Goal: Task Accomplishment & Management: Manage account settings

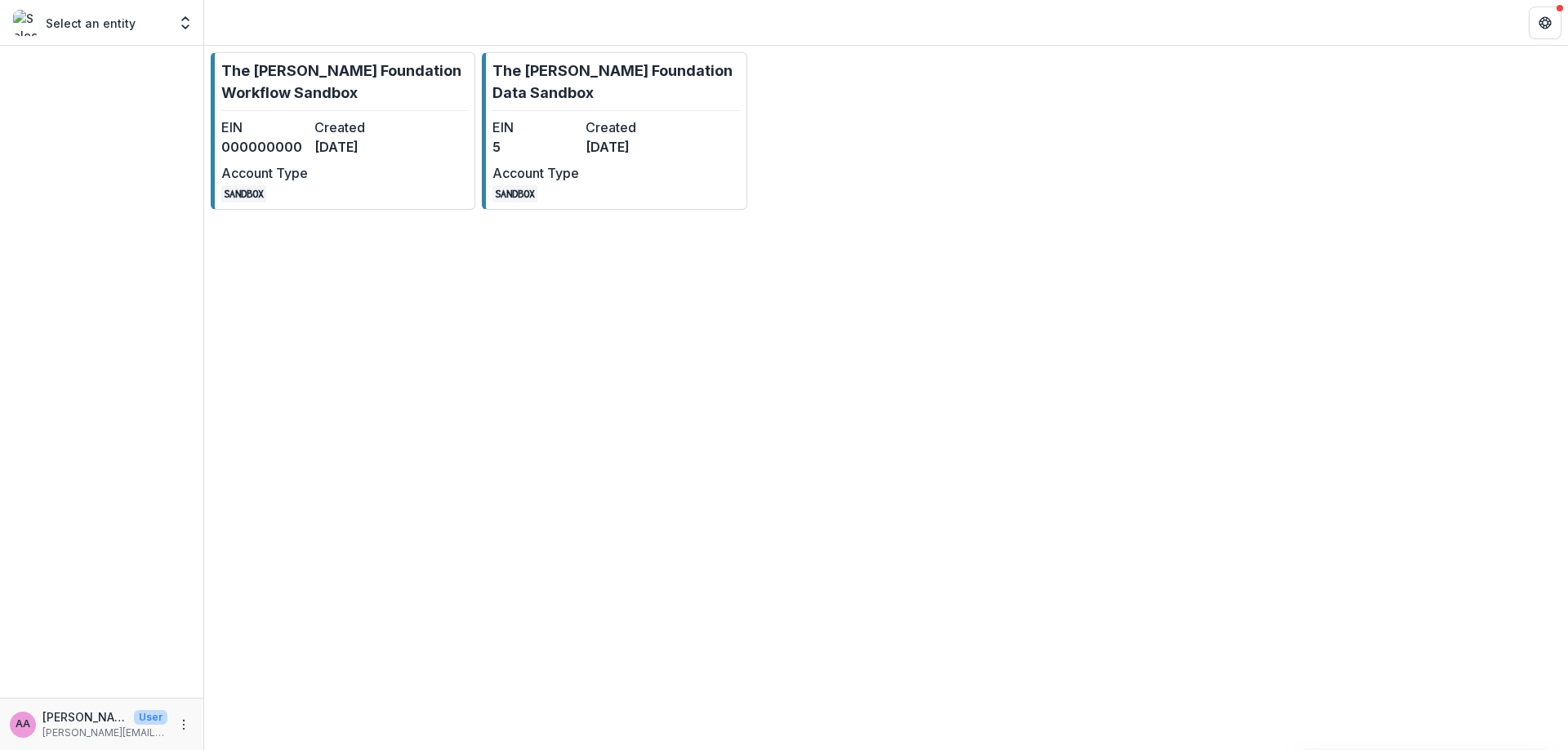
click at [1567, 704] on div "The [PERSON_NAME] Foundation Workflow Sandbox EIN 000000000 Created [DATE] Acco…" at bounding box center [886, 398] width 1364 height 704
click at [357, 112] on link "The [PERSON_NAME] Foundation Workflow Sandbox EIN 000000000 Created [DATE] Acco…" at bounding box center [342, 131] width 264 height 157
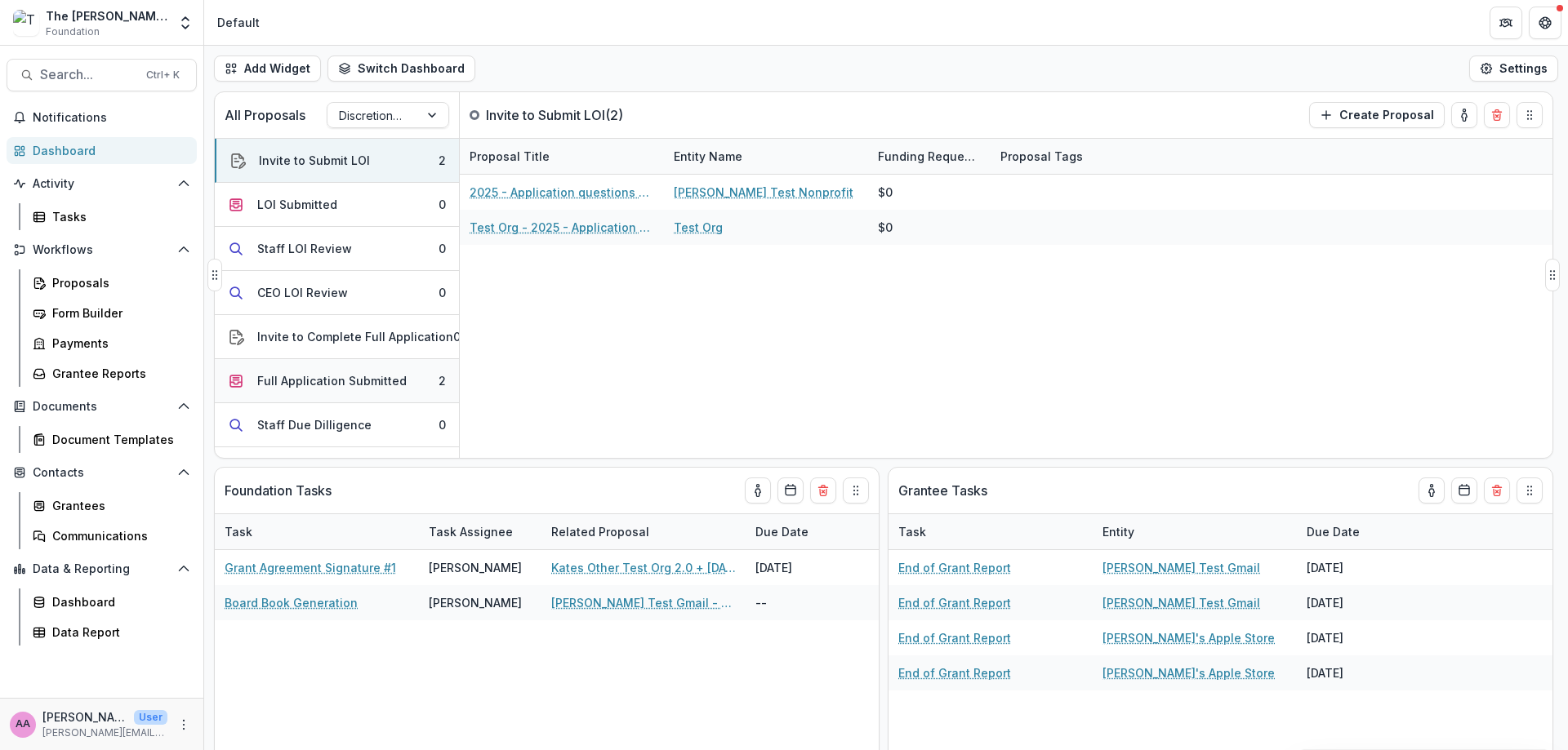
click at [355, 377] on div "Full Application Submitted" at bounding box center [331, 380] width 149 height 17
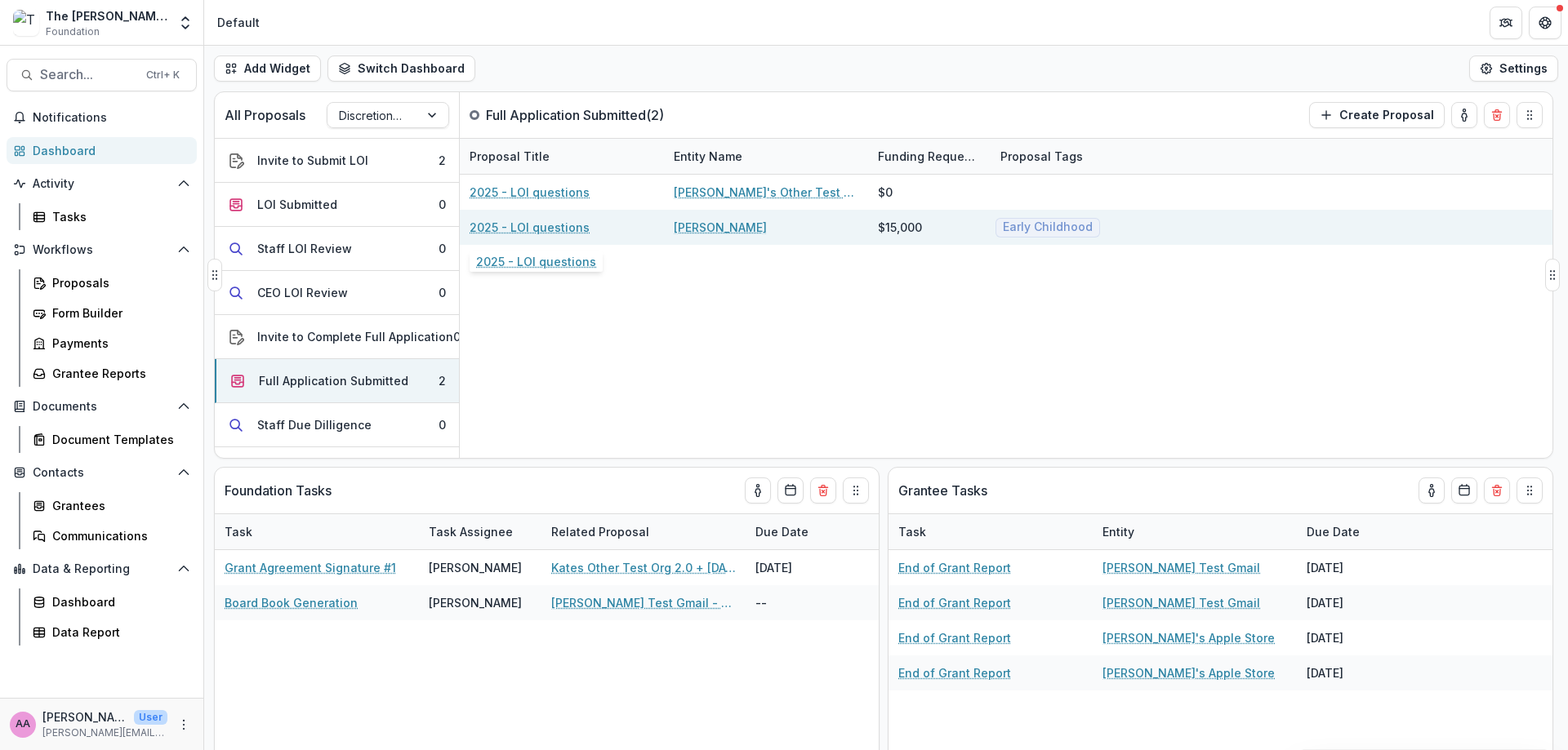
click at [509, 232] on link "2025 - LOI questions" at bounding box center [529, 227] width 120 height 17
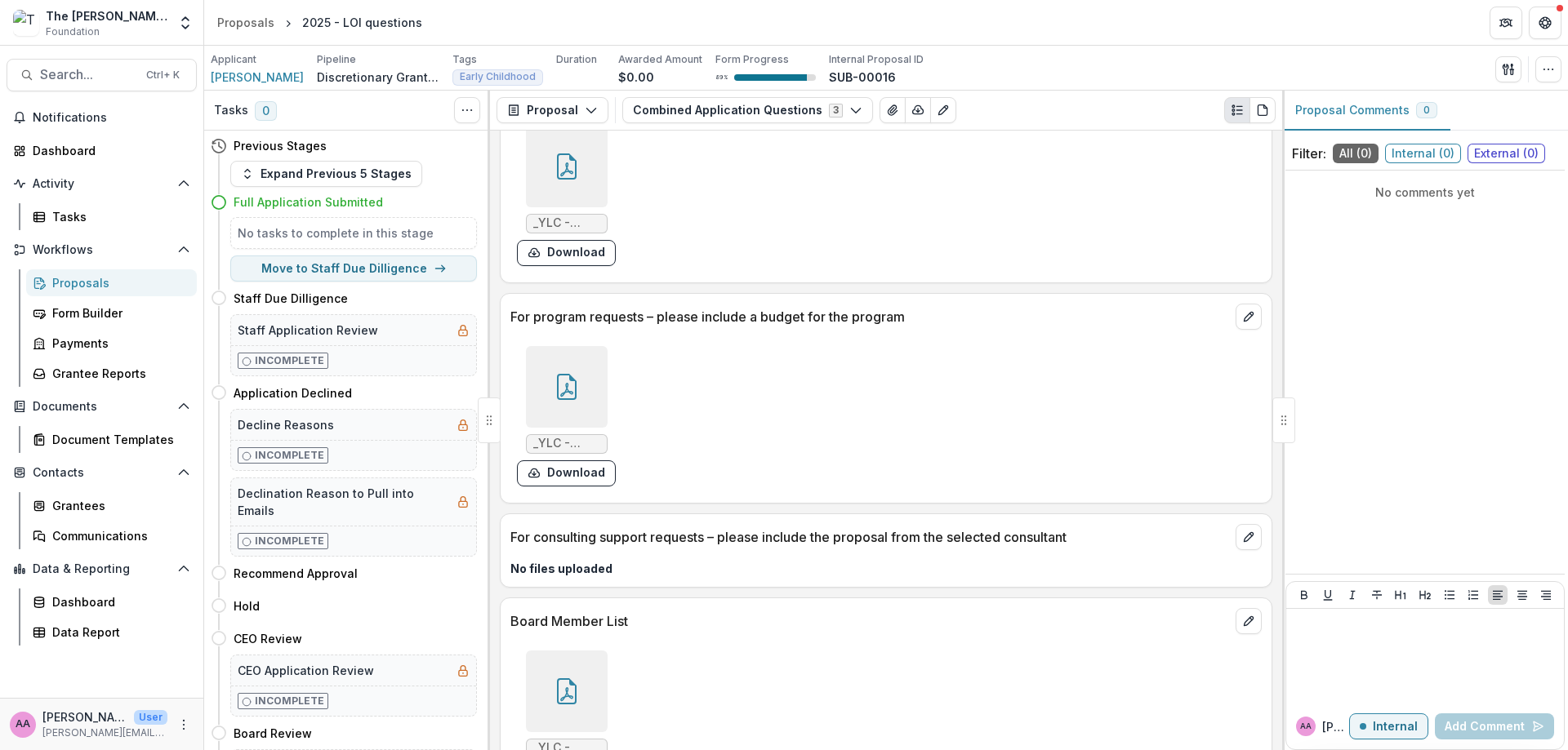
scroll to position [1405, 0]
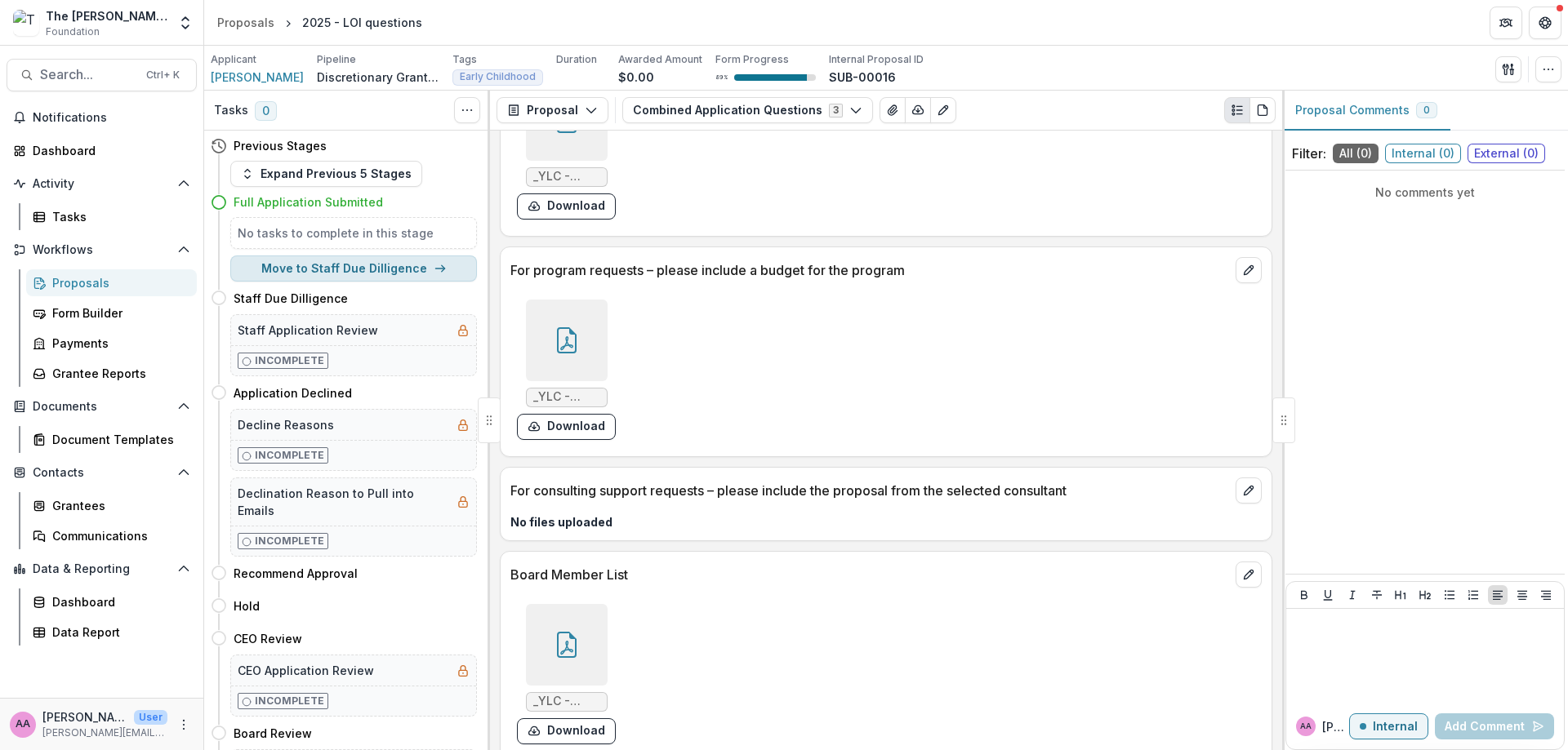
click at [424, 274] on button "Move to Staff Due Dilligence" at bounding box center [354, 269] width 247 height 27
select select "**********"
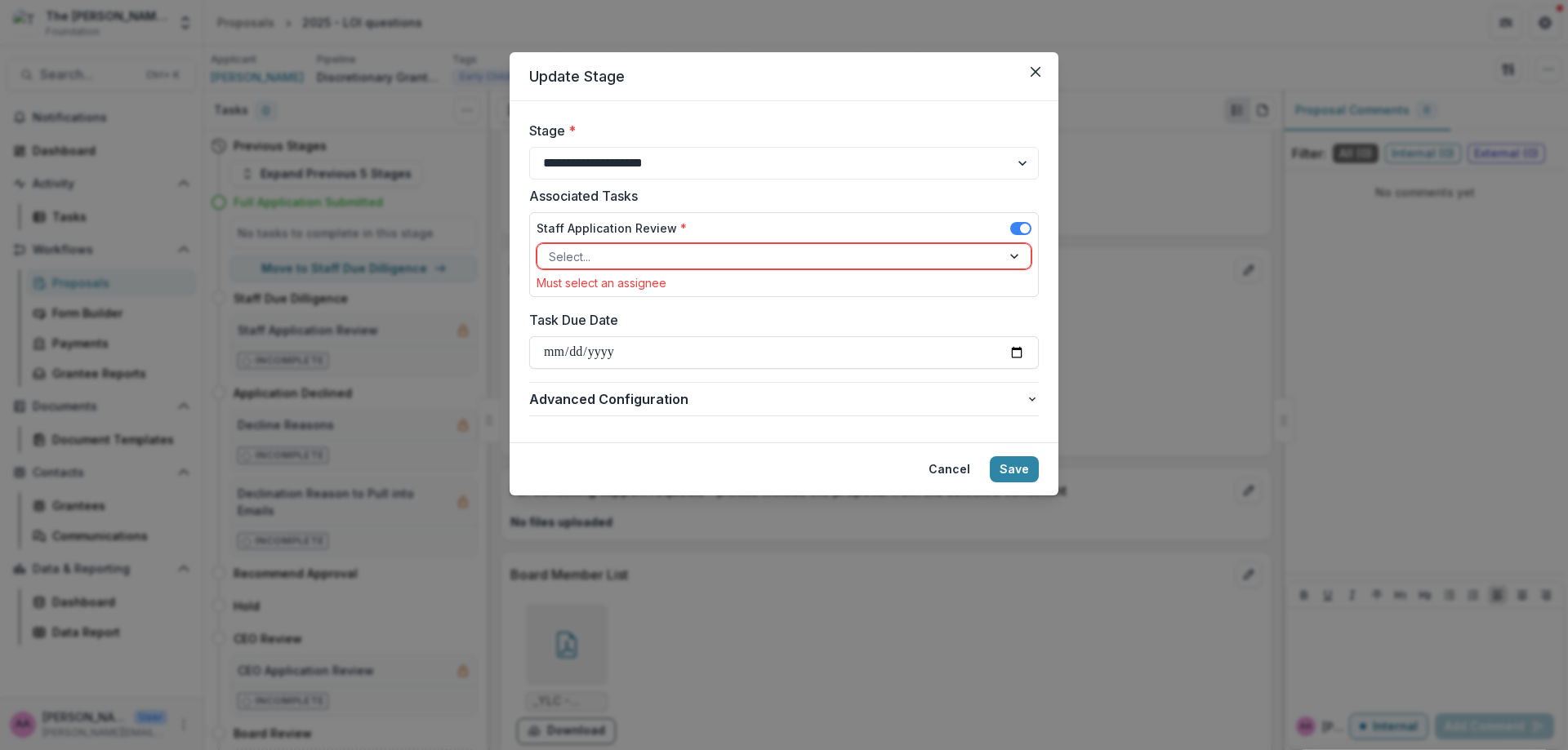
click at [619, 246] on div at bounding box center [769, 256] width 441 height 20
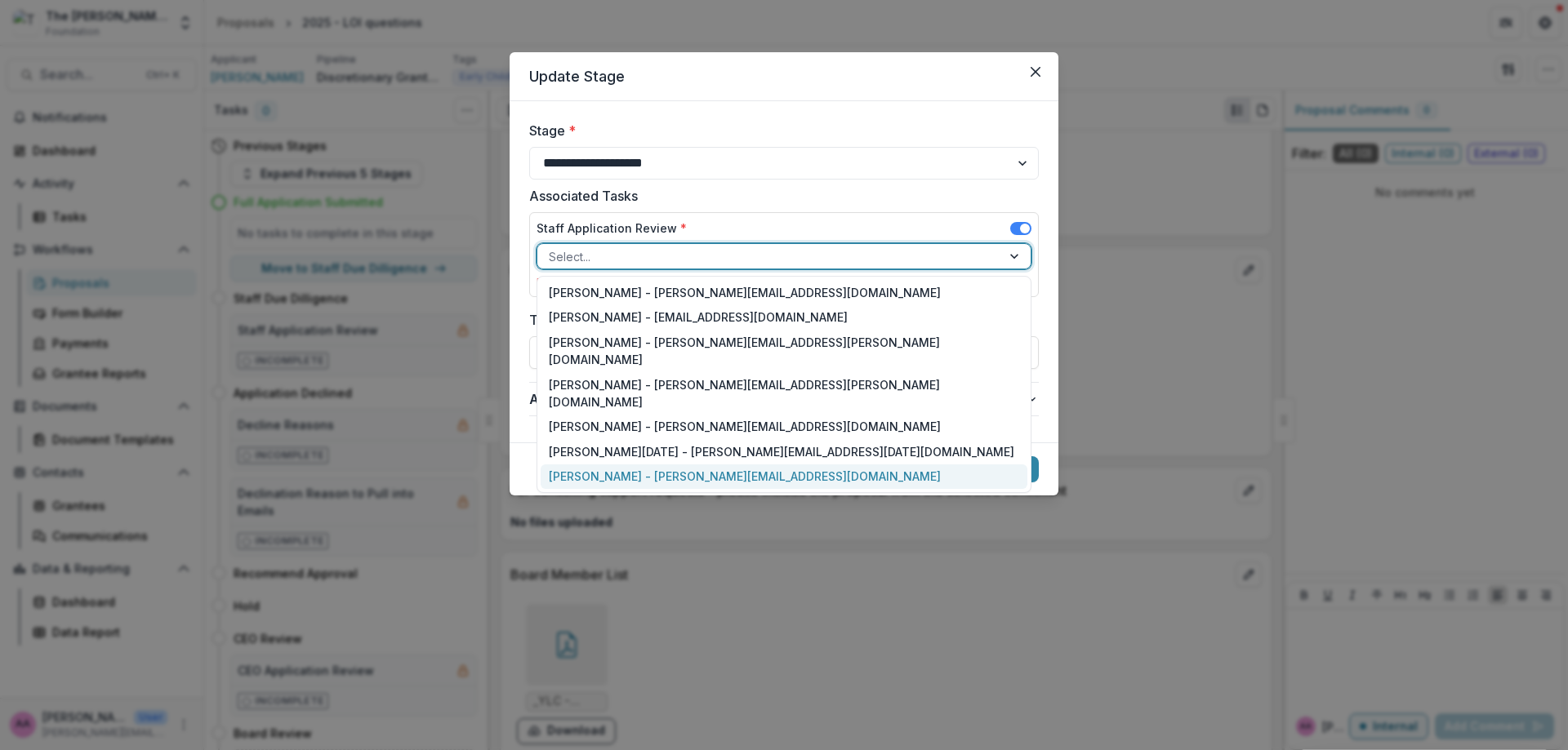
click at [643, 465] on div "[PERSON_NAME] - [PERSON_NAME][EMAIL_ADDRESS][DOMAIN_NAME]" at bounding box center [784, 477] width 487 height 26
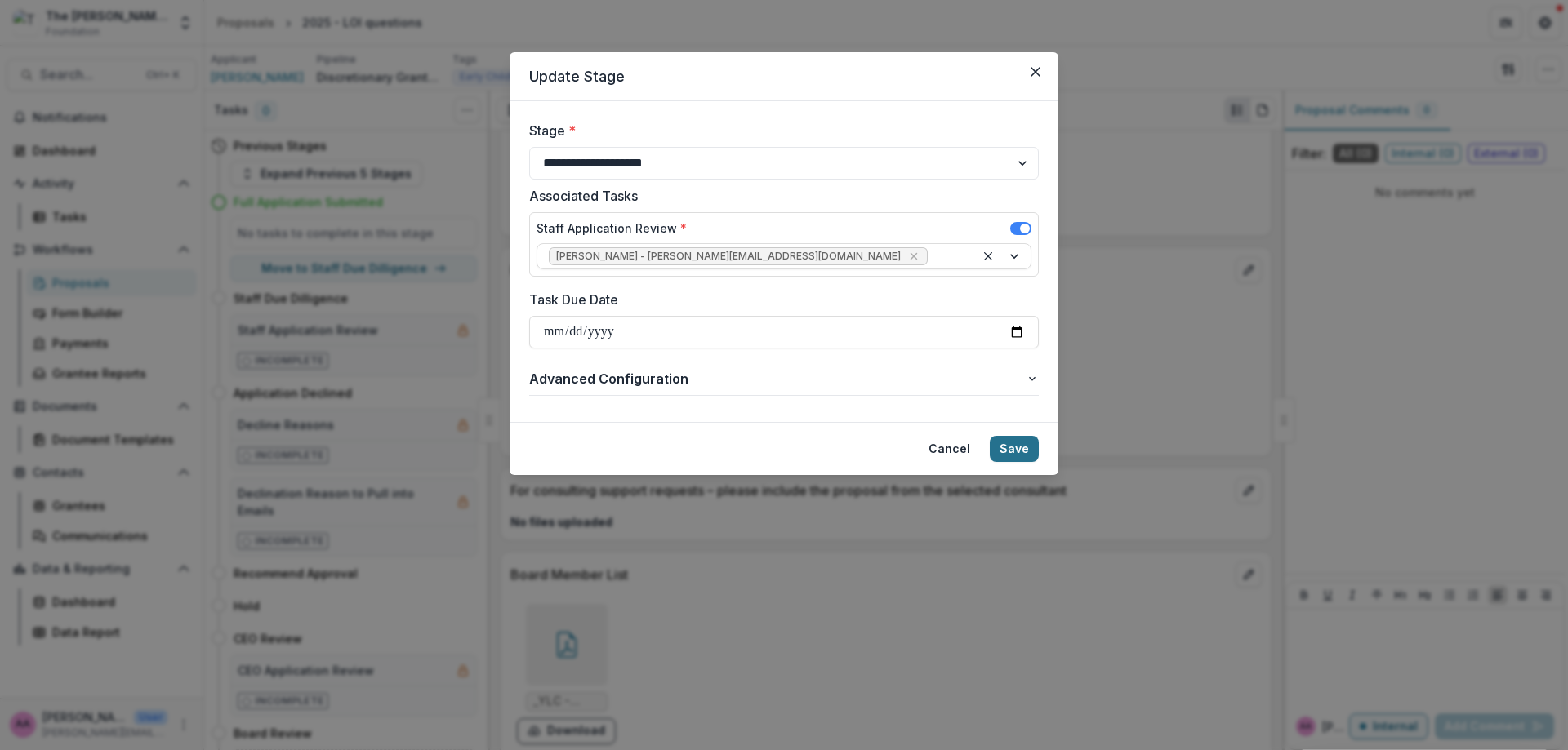
click at [1029, 444] on button "Save" at bounding box center [1014, 449] width 49 height 27
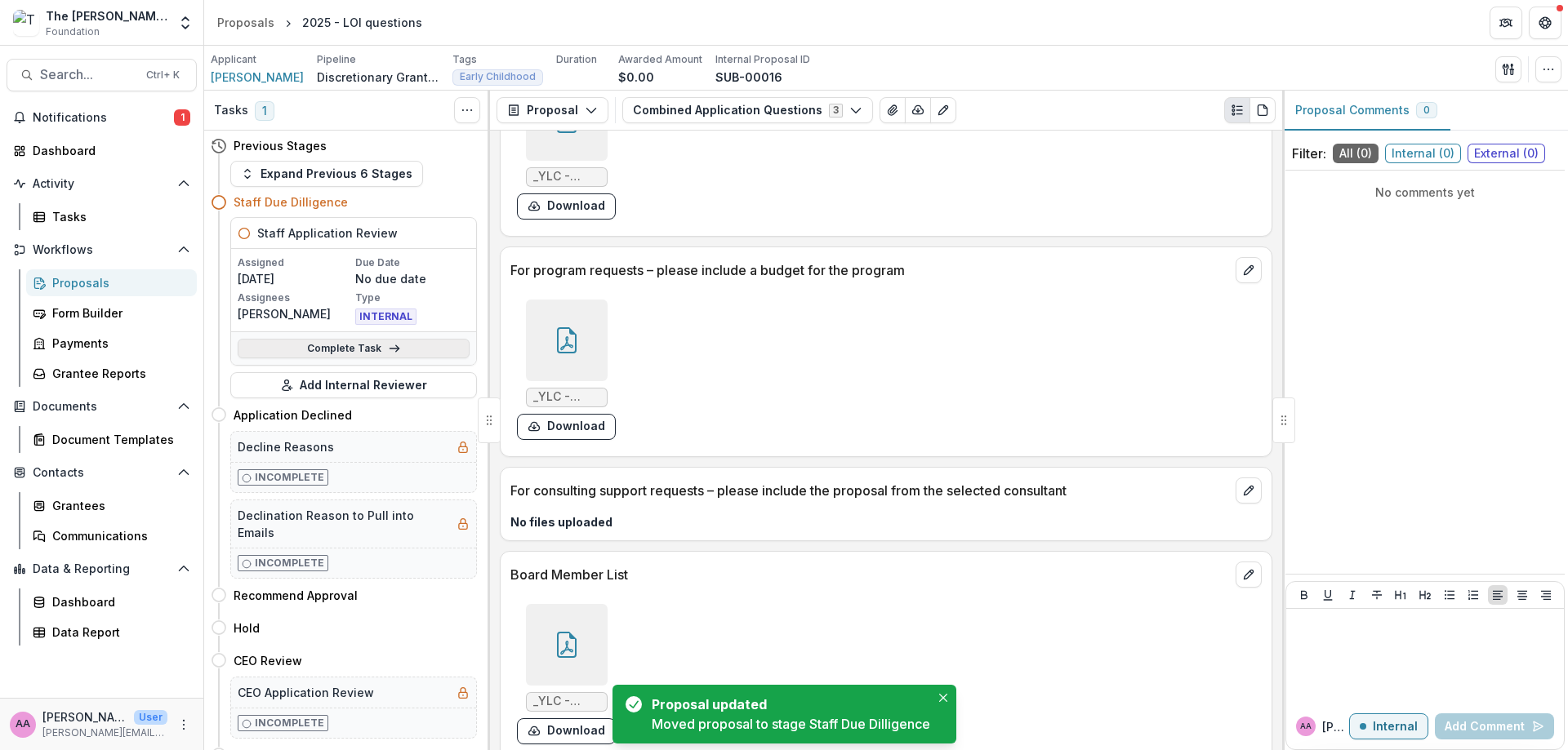
click at [284, 344] on link "Complete Task" at bounding box center [354, 348] width 232 height 19
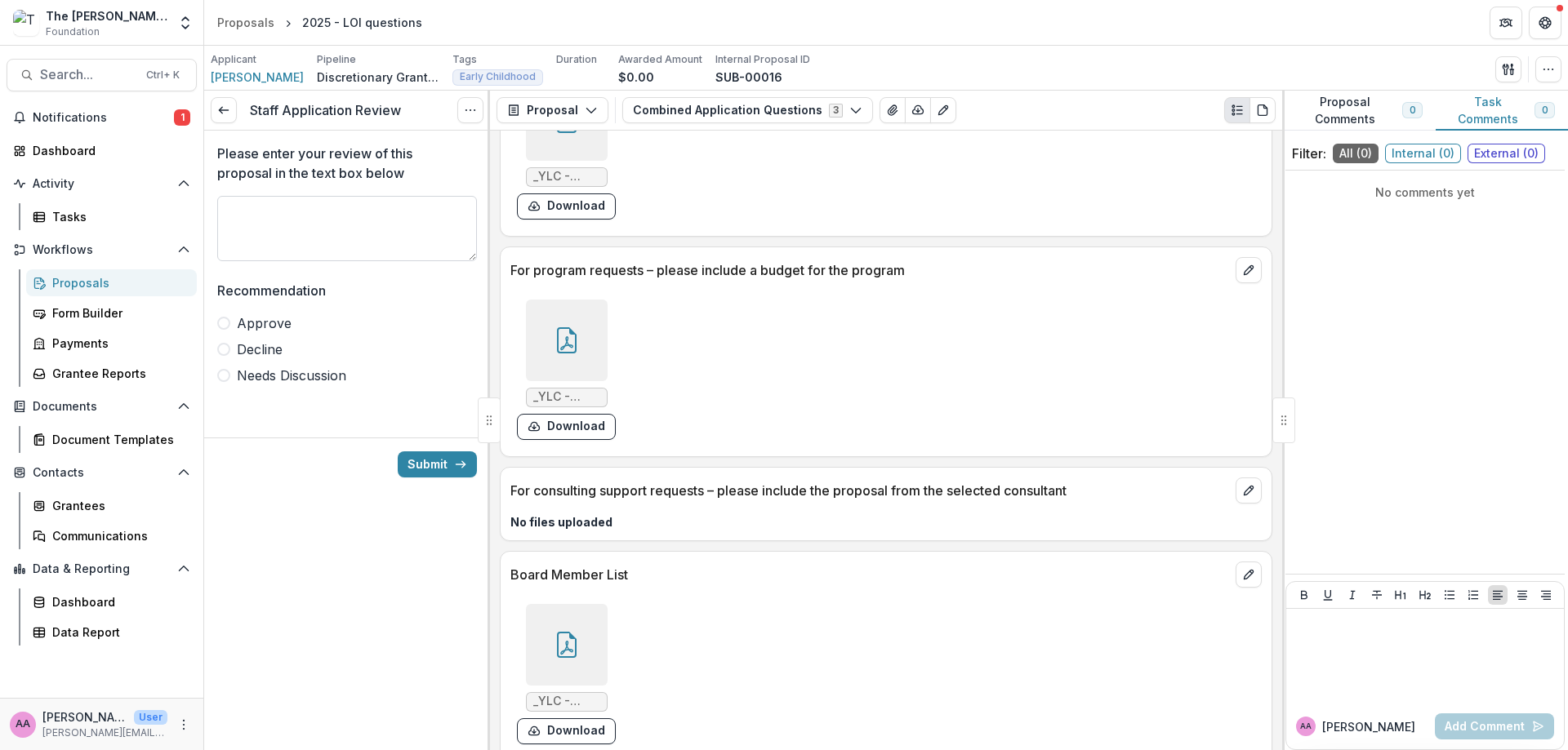
click at [283, 245] on textarea "Please enter your review of this proposal in the text box below" at bounding box center [347, 229] width 260 height 65
click at [252, 220] on textarea "Please enter your review of this proposal in the text box below" at bounding box center [347, 229] width 260 height 65
type textarea "*"
click at [261, 317] on span "Approve" at bounding box center [264, 323] width 55 height 19
type textarea "**********"
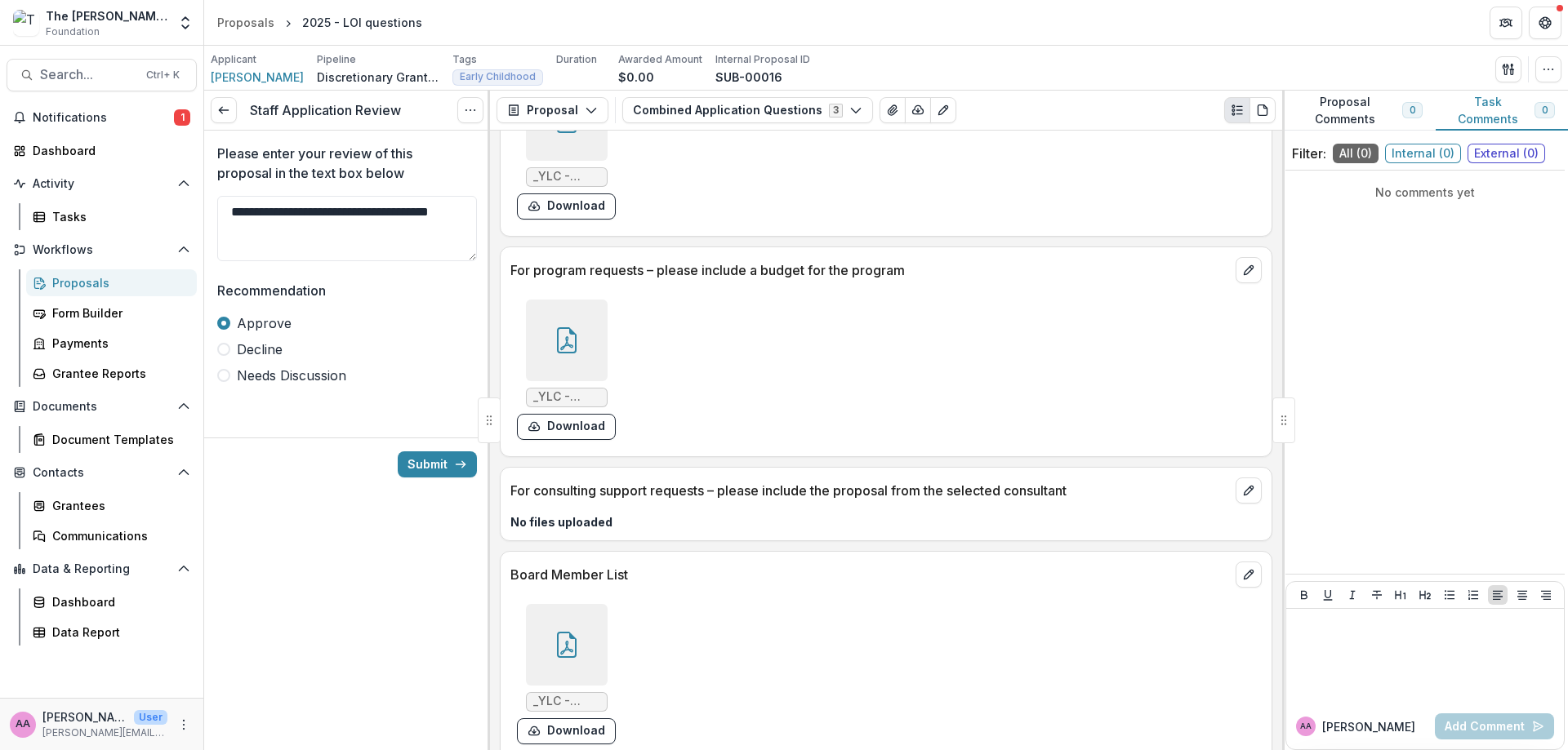
click at [263, 376] on span "Needs Discussion" at bounding box center [292, 375] width 110 height 19
click at [280, 331] on span "Approve" at bounding box center [264, 323] width 55 height 19
click at [465, 462] on icon "submit" at bounding box center [461, 464] width 13 height 13
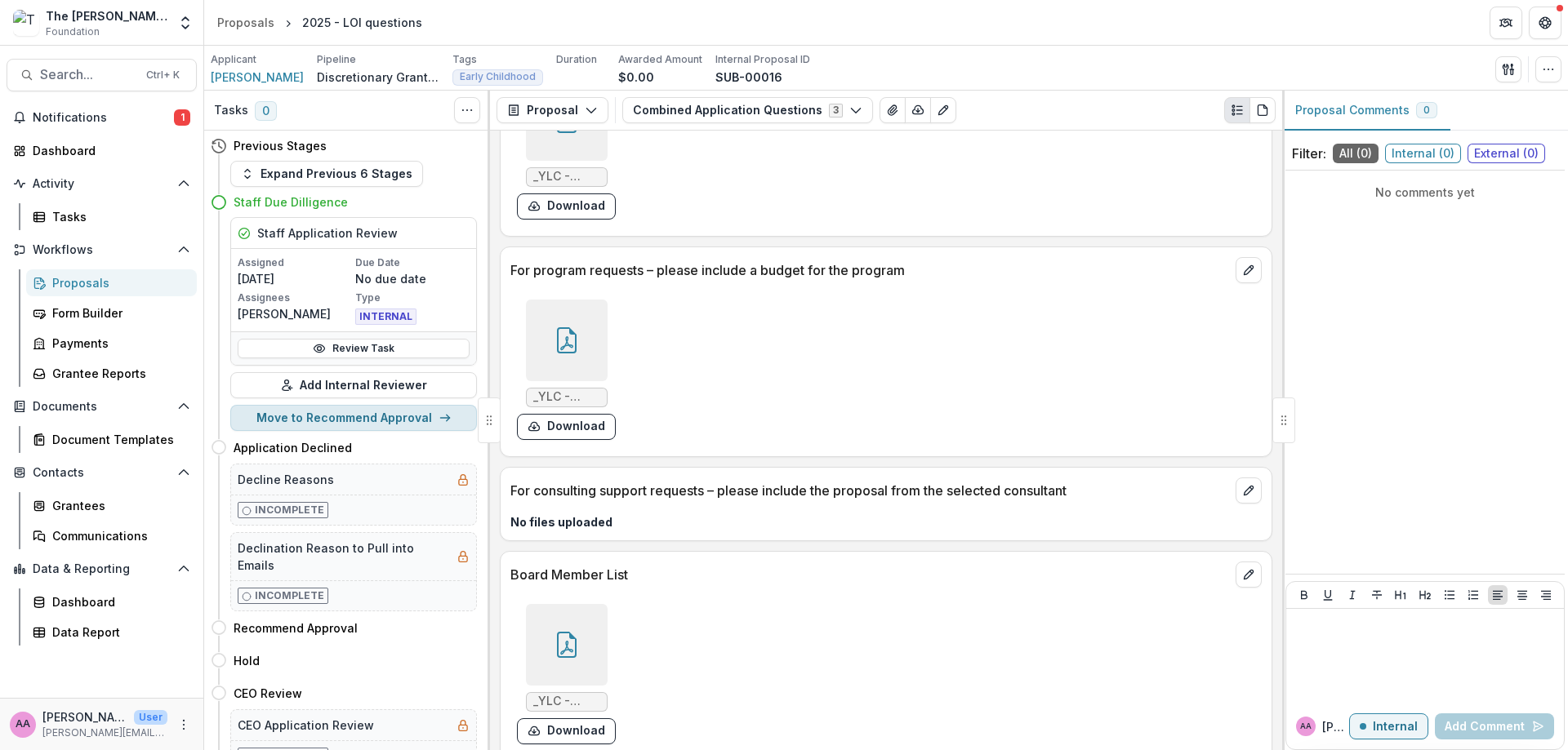
click at [343, 425] on button "Move to Recommend Approval" at bounding box center [354, 418] width 247 height 27
select select "**********"
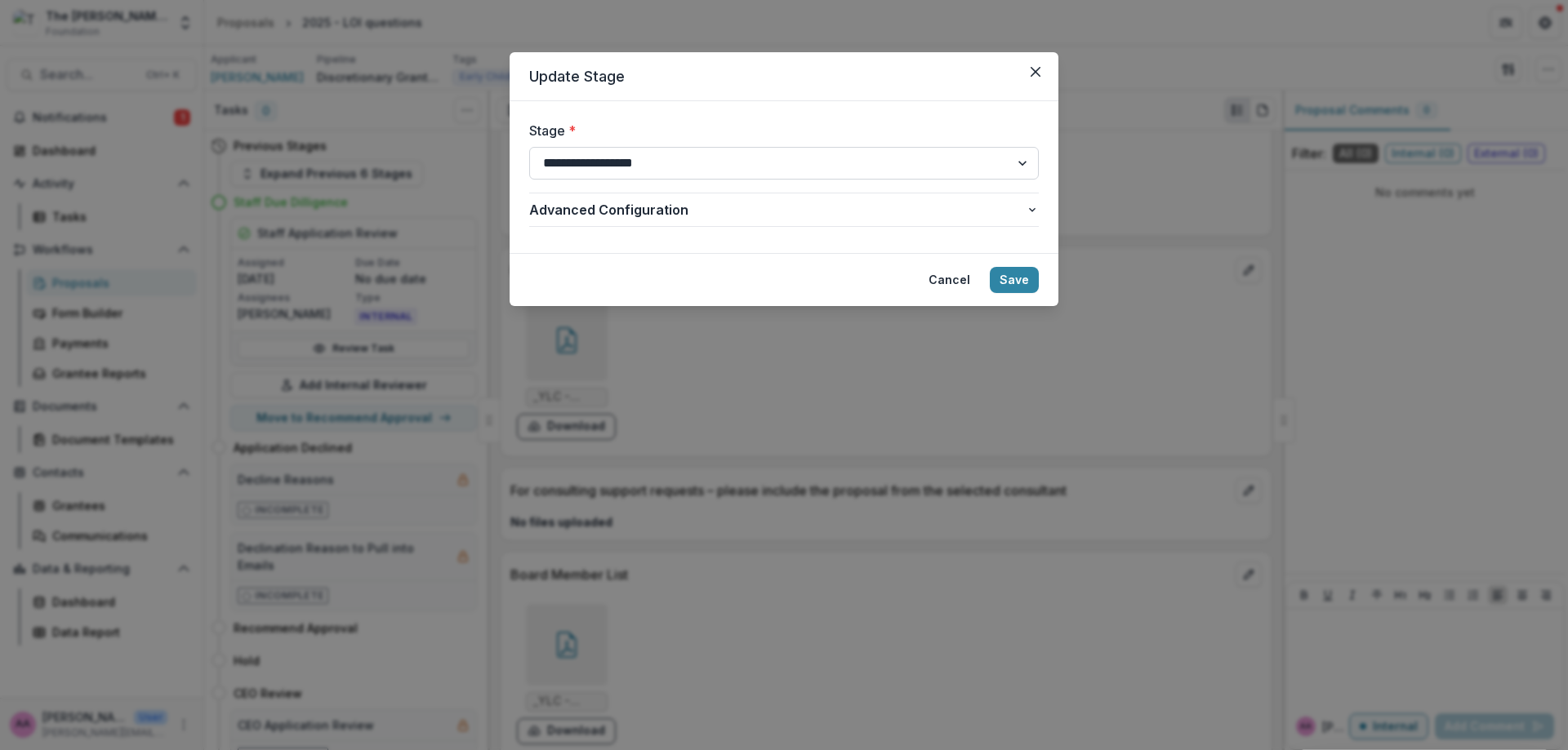
click at [757, 155] on select "**********" at bounding box center [784, 163] width 509 height 33
click at [1019, 271] on button "Save" at bounding box center [1014, 280] width 49 height 27
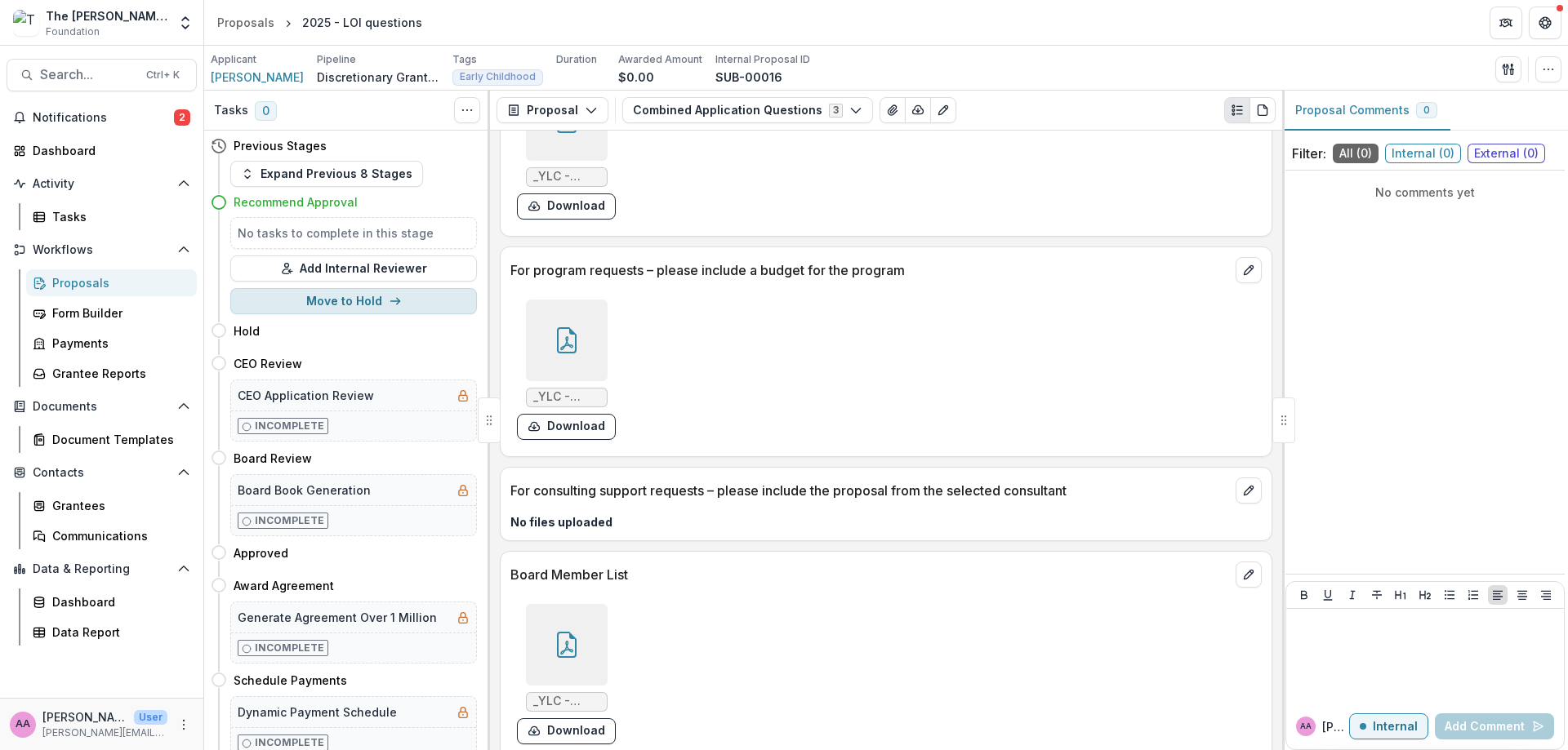
click at [334, 301] on button "Move to Hold" at bounding box center [354, 301] width 247 height 27
select select "****"
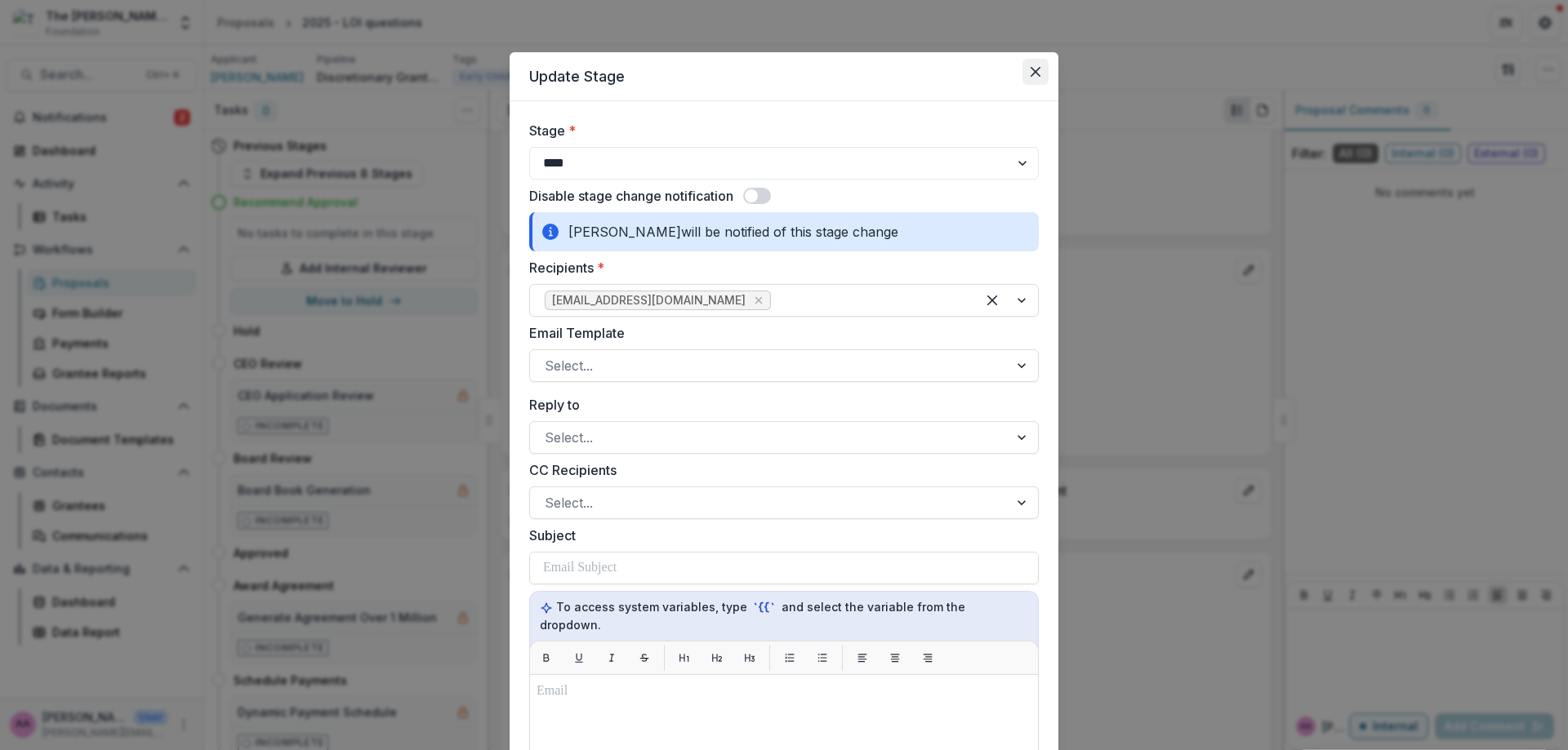
click at [1031, 71] on icon "Close" at bounding box center [1035, 72] width 10 height 10
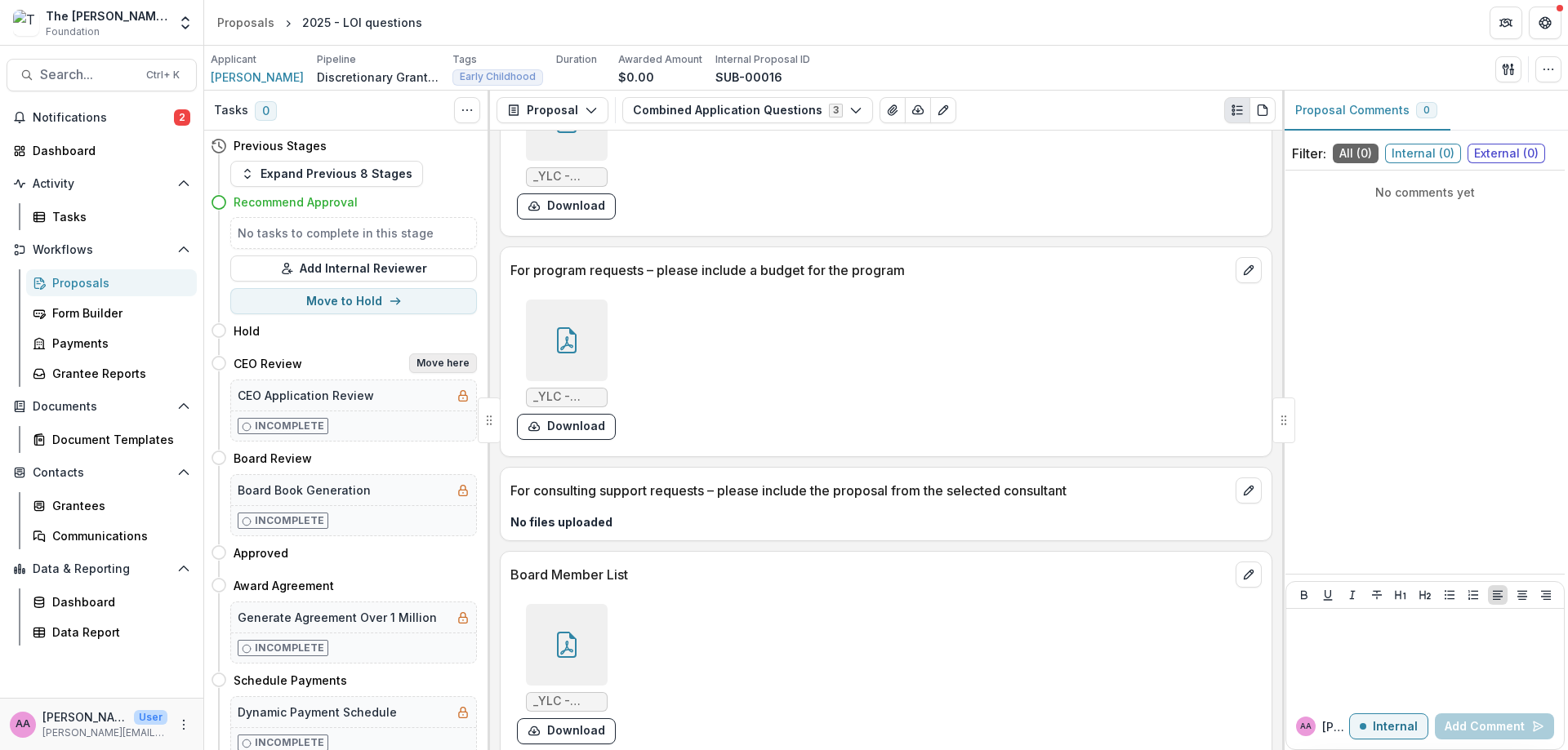
click at [457, 371] on button "Move here" at bounding box center [443, 363] width 68 height 19
select select "**********"
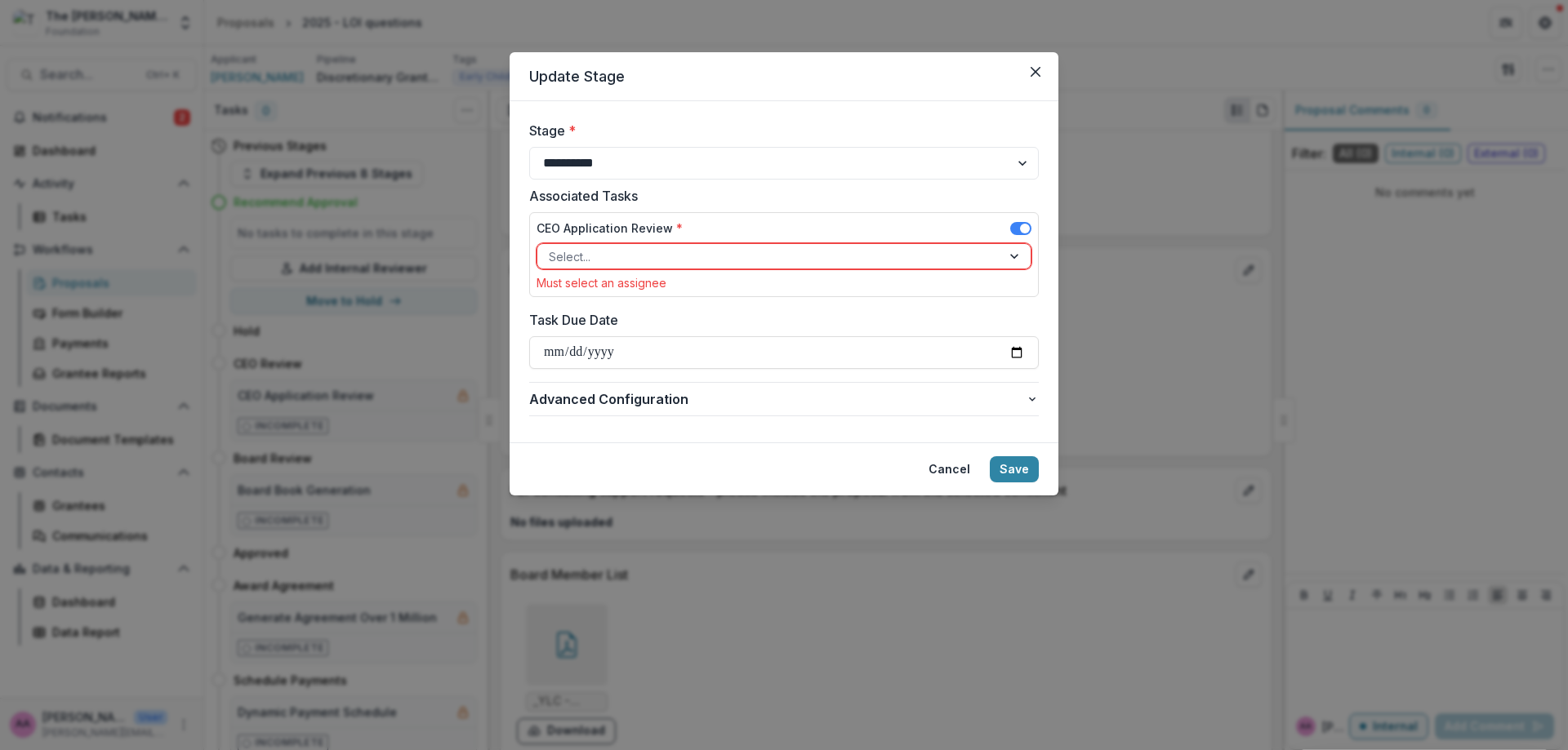
click at [667, 265] on div at bounding box center [769, 256] width 441 height 20
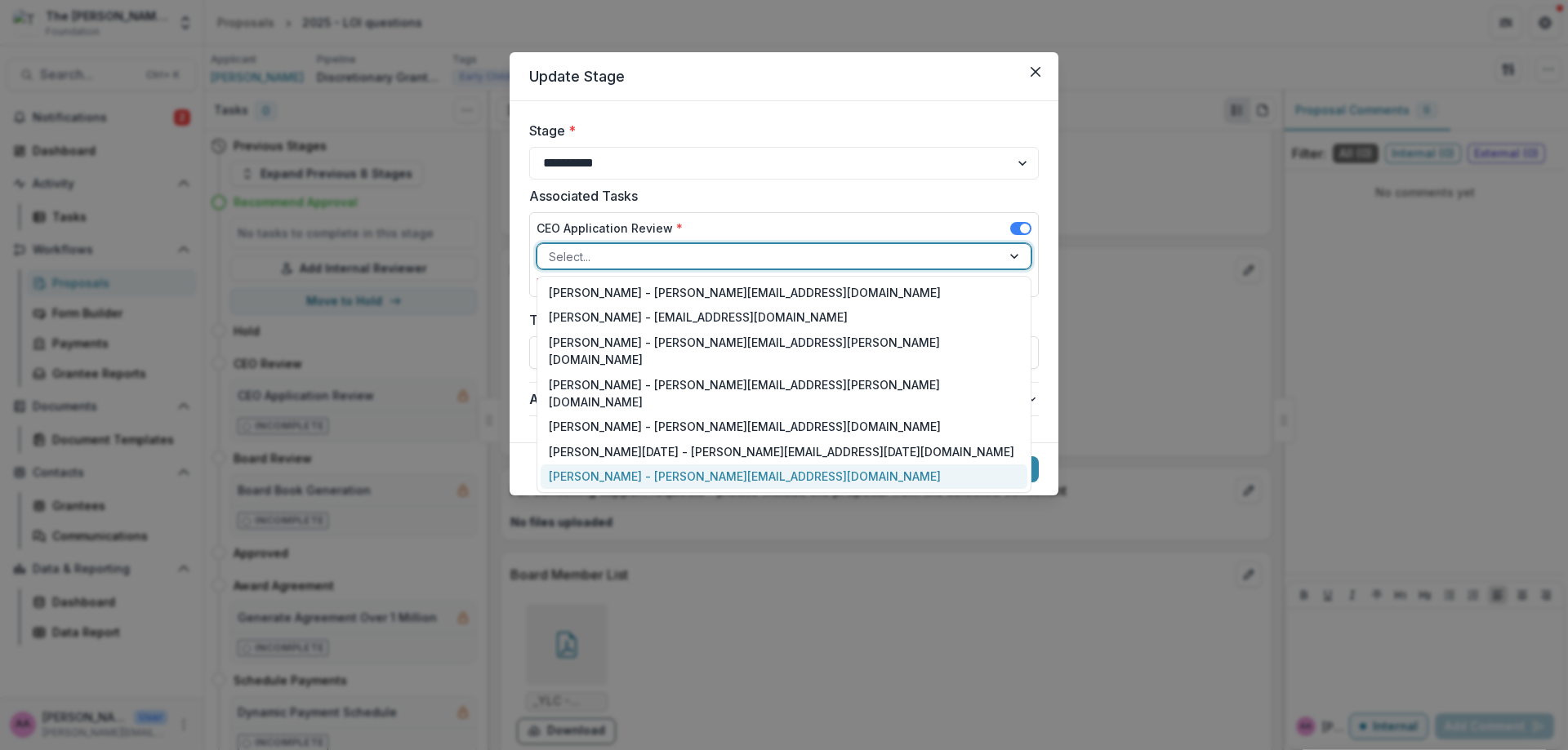
click at [617, 465] on div "[PERSON_NAME] - [PERSON_NAME][EMAIL_ADDRESS][DOMAIN_NAME]" at bounding box center [784, 477] width 487 height 26
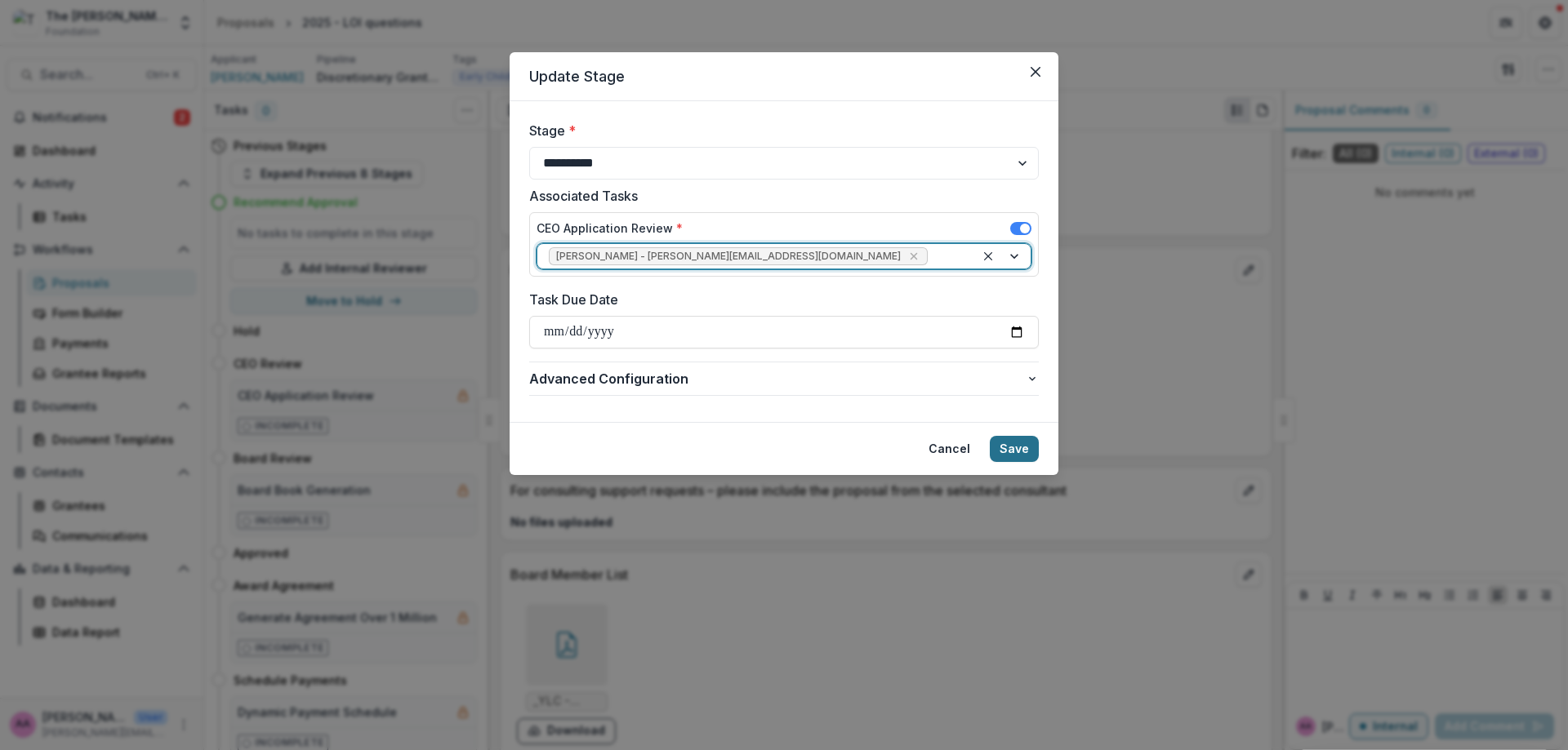
click at [993, 441] on button "Save" at bounding box center [1014, 449] width 49 height 27
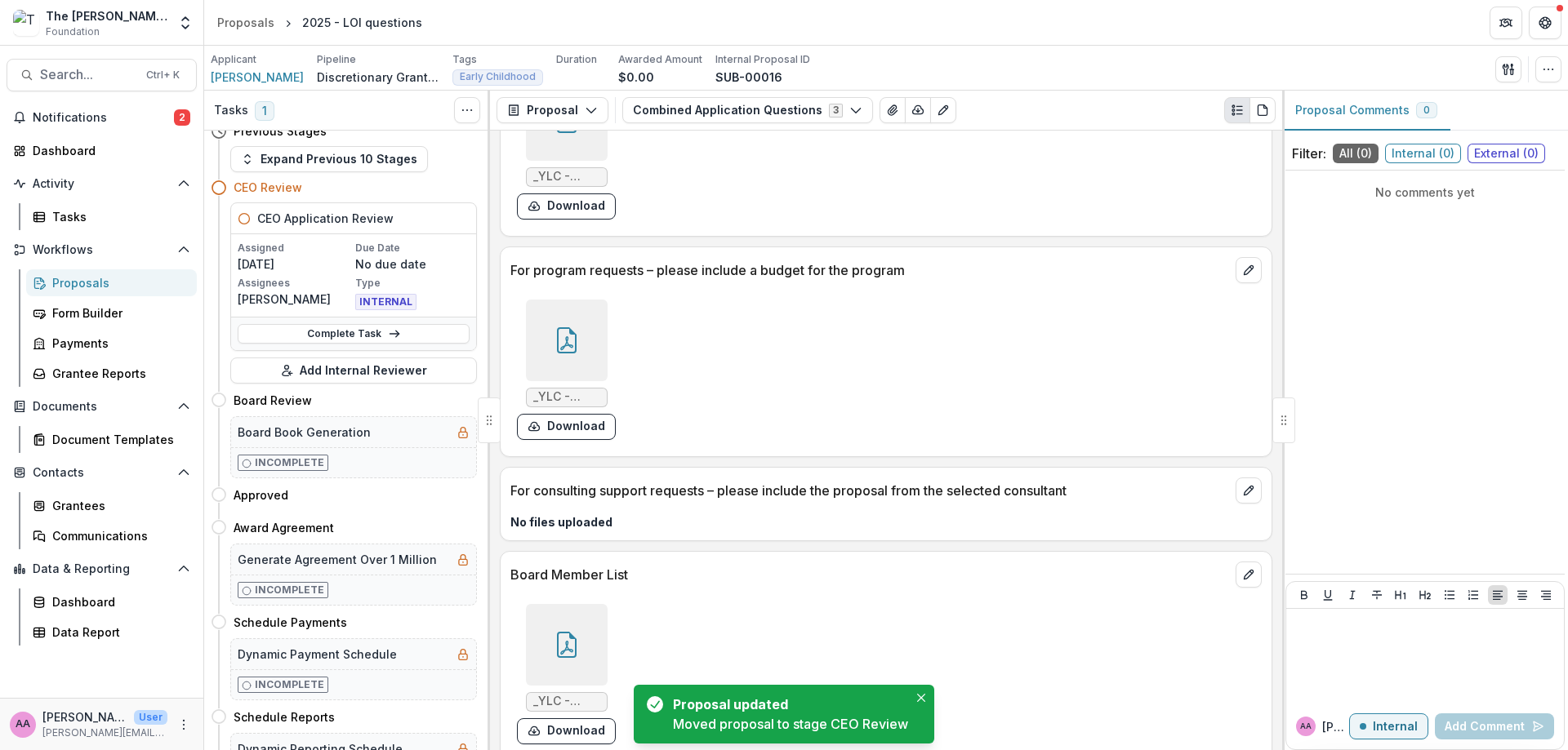
scroll to position [13, 0]
click at [337, 338] on link "Complete Task" at bounding box center [354, 336] width 232 height 19
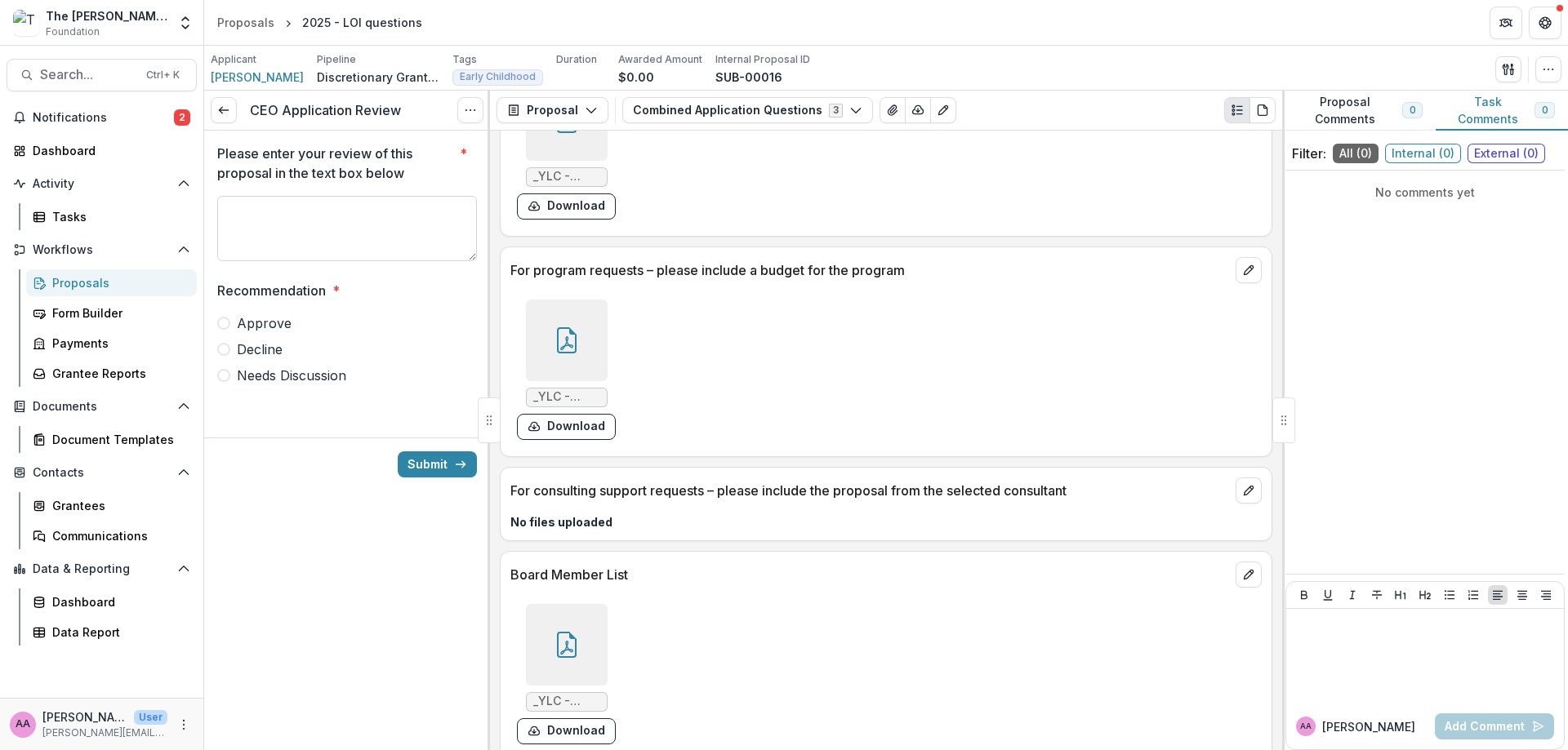
click at [308, 213] on textarea "Please enter your review of this proposal in the text box below *" at bounding box center [347, 229] width 260 height 65
type textarea "**********"
click at [231, 315] on label "Approve" at bounding box center [347, 323] width 260 height 19
click at [439, 464] on button "Submit" at bounding box center [438, 465] width 80 height 27
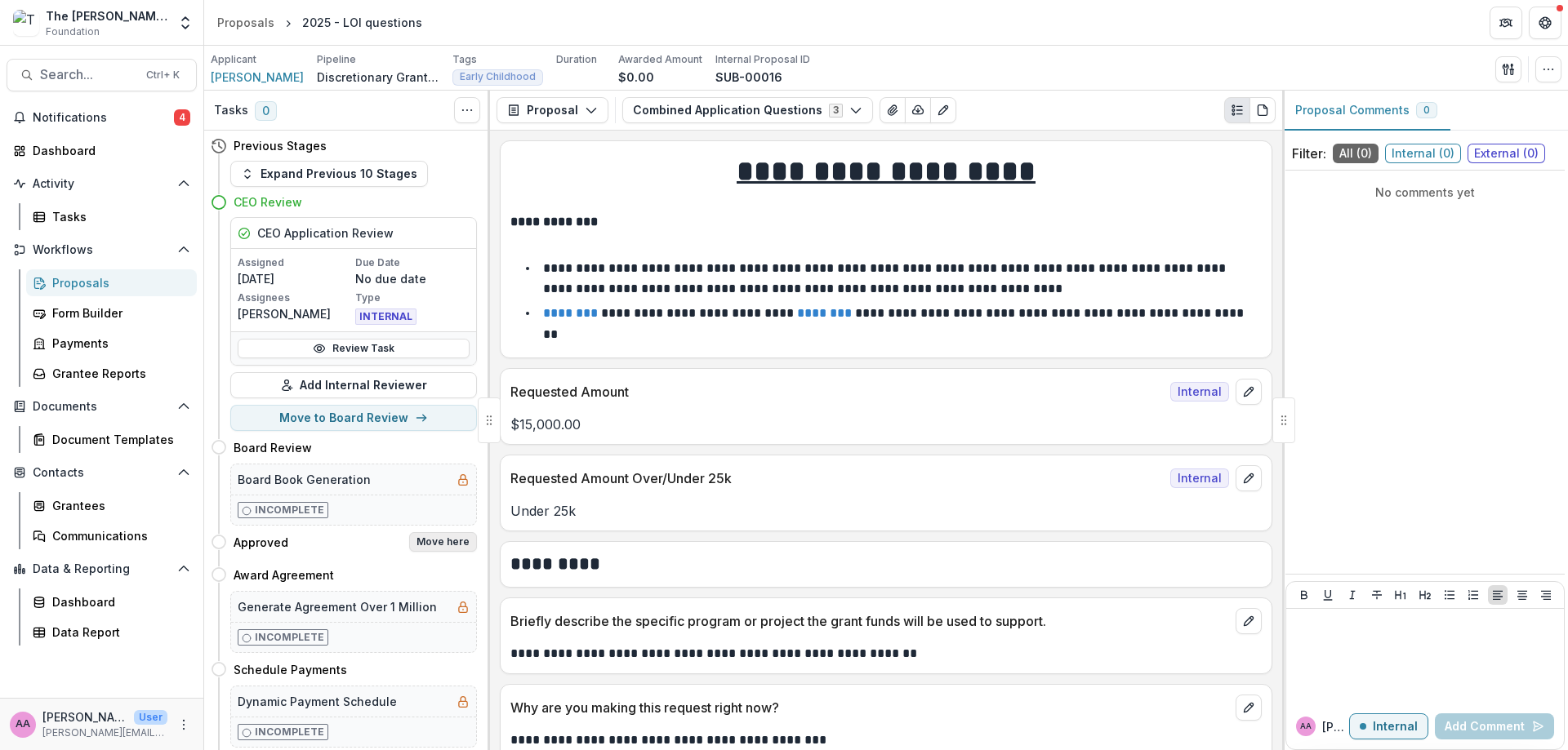
click at [456, 537] on button "Move here" at bounding box center [443, 542] width 68 height 19
select select "********"
select select "**********"
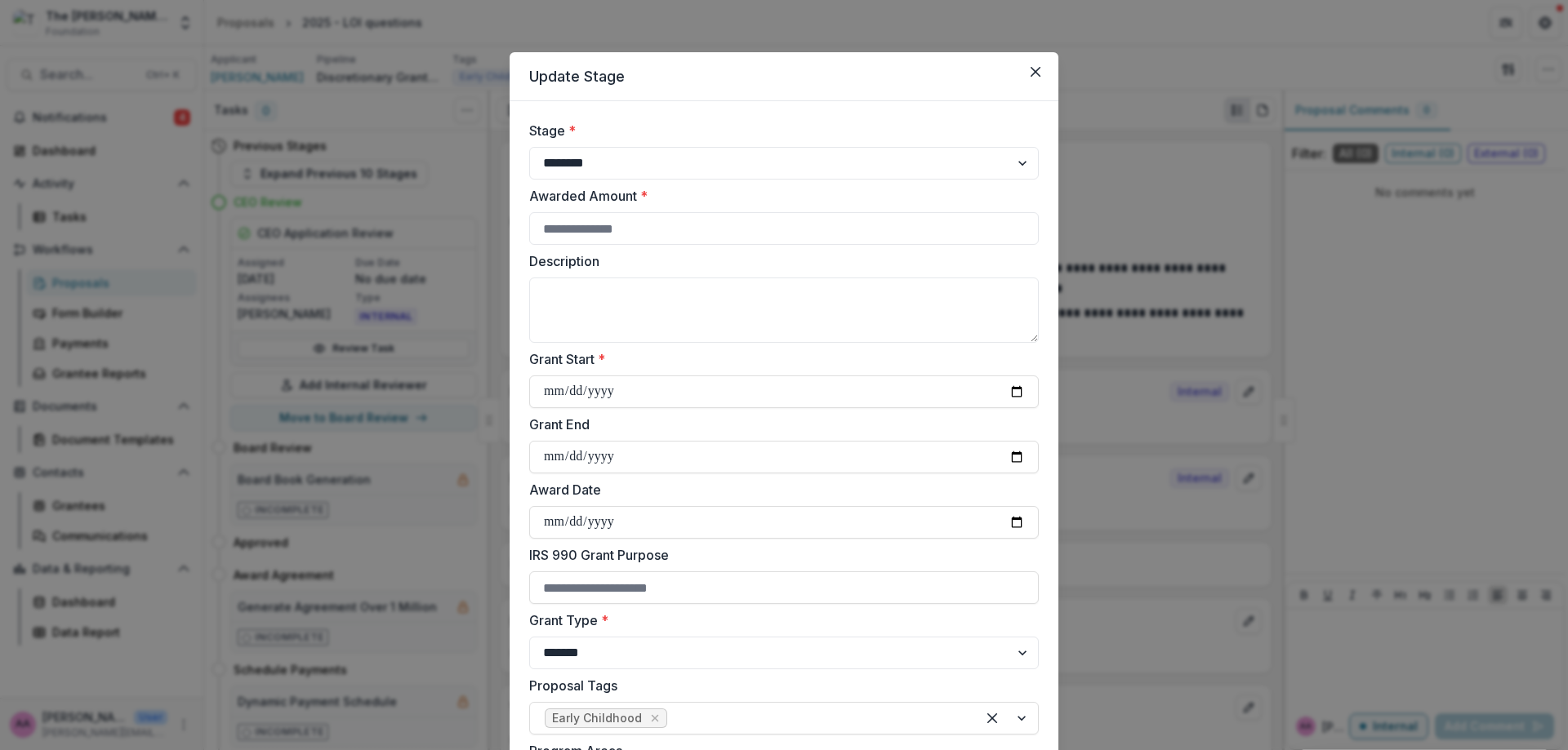
click at [610, 196] on label "Awarded Amount *" at bounding box center [779, 196] width 499 height 19
click at [610, 212] on input "Awarded Amount *" at bounding box center [784, 228] width 509 height 33
click at [613, 224] on input "Awarded Amount *" at bounding box center [784, 228] width 509 height 33
type input "*****"
click at [625, 301] on textarea "Description" at bounding box center [784, 310] width 509 height 65
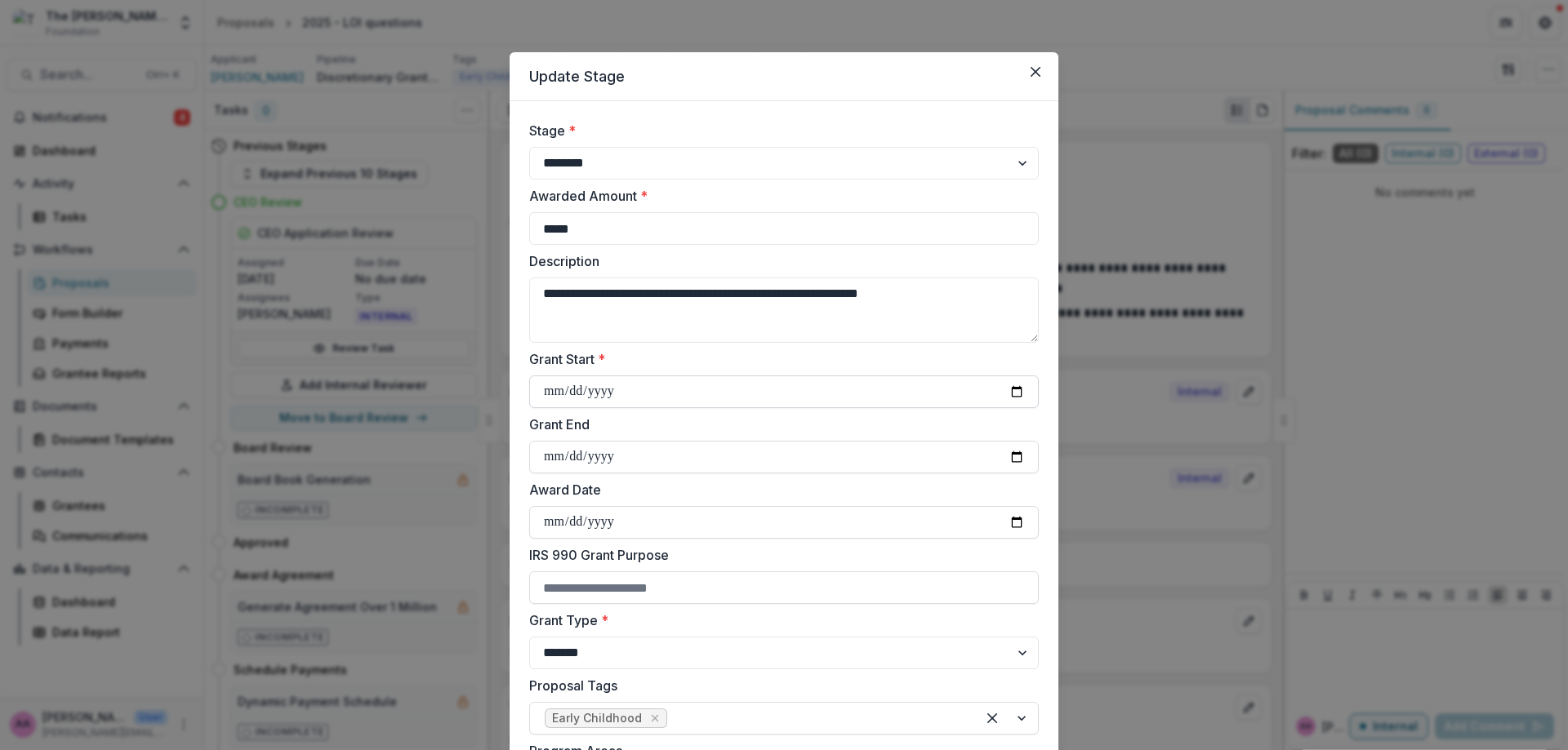
type textarea "**********"
click at [1005, 384] on input "Grant Start *" at bounding box center [784, 391] width 509 height 33
click at [1009, 392] on input "Grant Start *" at bounding box center [784, 391] width 509 height 33
click at [1016, 392] on input "Grant Start *" at bounding box center [784, 391] width 509 height 33
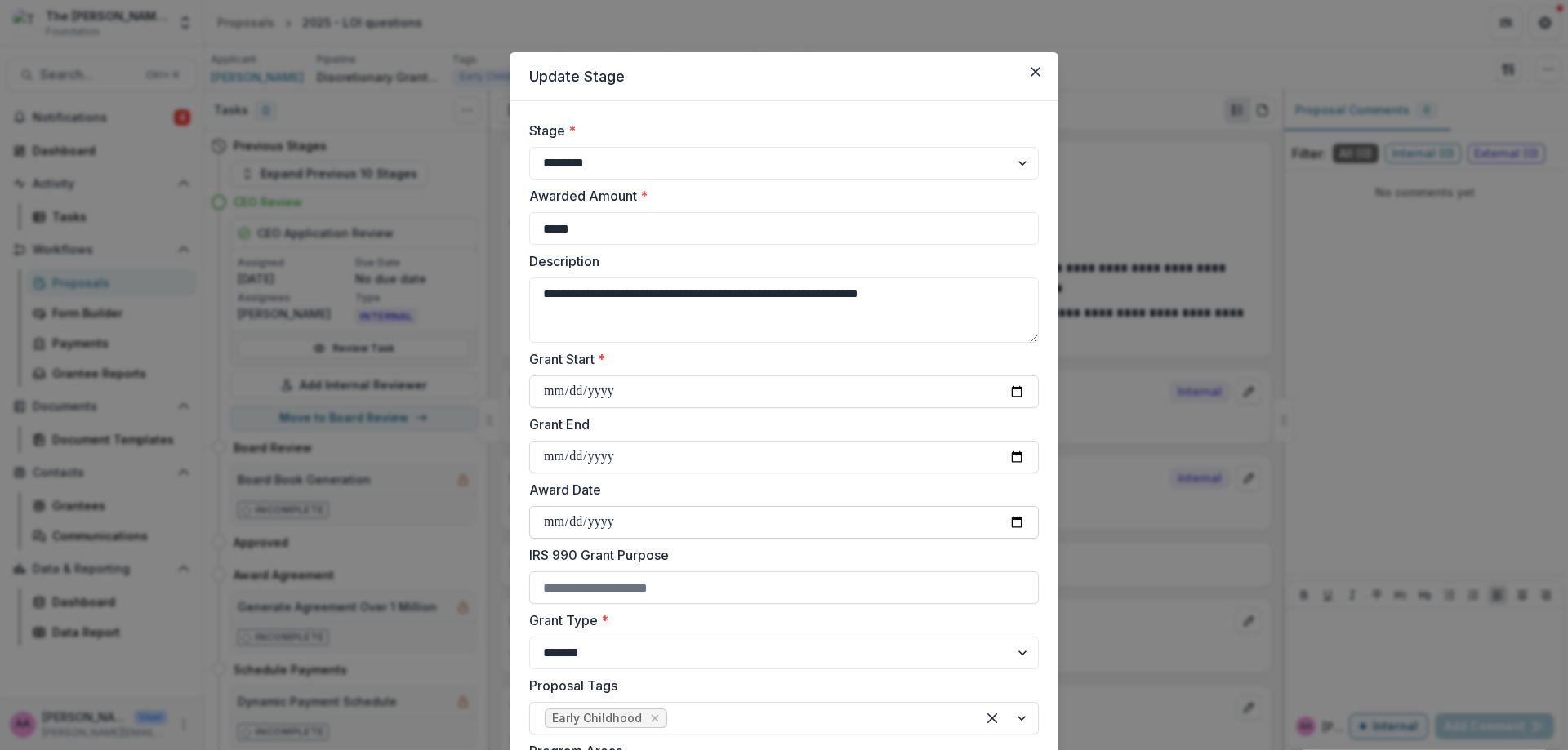
type input "**********"
click at [584, 455] on input "Grant End" at bounding box center [784, 457] width 509 height 33
click at [1009, 456] on input "Grant End" at bounding box center [784, 457] width 509 height 33
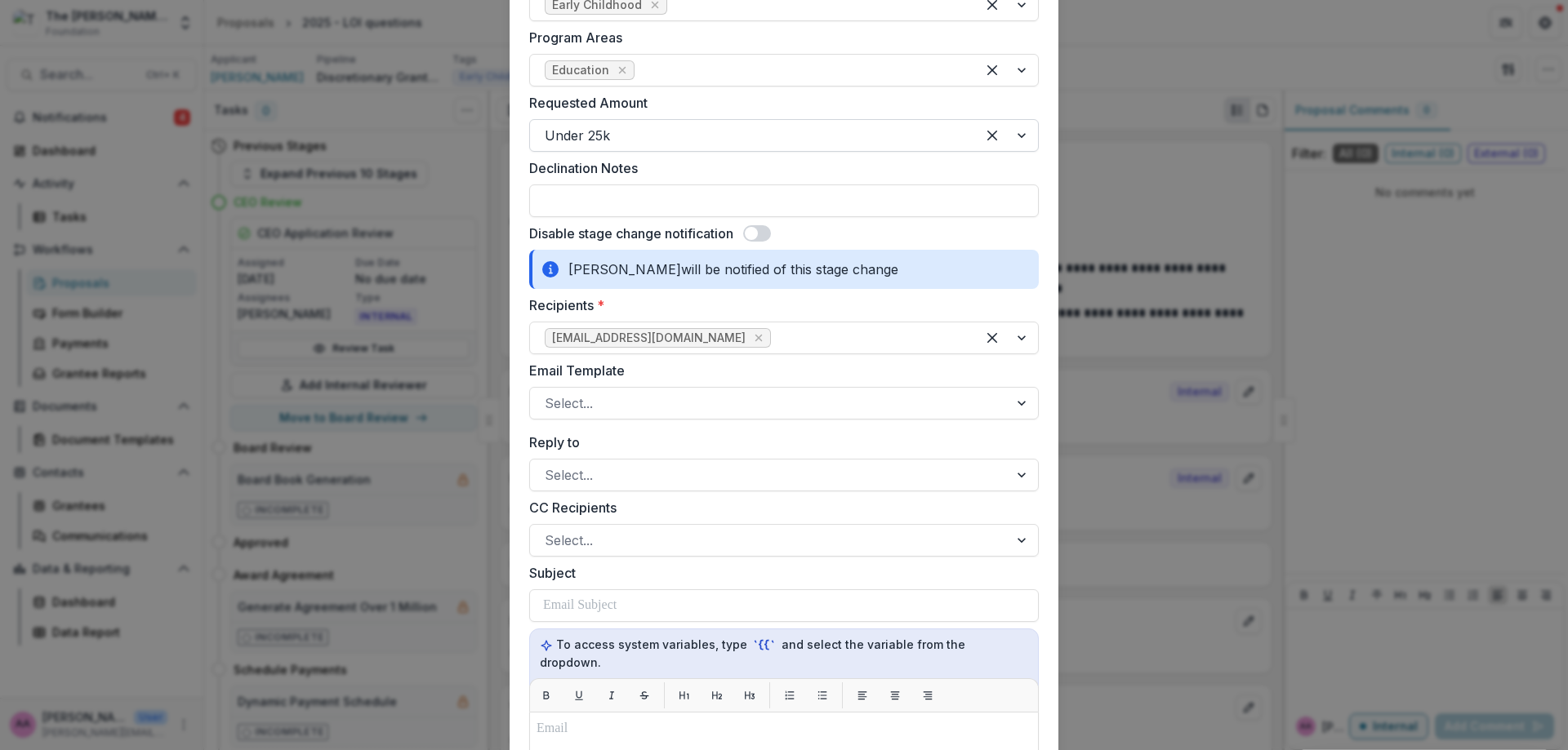
scroll to position [714, 0]
click at [629, 481] on div at bounding box center [769, 474] width 449 height 23
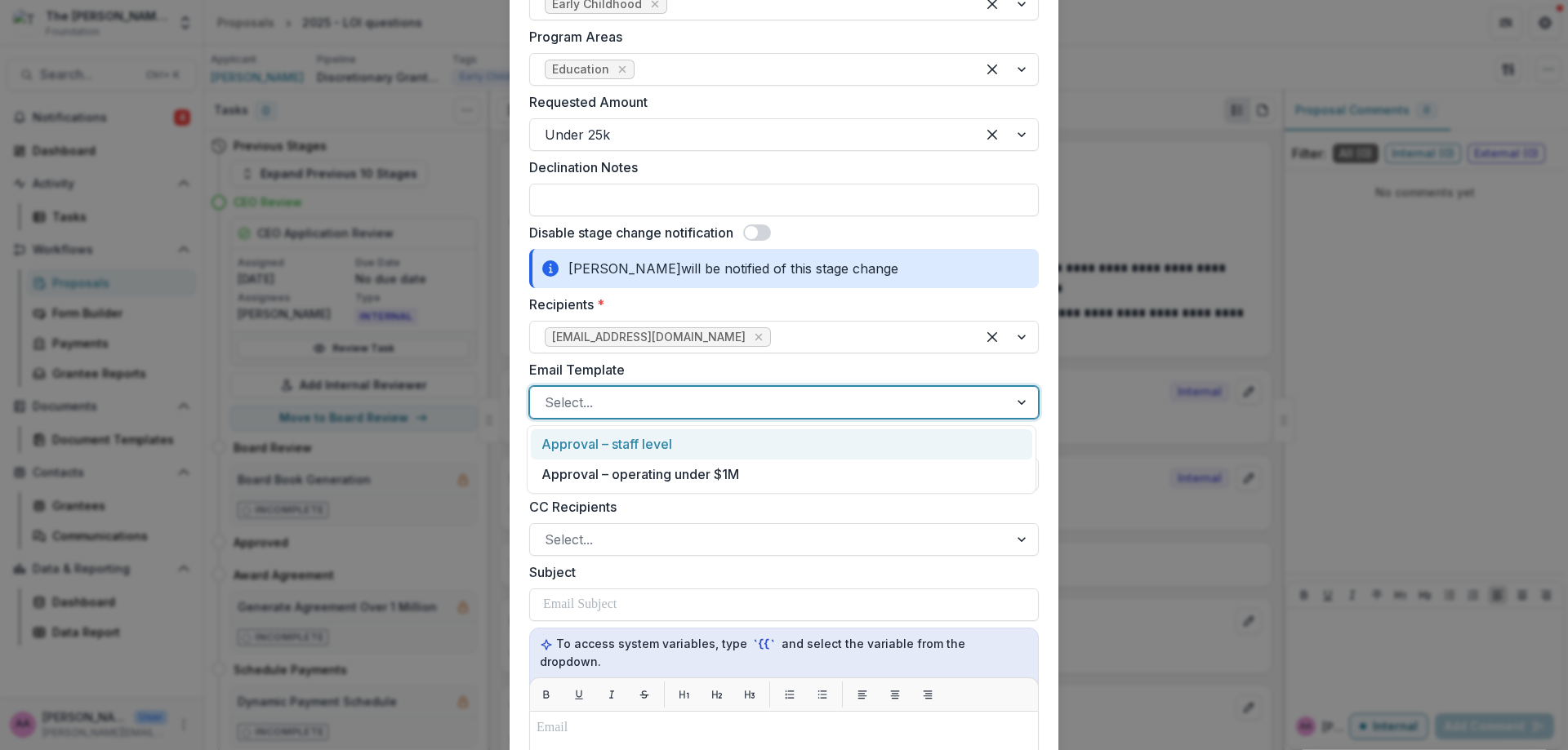
click at [624, 409] on div at bounding box center [769, 403] width 449 height 23
click at [623, 440] on div "Approval – staff level" at bounding box center [780, 444] width 501 height 30
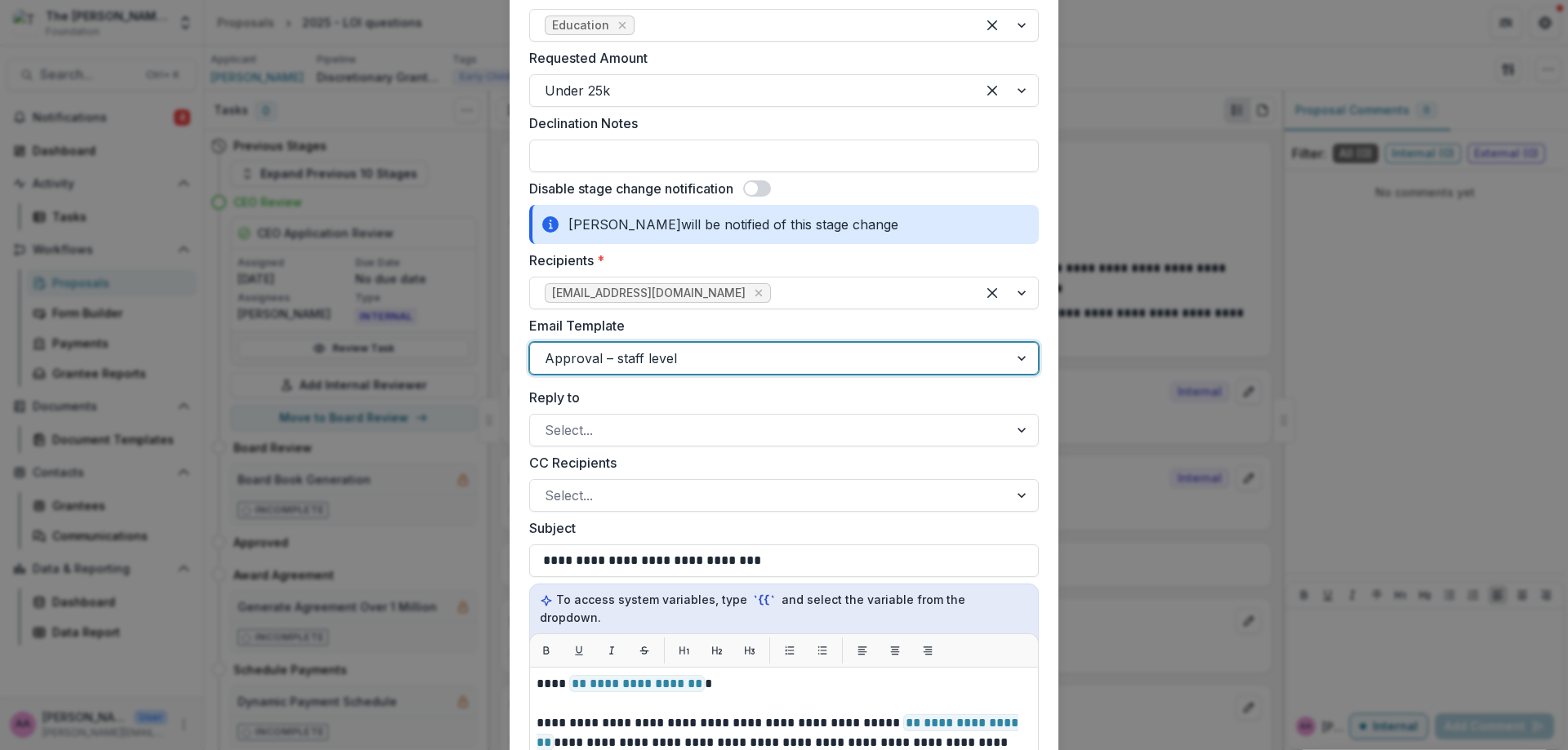
scroll to position [804, 0]
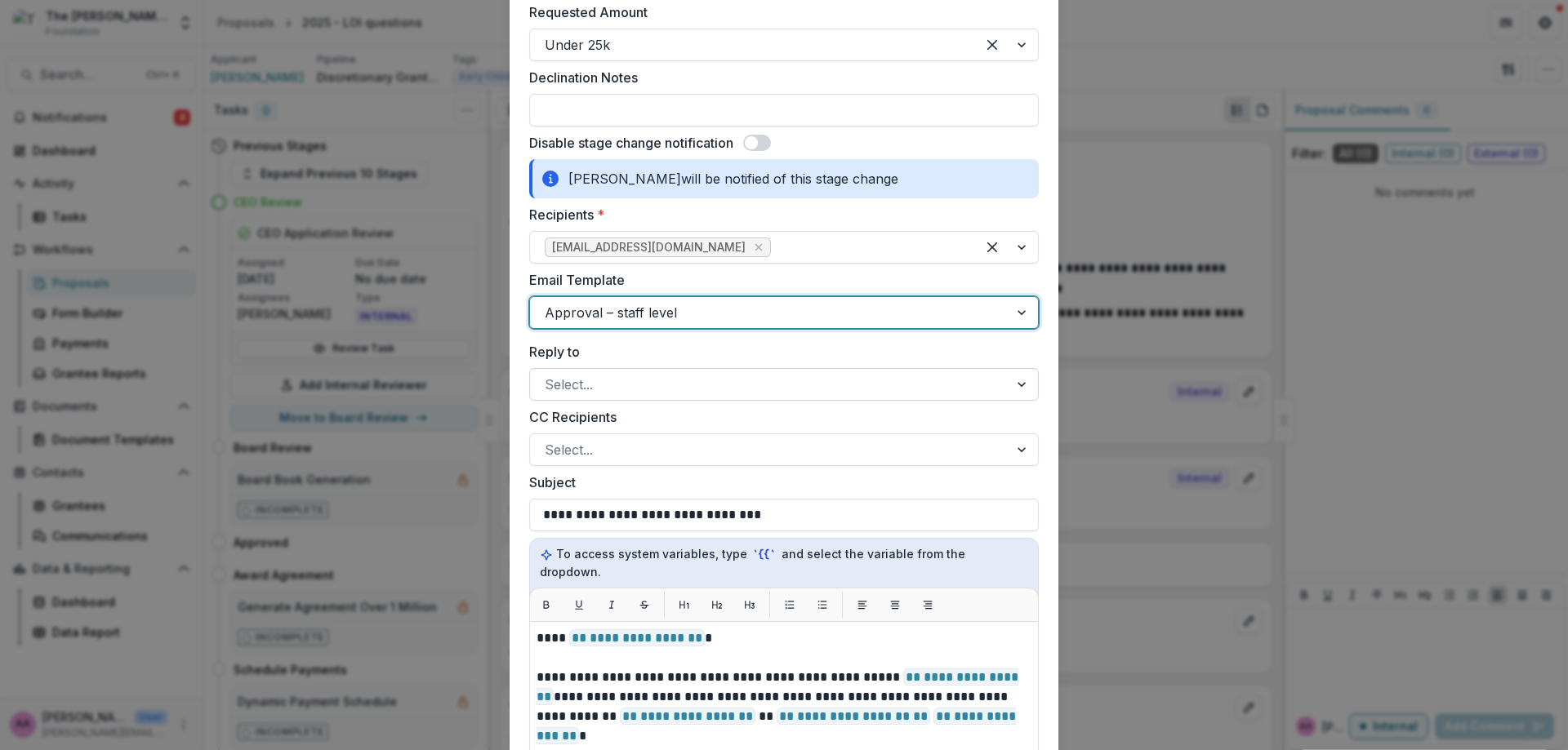
click at [591, 408] on label "CC Recipients" at bounding box center [779, 417] width 499 height 19
click at [549, 440] on input "CC Recipients" at bounding box center [546, 450] width 4 height 19
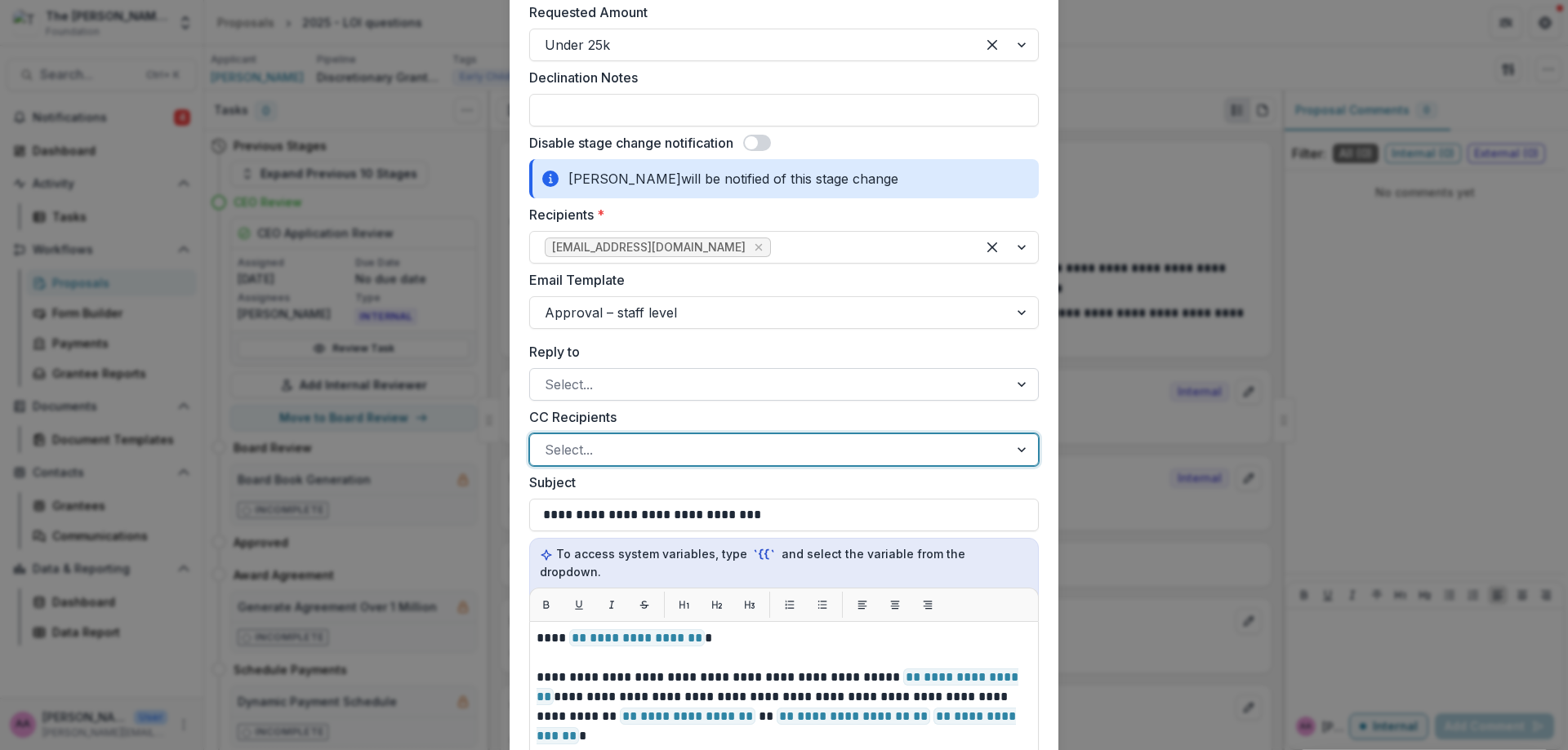
click at [584, 383] on div at bounding box center [769, 384] width 449 height 23
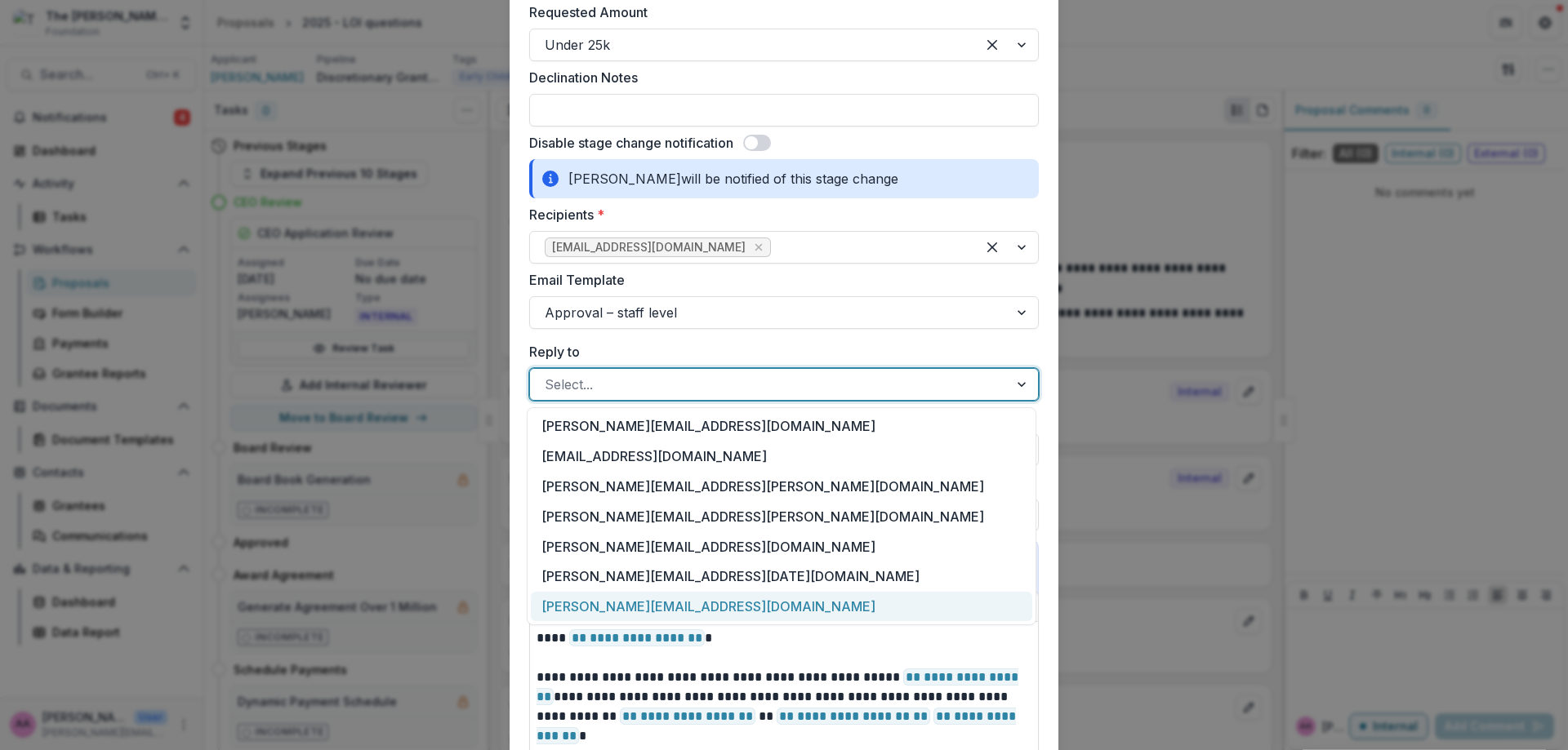
click at [612, 598] on div "[PERSON_NAME][EMAIL_ADDRESS][DOMAIN_NAME]" at bounding box center [780, 607] width 501 height 30
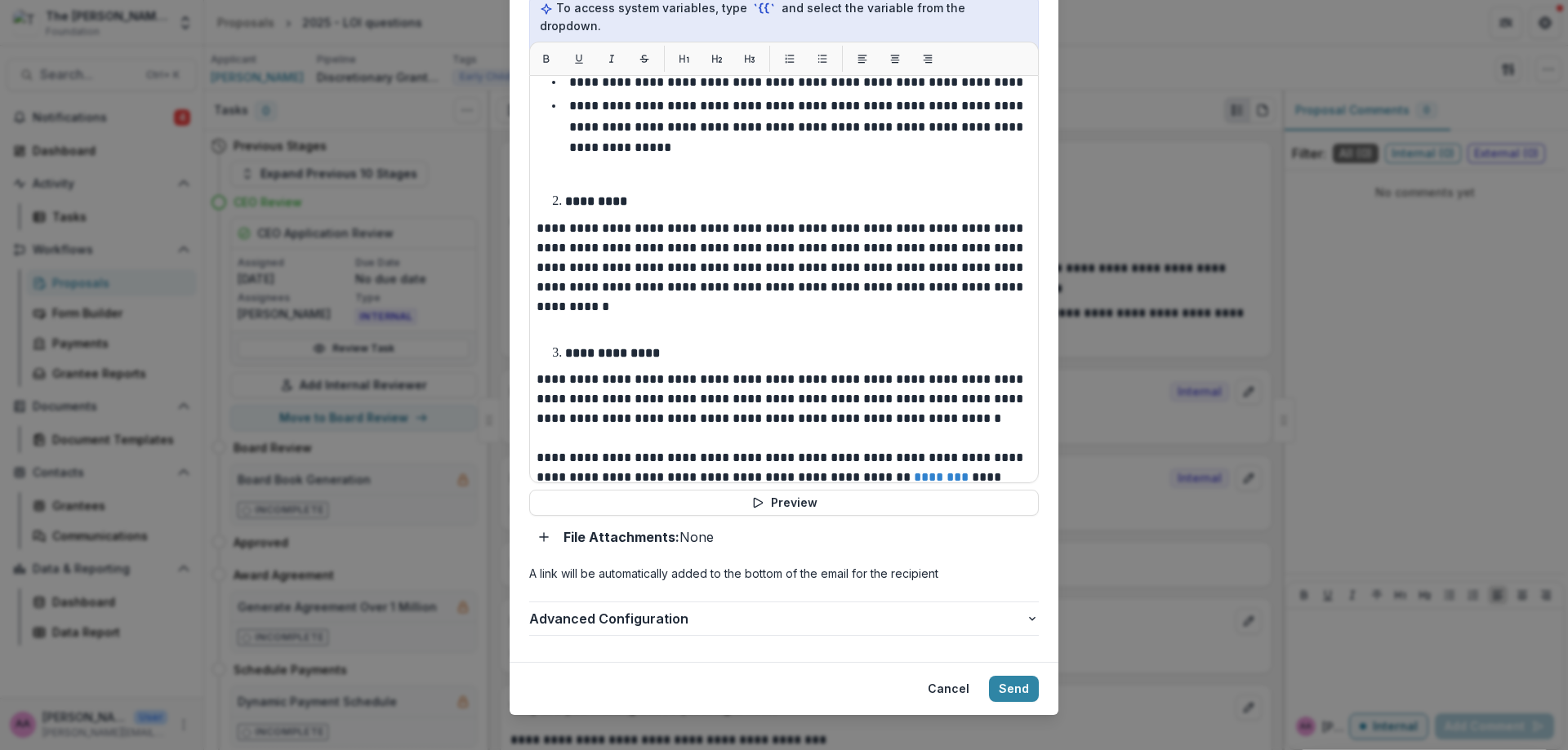
scroll to position [474, 0]
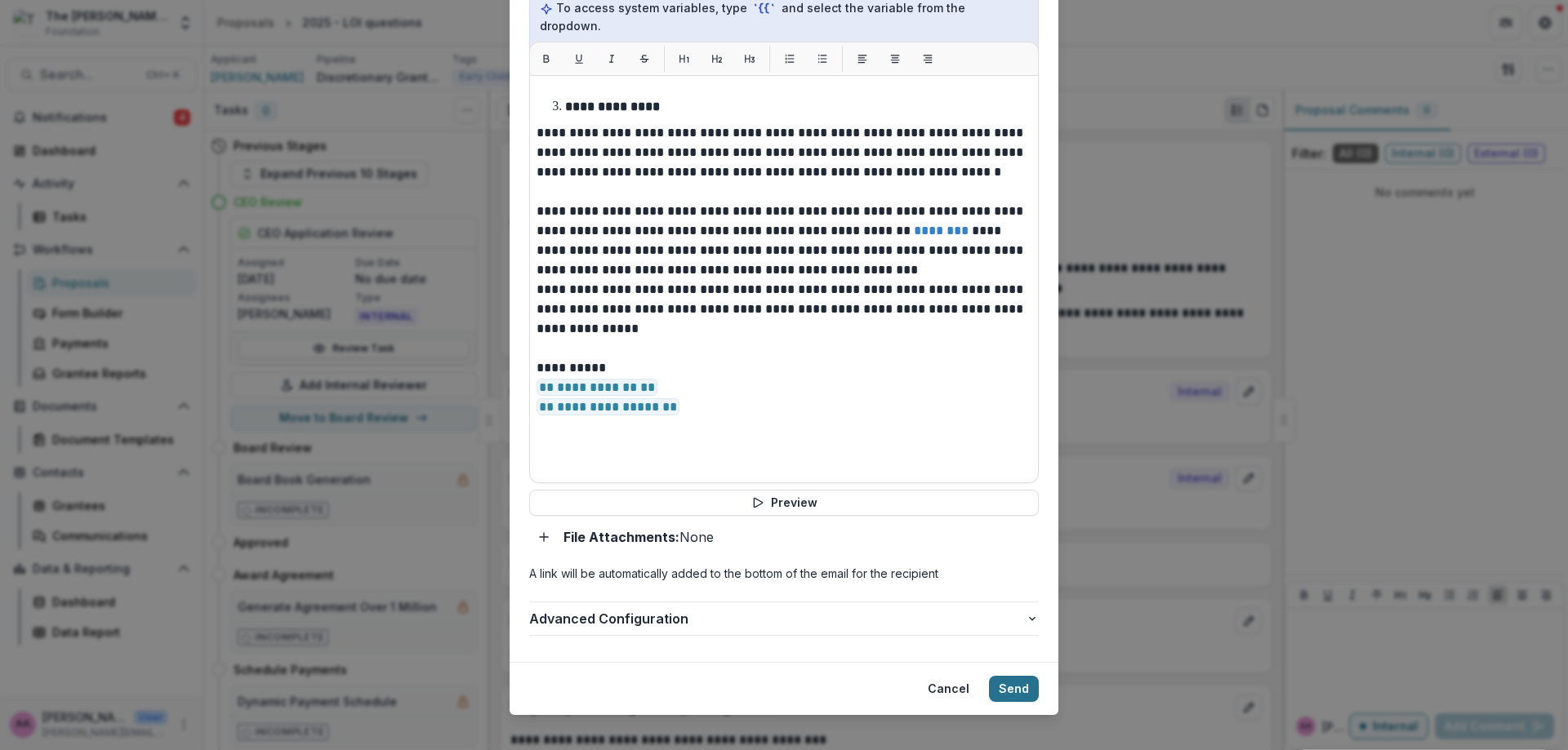
click at [1004, 681] on button "Send" at bounding box center [1014, 689] width 49 height 27
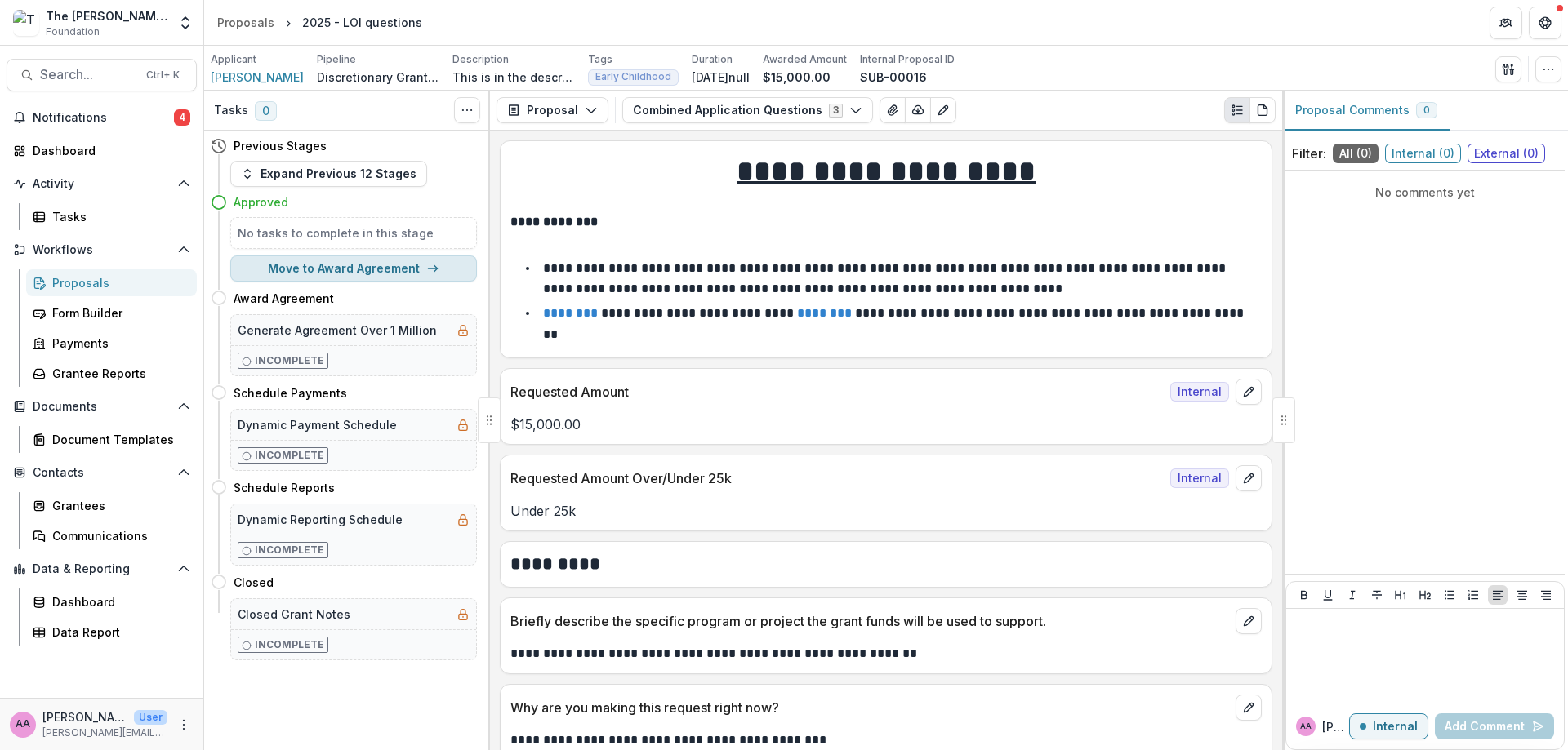
click at [303, 262] on button "Move to Award Agreement" at bounding box center [354, 269] width 247 height 27
select select "**********"
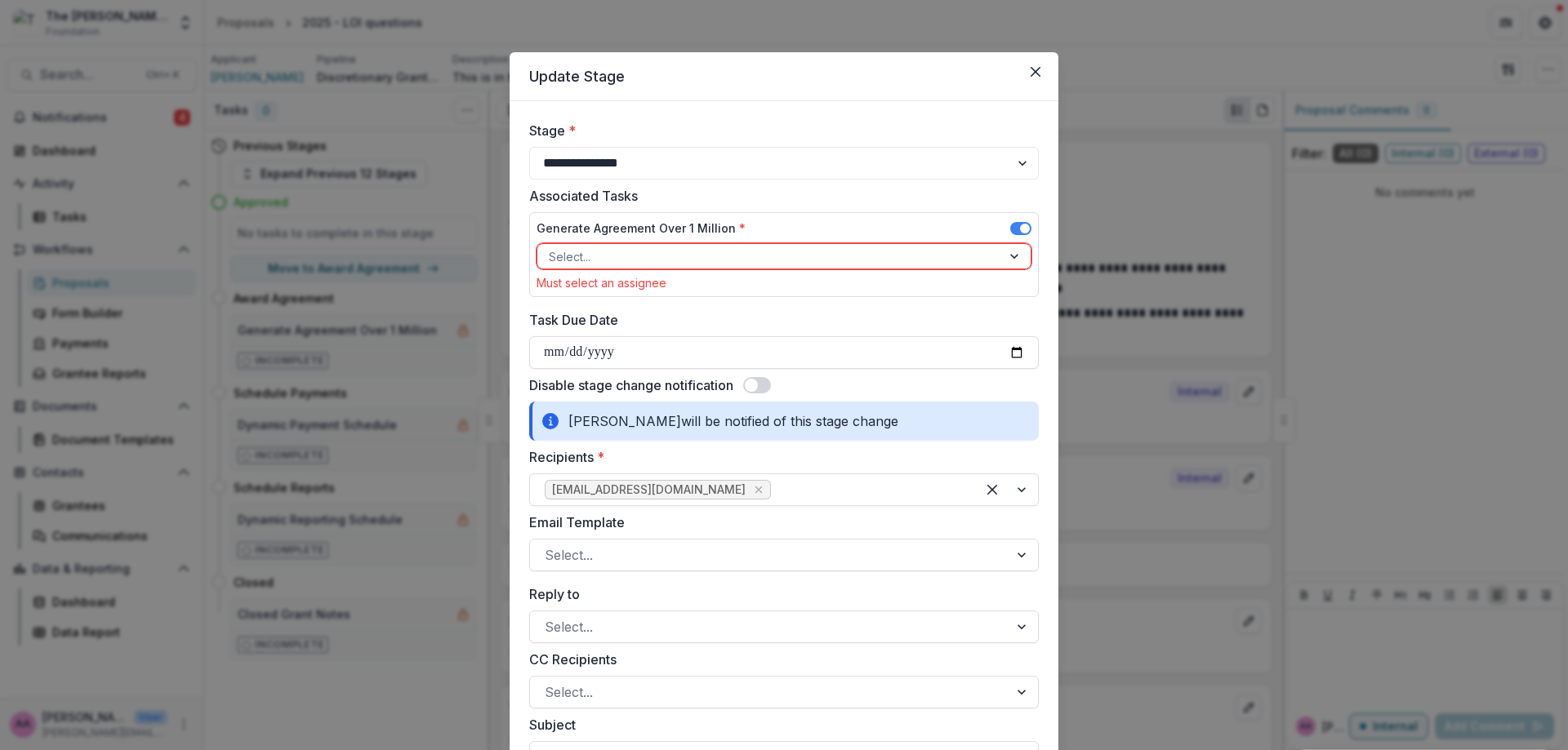
click at [652, 250] on div at bounding box center [769, 256] width 441 height 20
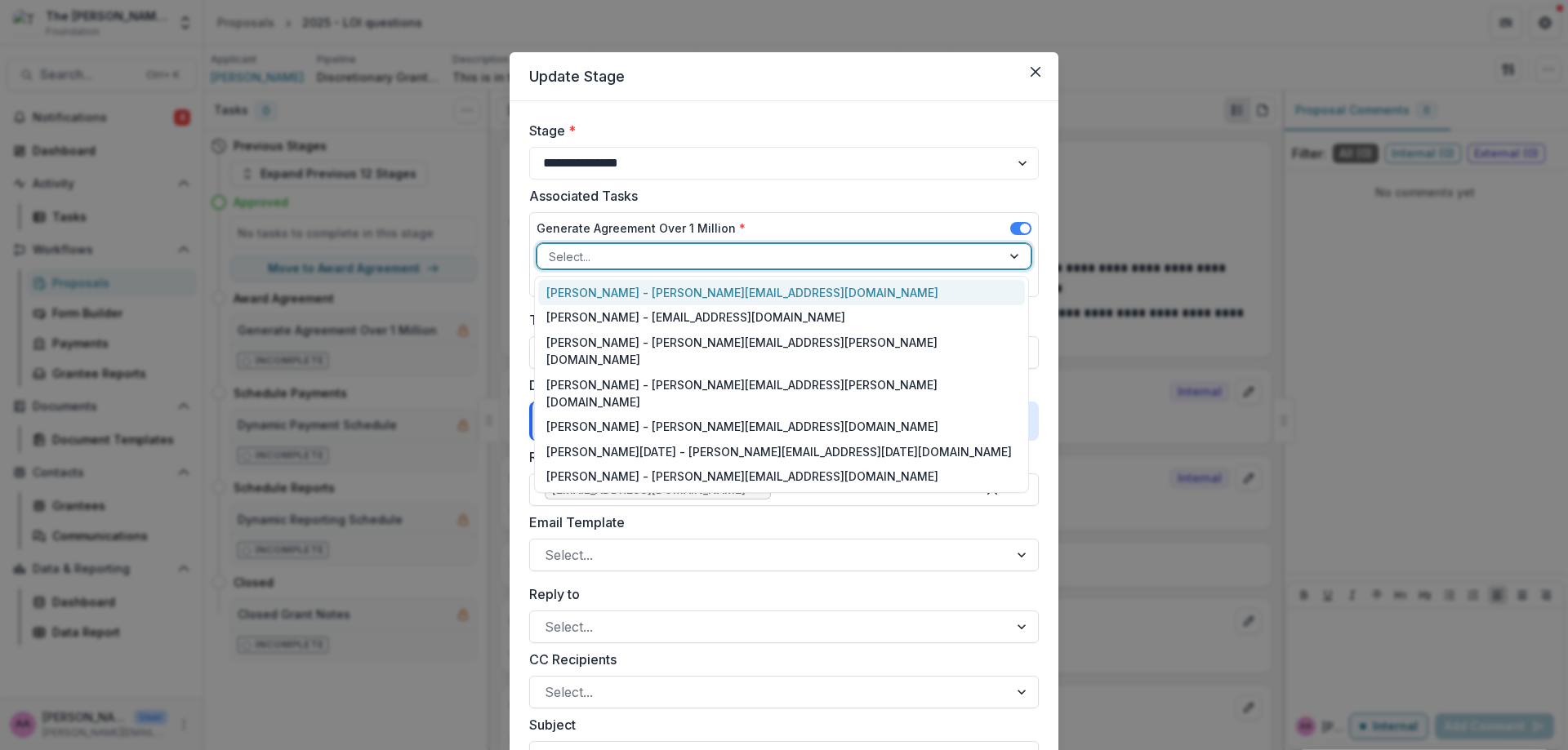
click at [652, 250] on div at bounding box center [769, 256] width 441 height 20
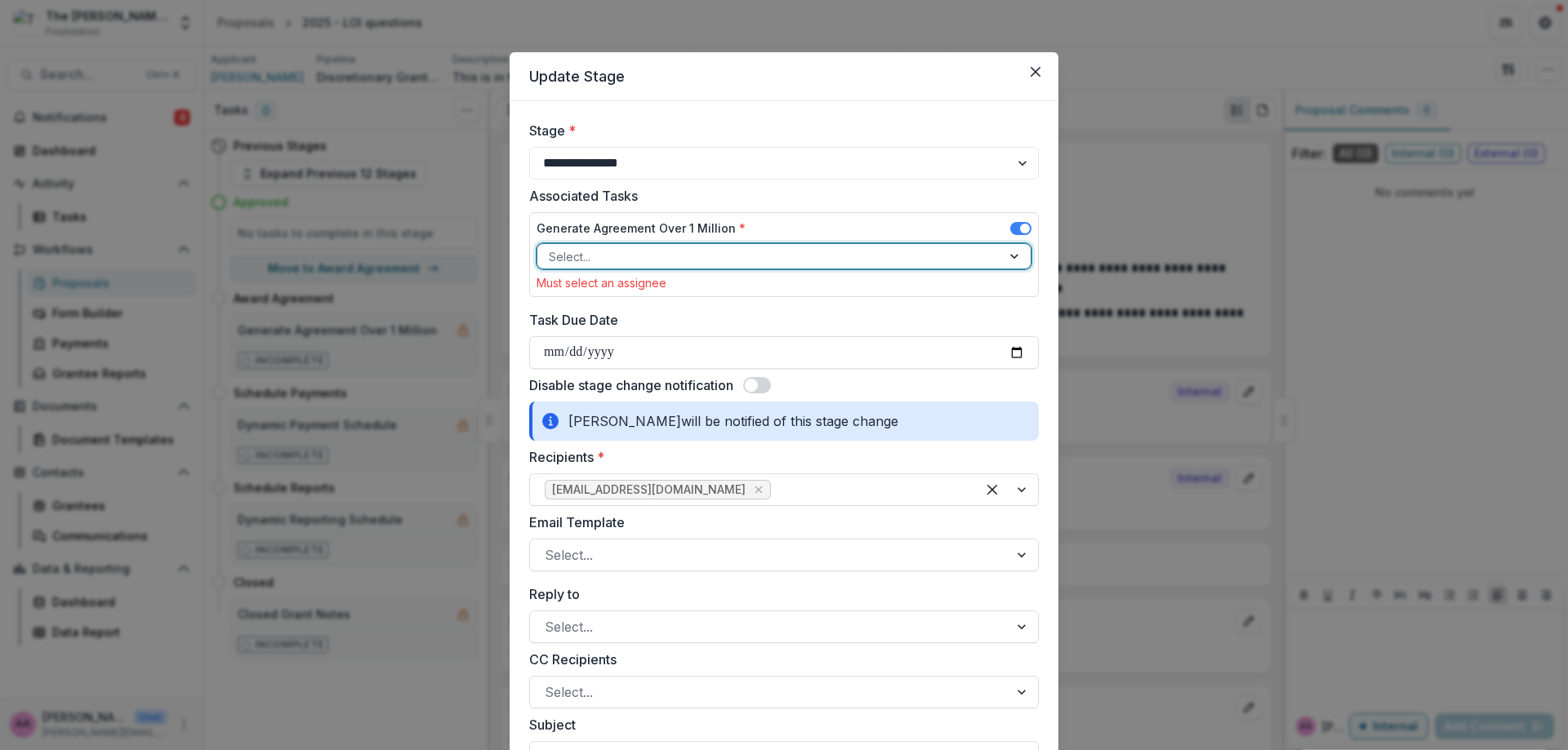
click at [1028, 223] on label at bounding box center [1021, 228] width 21 height 13
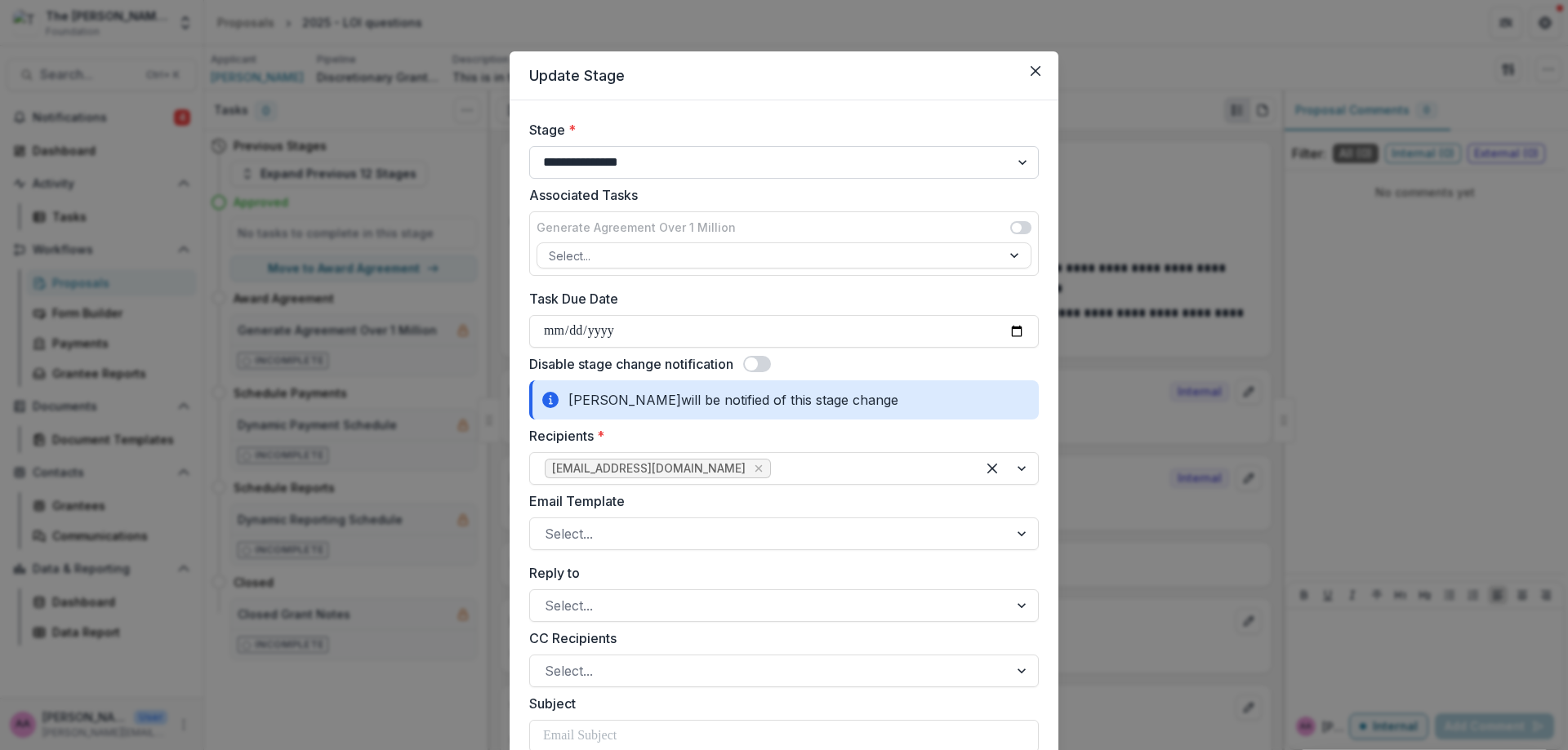
scroll to position [0, 0]
click at [1024, 231] on span at bounding box center [1021, 228] width 21 height 13
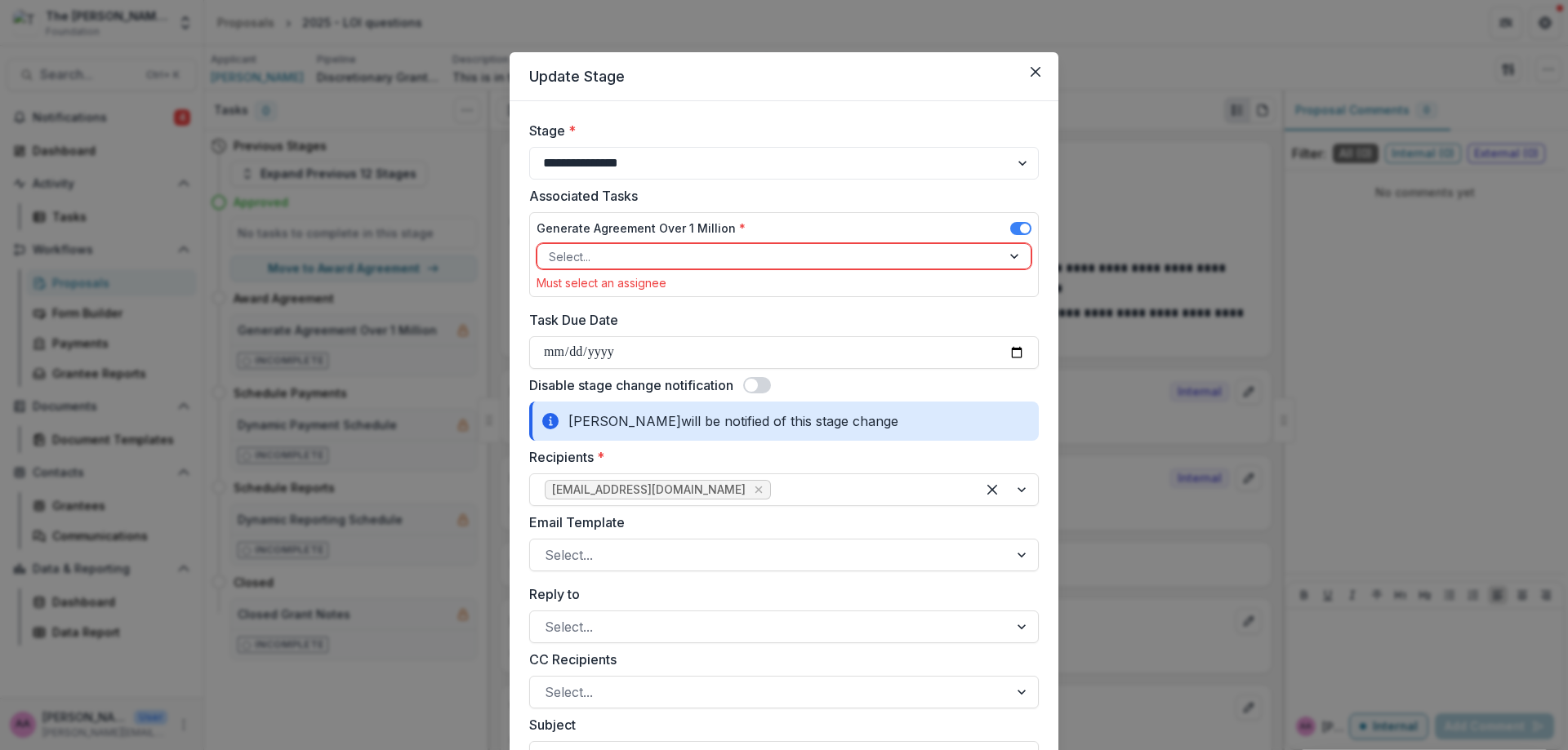
click at [978, 262] on div at bounding box center [769, 256] width 441 height 20
click at [967, 232] on div "Generate Agreement Over 1 Million *" at bounding box center [784, 231] width 495 height 24
click at [1012, 231] on span at bounding box center [1021, 228] width 21 height 13
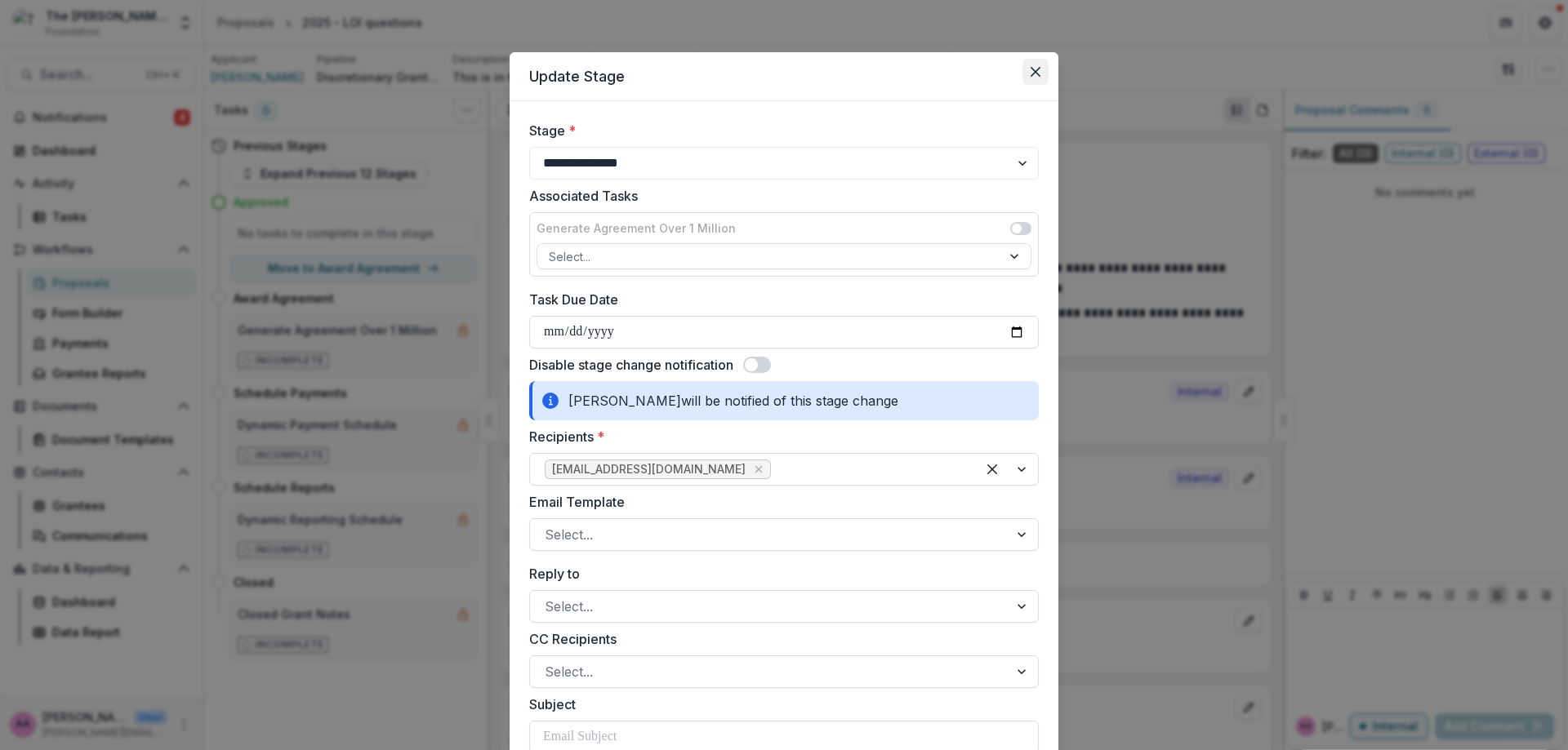
drag, startPoint x: 1039, startPoint y: 70, endPoint x: 1025, endPoint y: 70, distance: 14.0
click at [1039, 70] on button "Close" at bounding box center [1036, 72] width 27 height 27
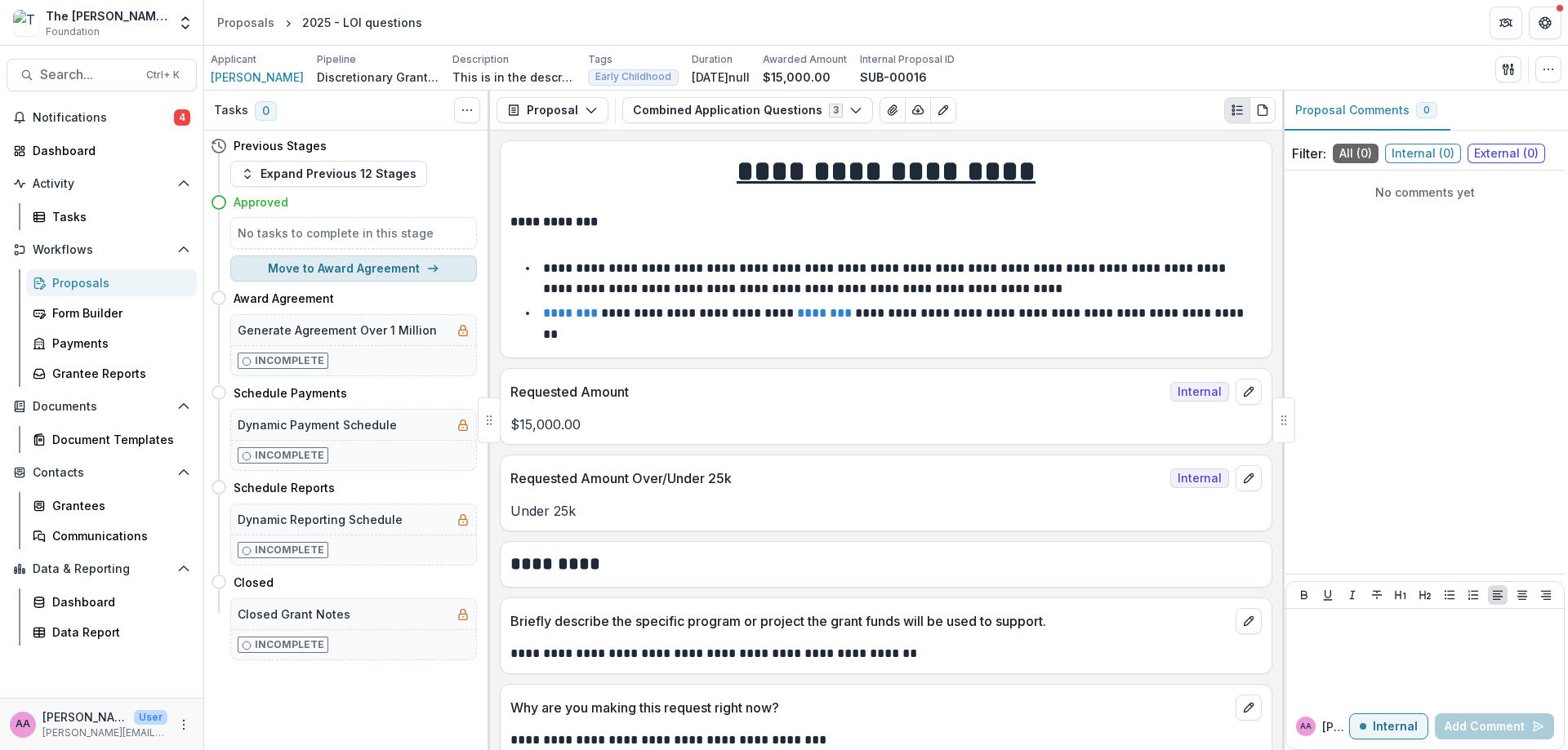
click at [375, 266] on button "Move to Award Agreement" at bounding box center [354, 269] width 247 height 27
select select "**********"
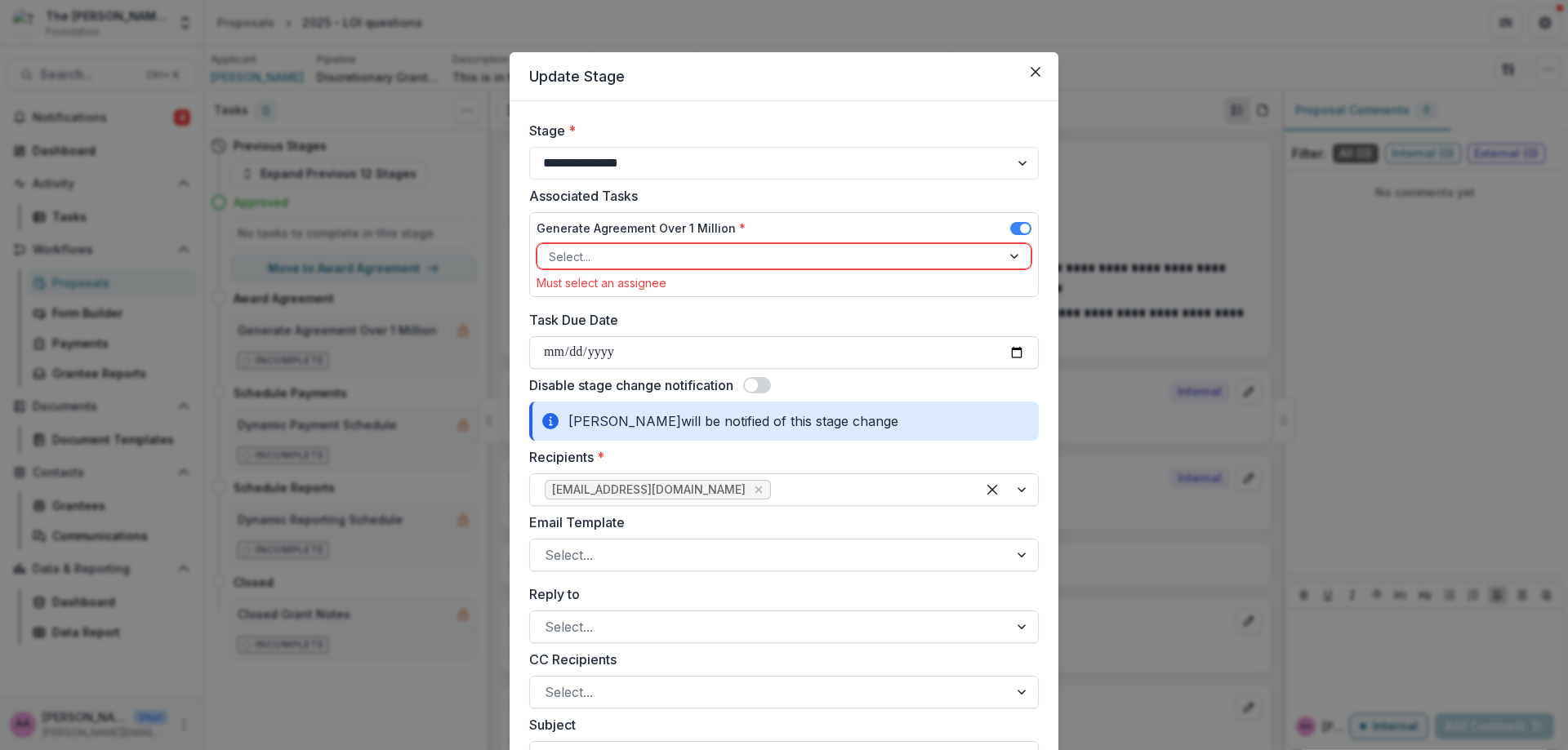
click at [602, 257] on div at bounding box center [769, 256] width 441 height 20
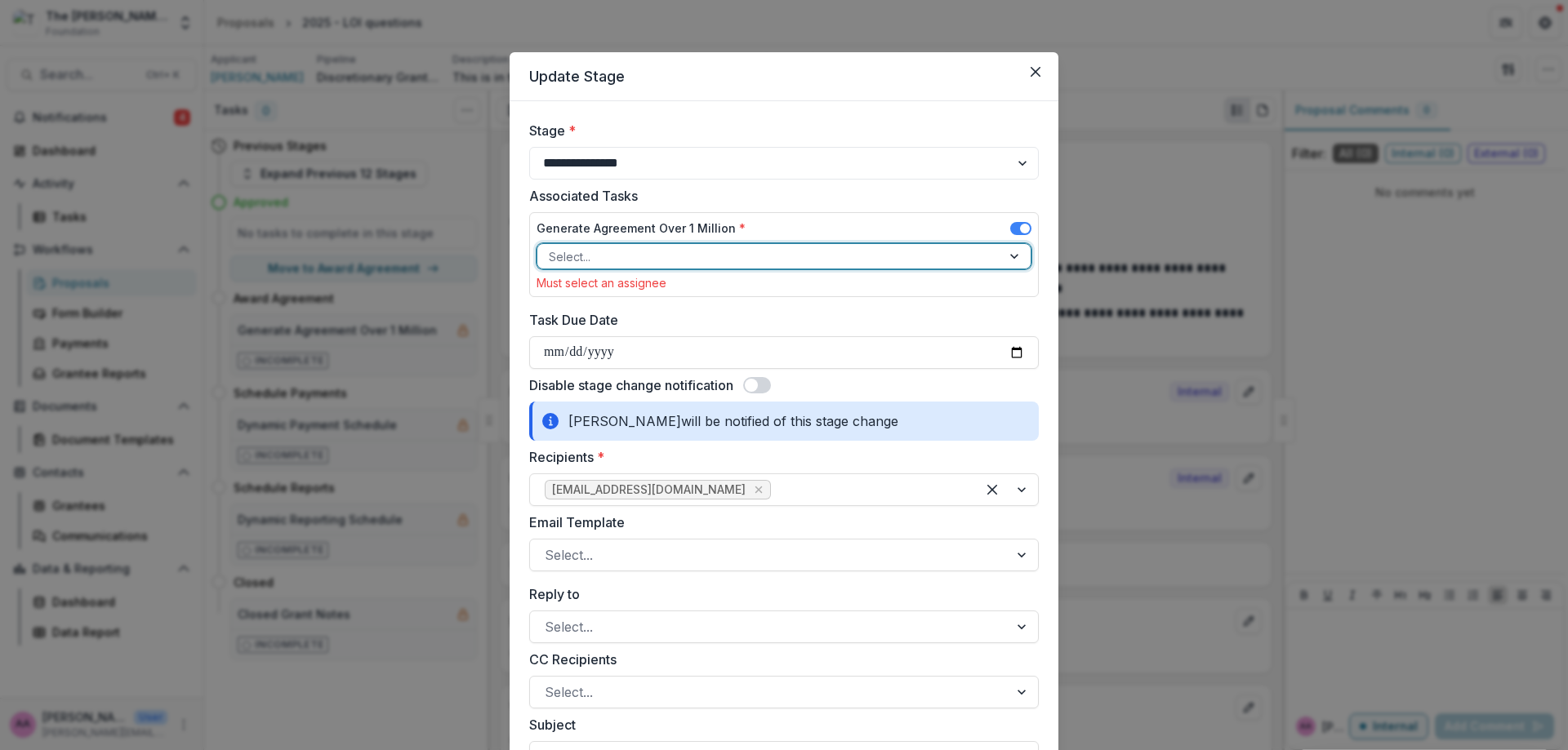
click at [602, 257] on div at bounding box center [769, 256] width 441 height 20
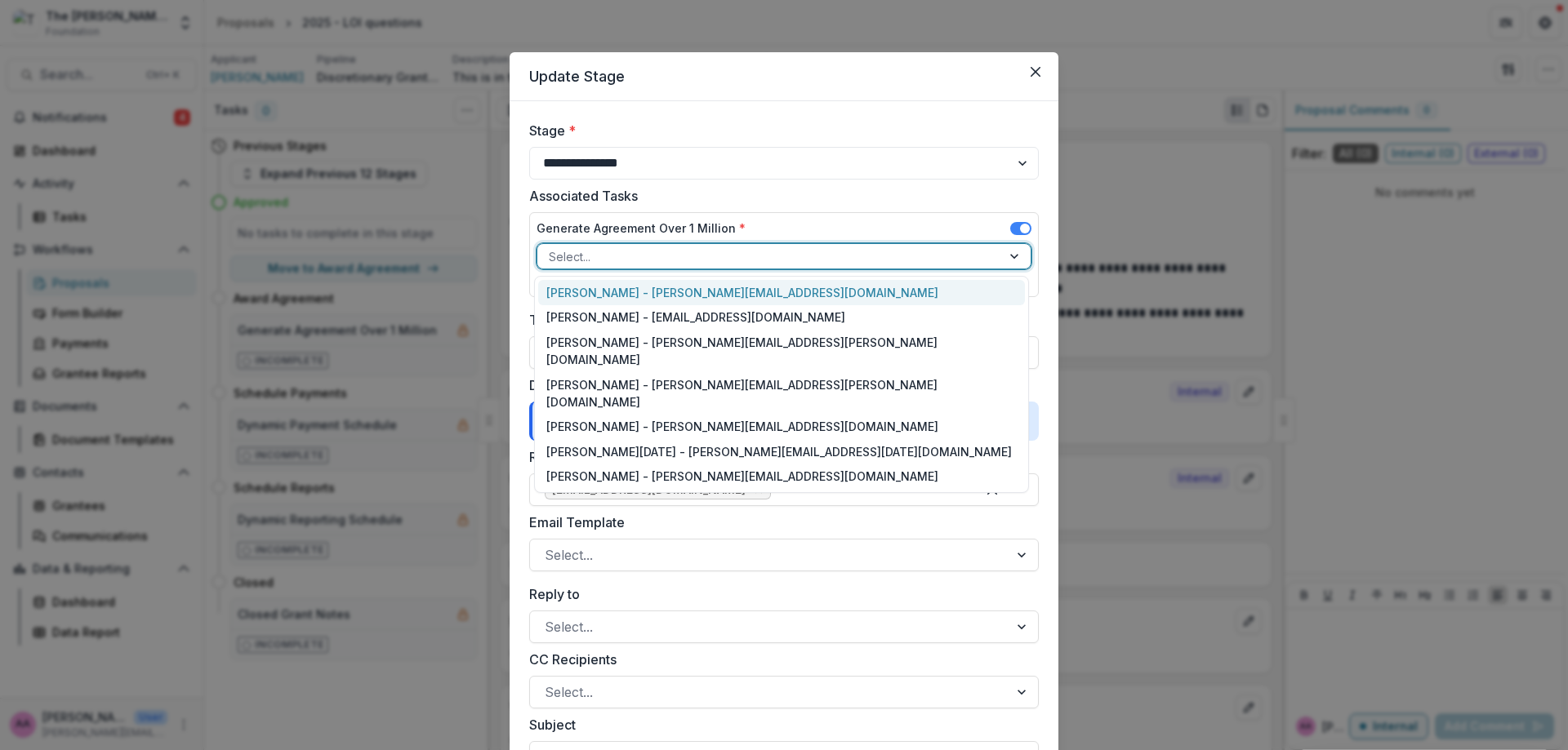
click at [602, 257] on div at bounding box center [769, 256] width 441 height 20
click at [742, 266] on div at bounding box center [769, 256] width 441 height 20
click at [748, 251] on div at bounding box center [769, 256] width 441 height 20
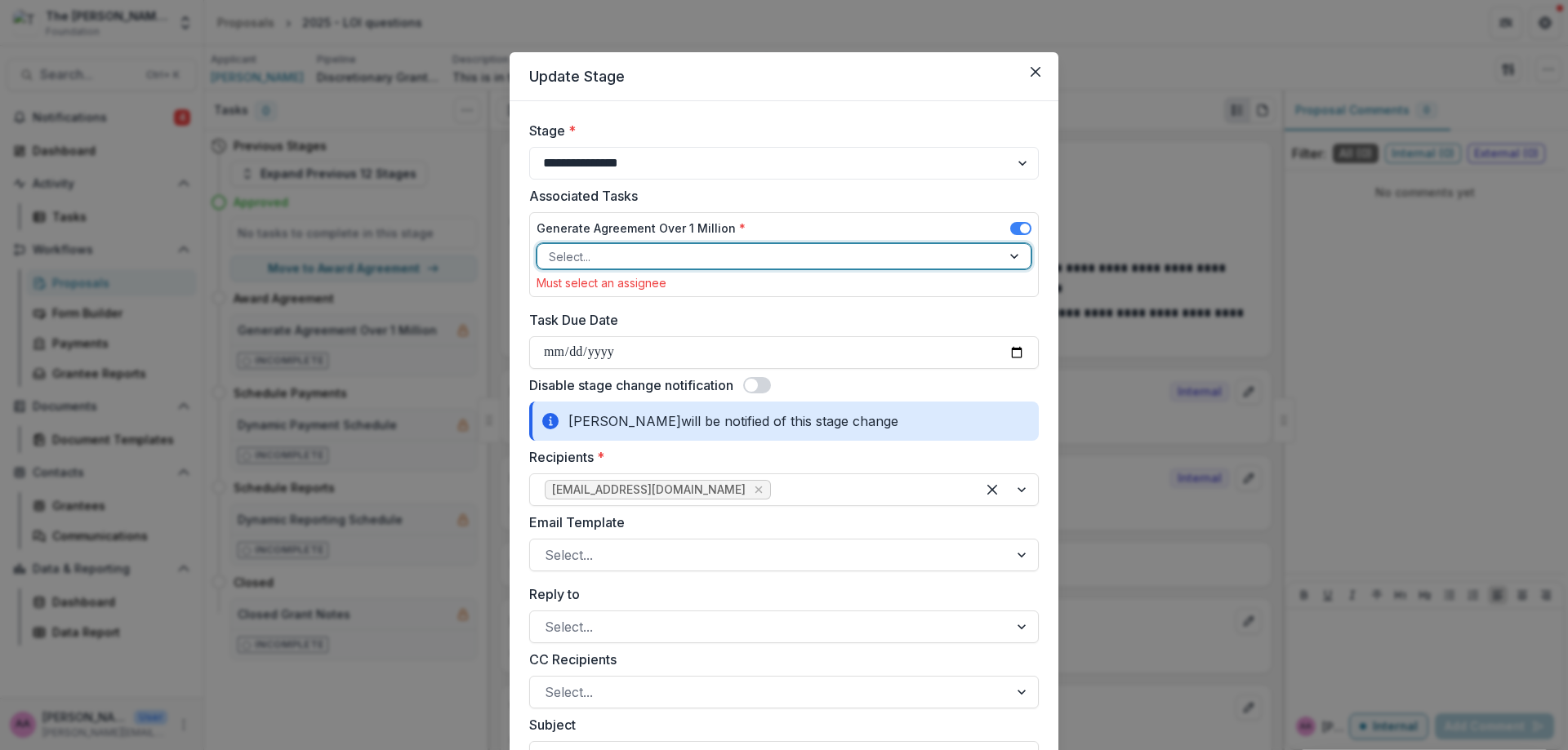
click at [730, 248] on div at bounding box center [769, 256] width 441 height 20
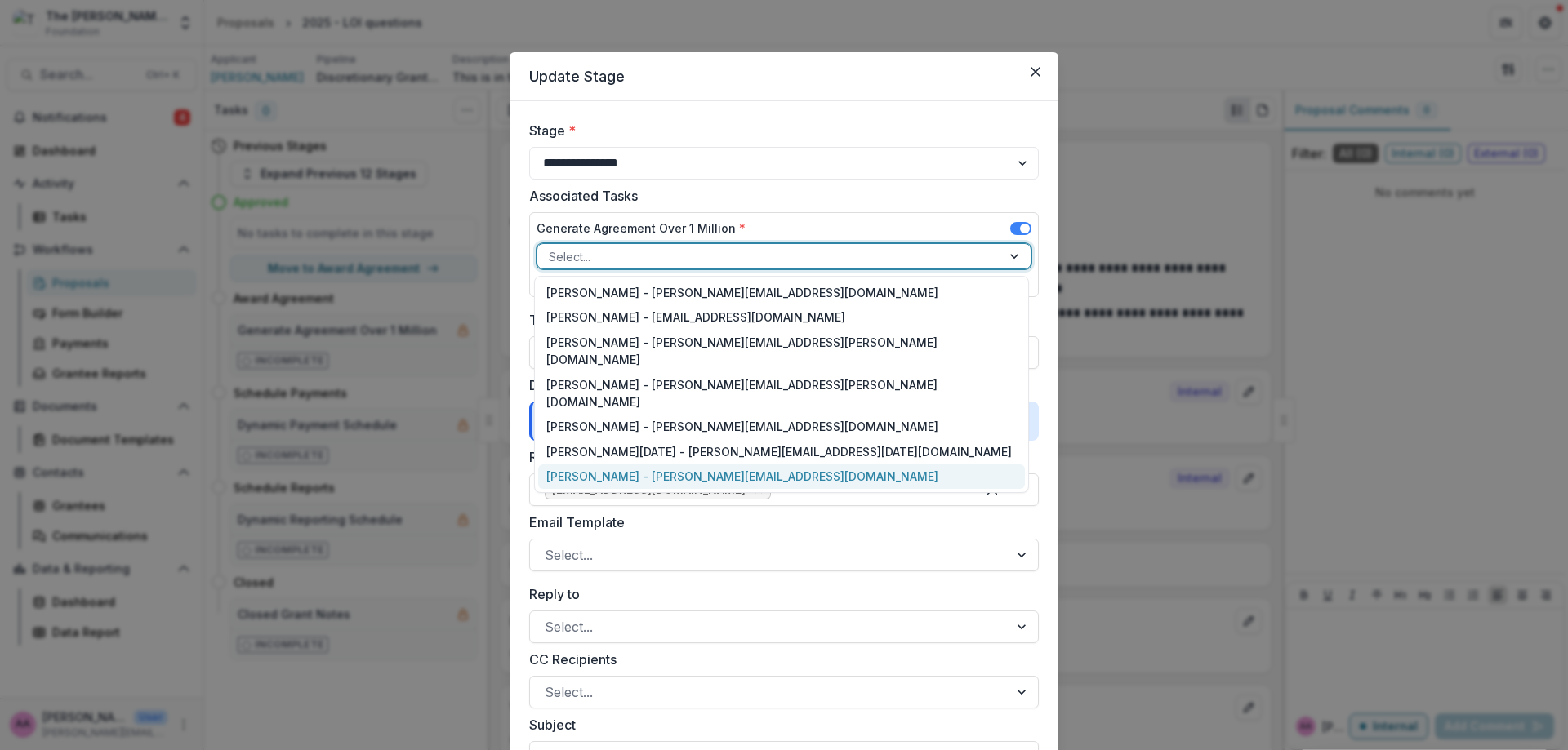
click at [725, 465] on div "[PERSON_NAME] - [PERSON_NAME][EMAIL_ADDRESS][DOMAIN_NAME]" at bounding box center [781, 477] width 487 height 26
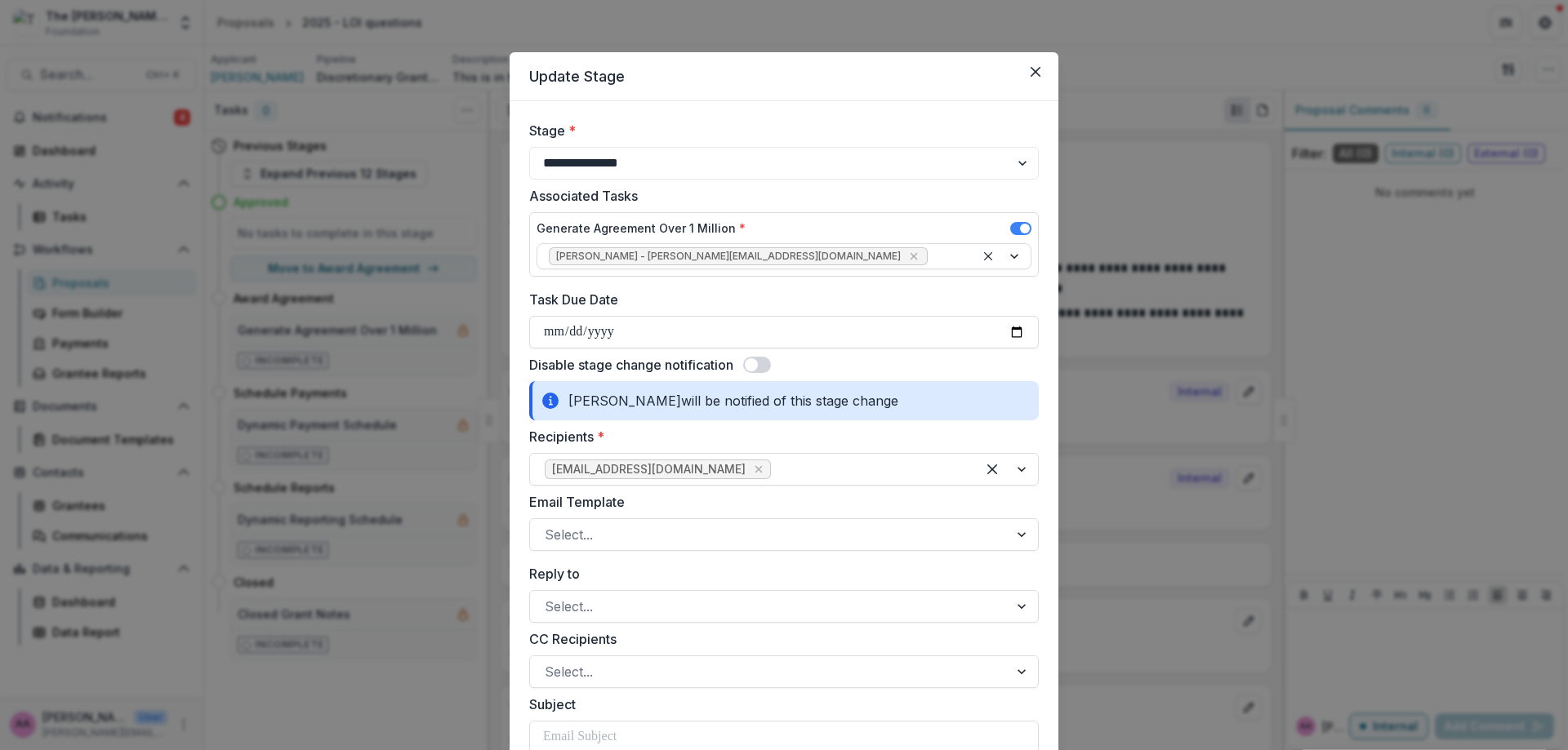
click at [759, 515] on div "Email Template Select..." at bounding box center [784, 521] width 509 height 59
click at [758, 516] on div "Email Template Select..." at bounding box center [784, 521] width 509 height 59
click at [756, 525] on div at bounding box center [769, 534] width 449 height 23
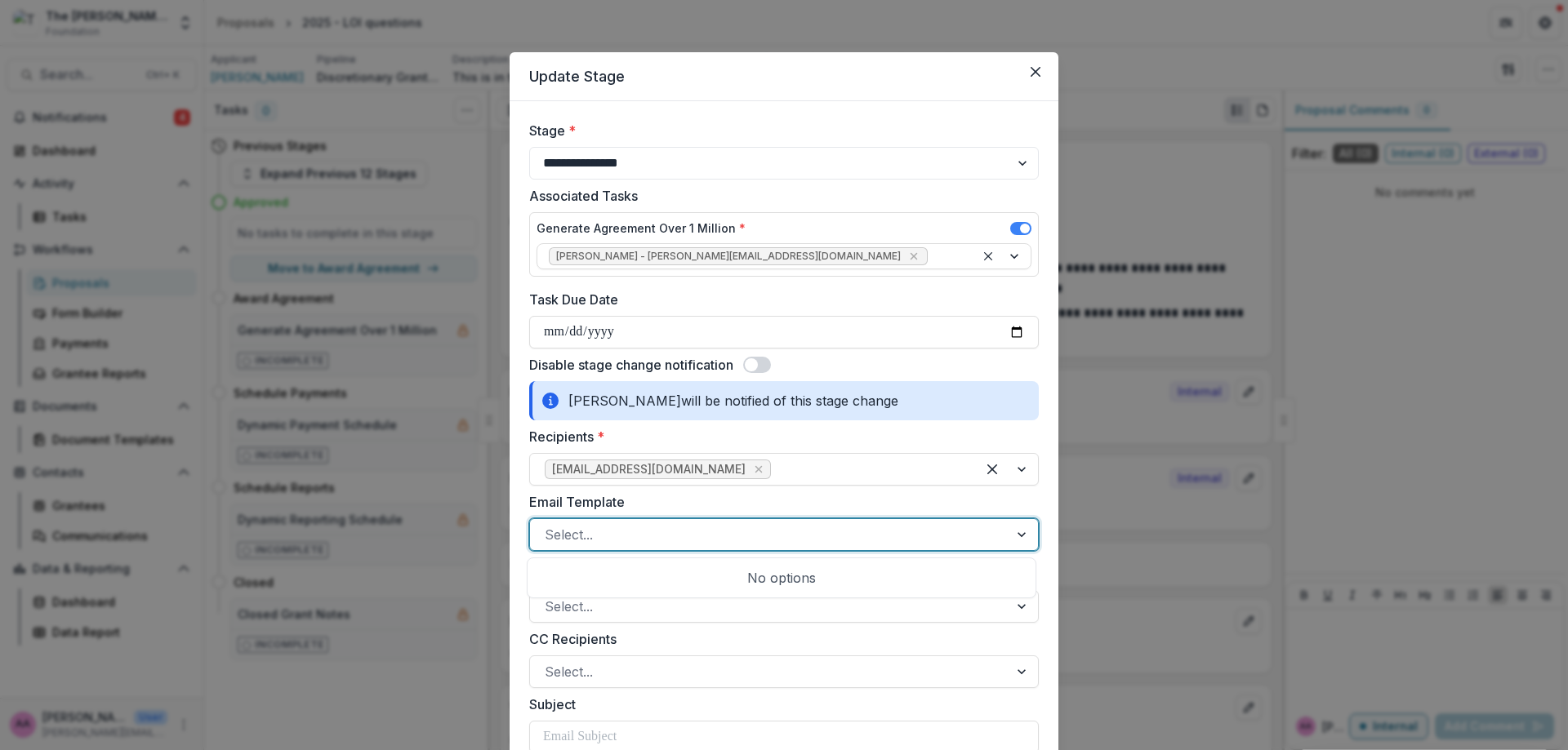
click at [756, 525] on div at bounding box center [769, 534] width 449 height 23
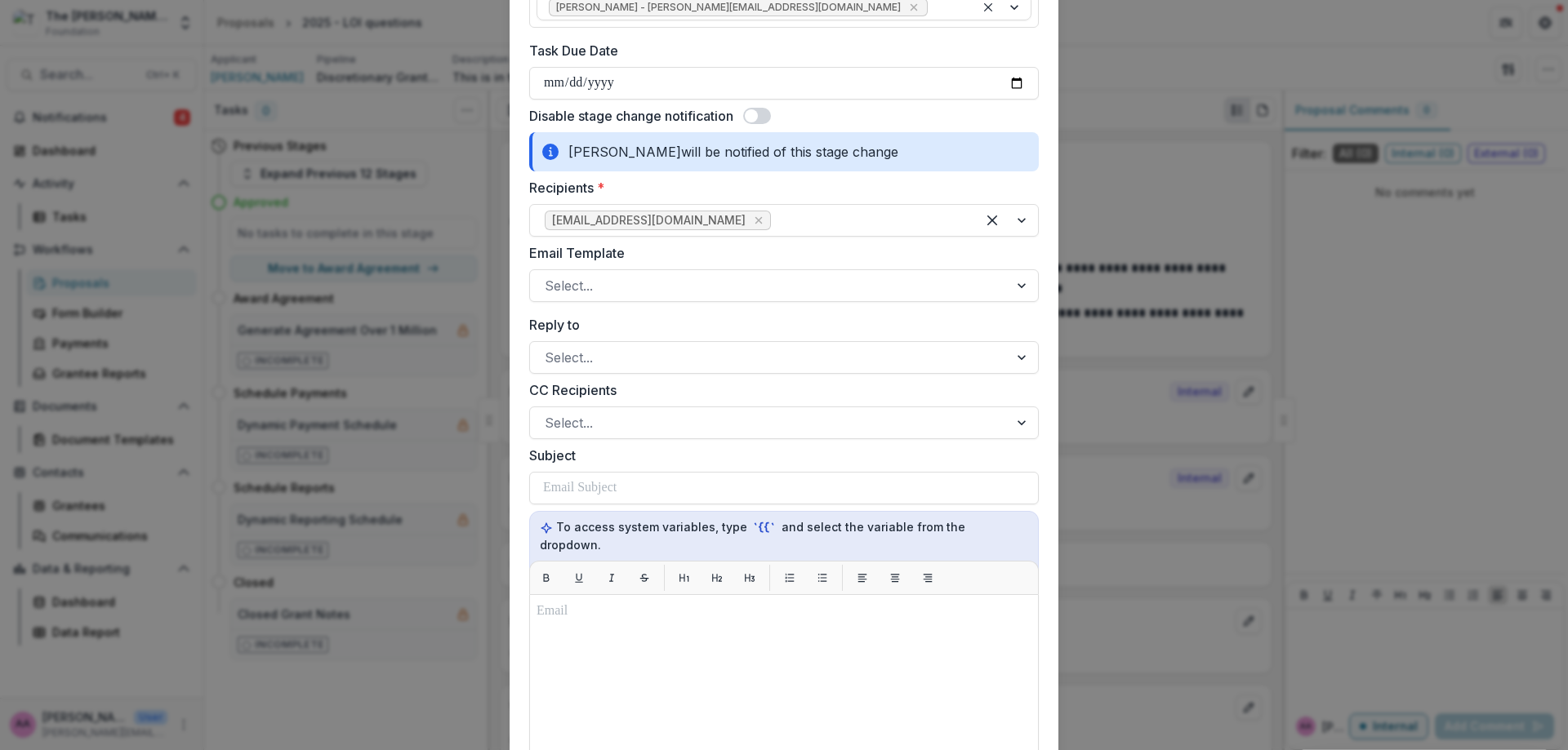
scroll to position [348, 0]
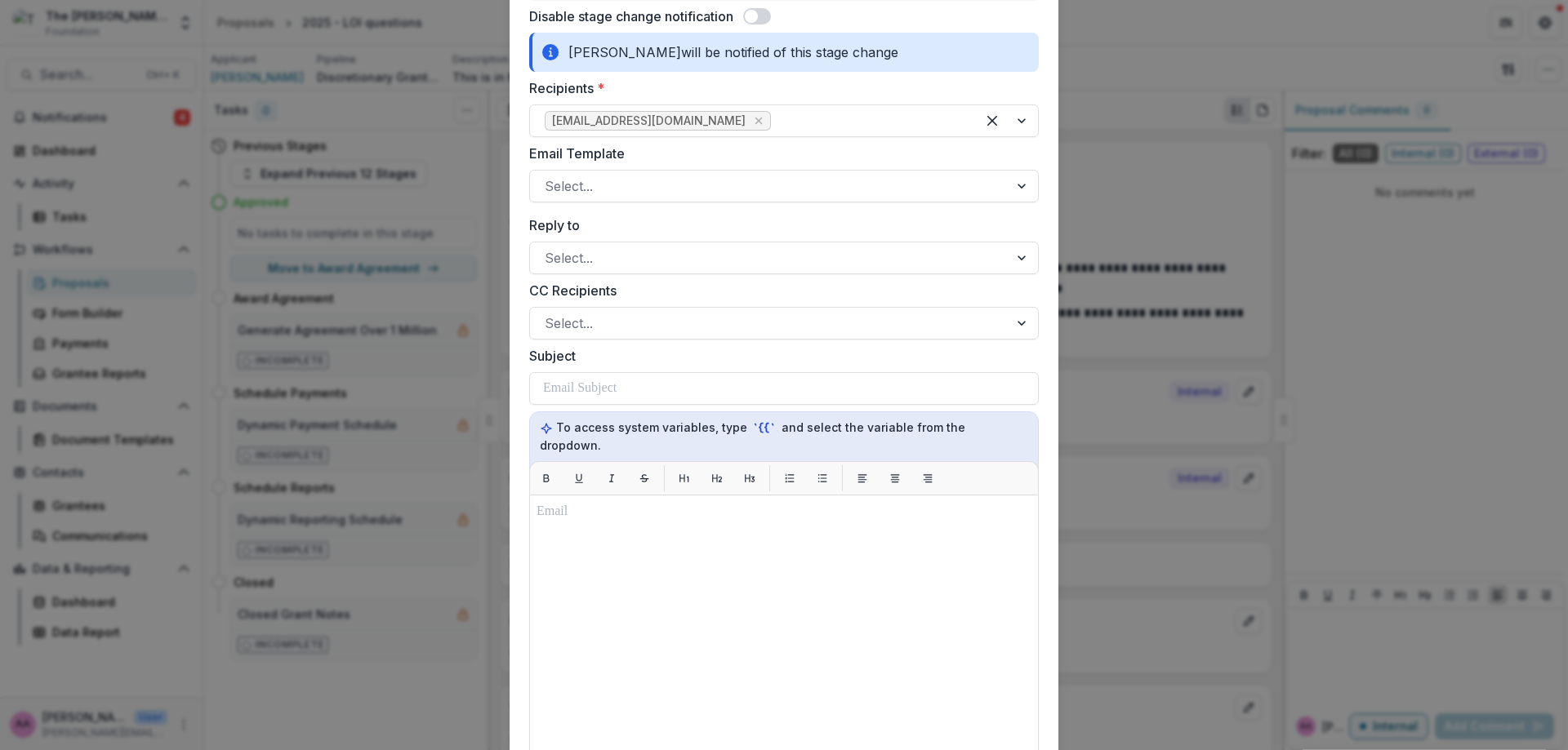
click at [646, 343] on div "Reply to Select... CC Recipients Select... Subject To access system variables, …" at bounding box center [784, 609] width 509 height 786
click at [646, 341] on div "Reply to Select... CC Recipients Select... Subject To access system variables, …" at bounding box center [784, 609] width 509 height 786
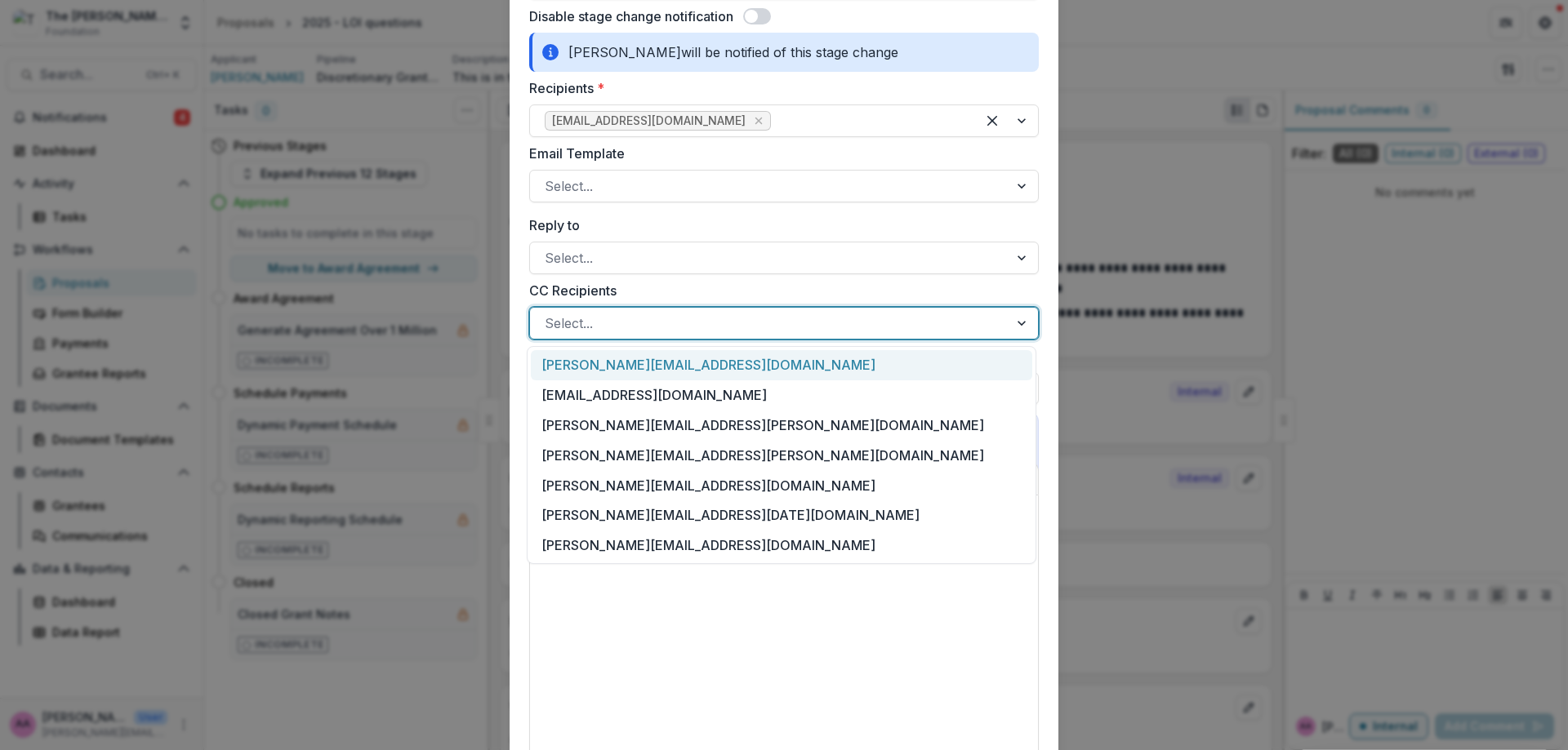
click at [647, 334] on div at bounding box center [769, 323] width 449 height 23
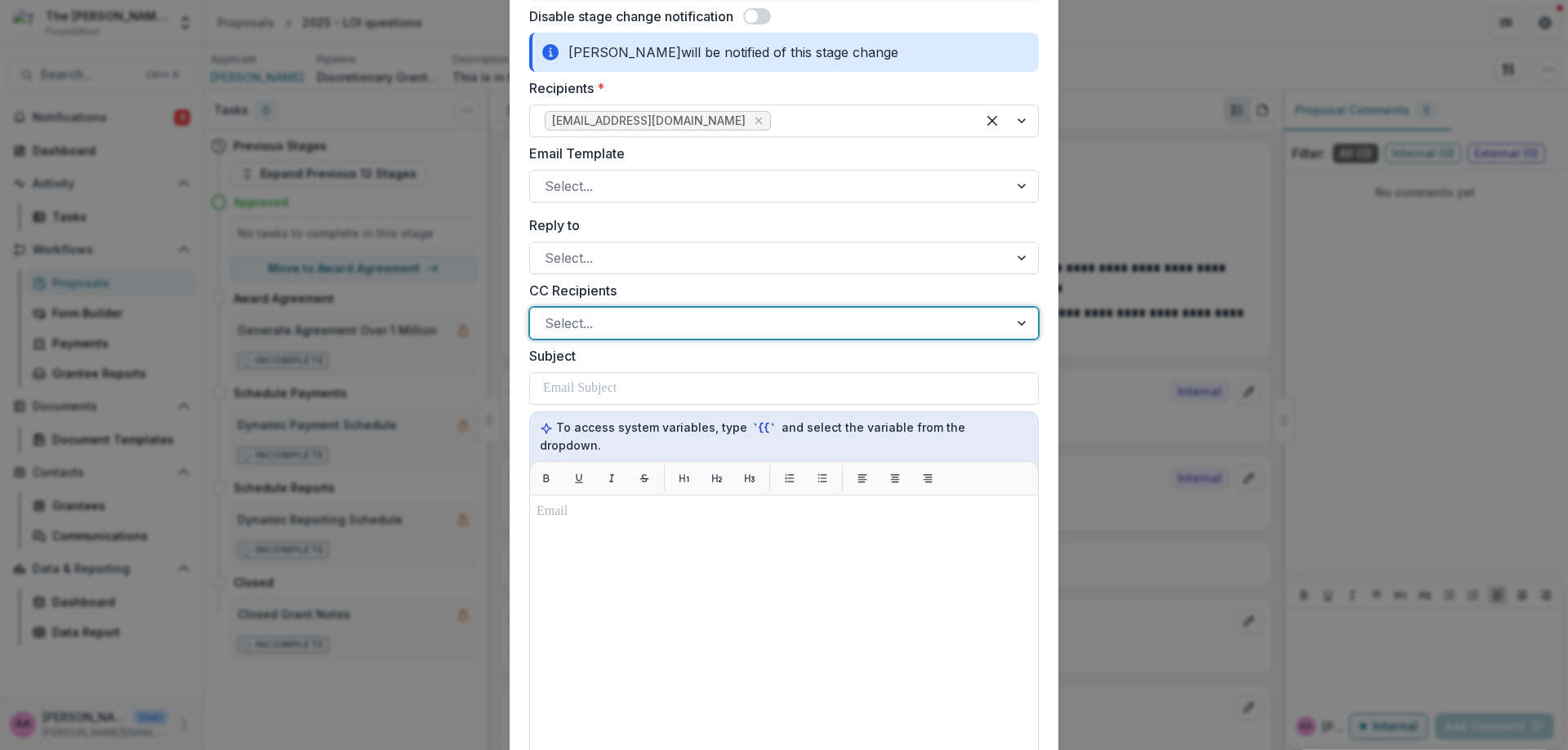
click at [699, 307] on div "Select..." at bounding box center [784, 322] width 509 height 33
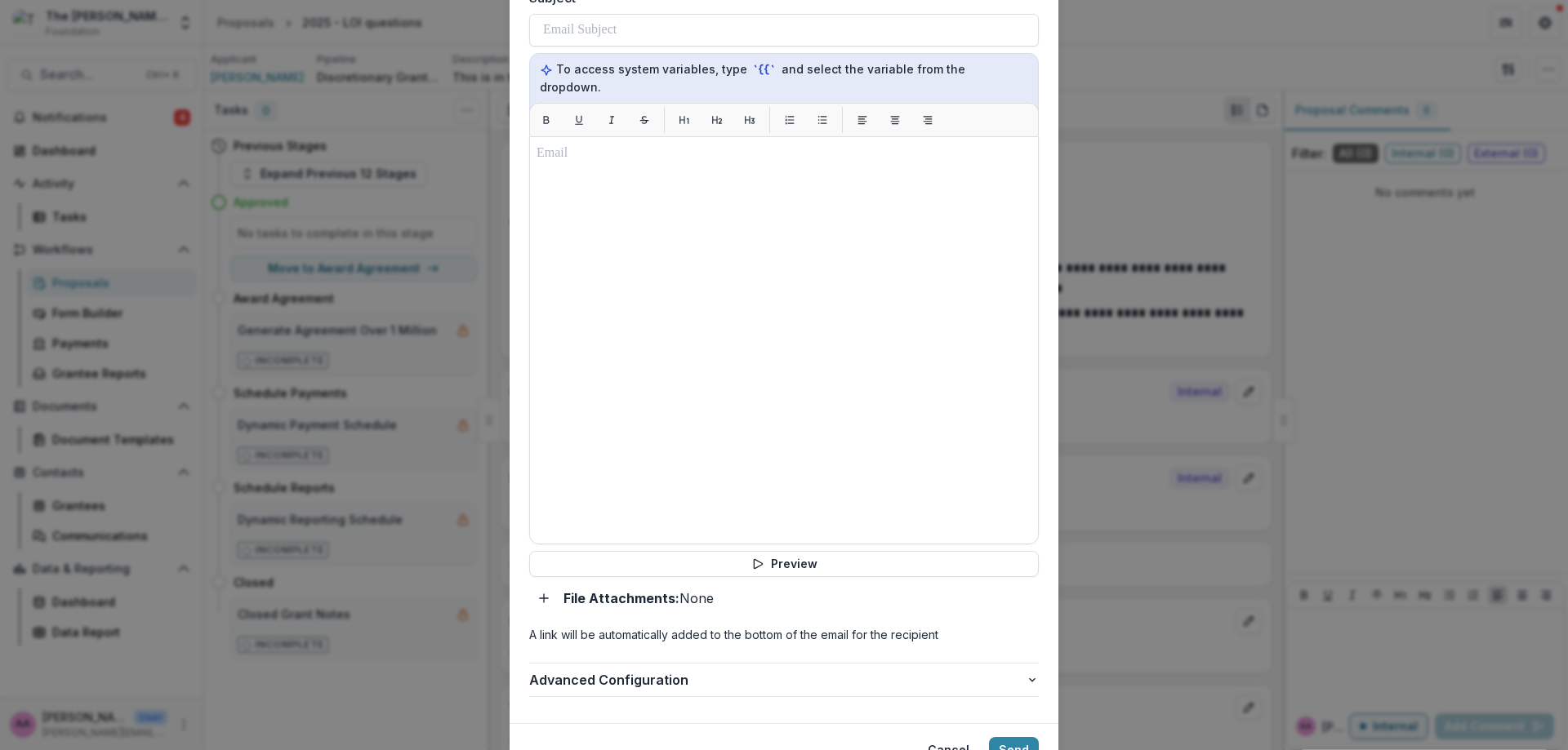
scroll to position [746, 0]
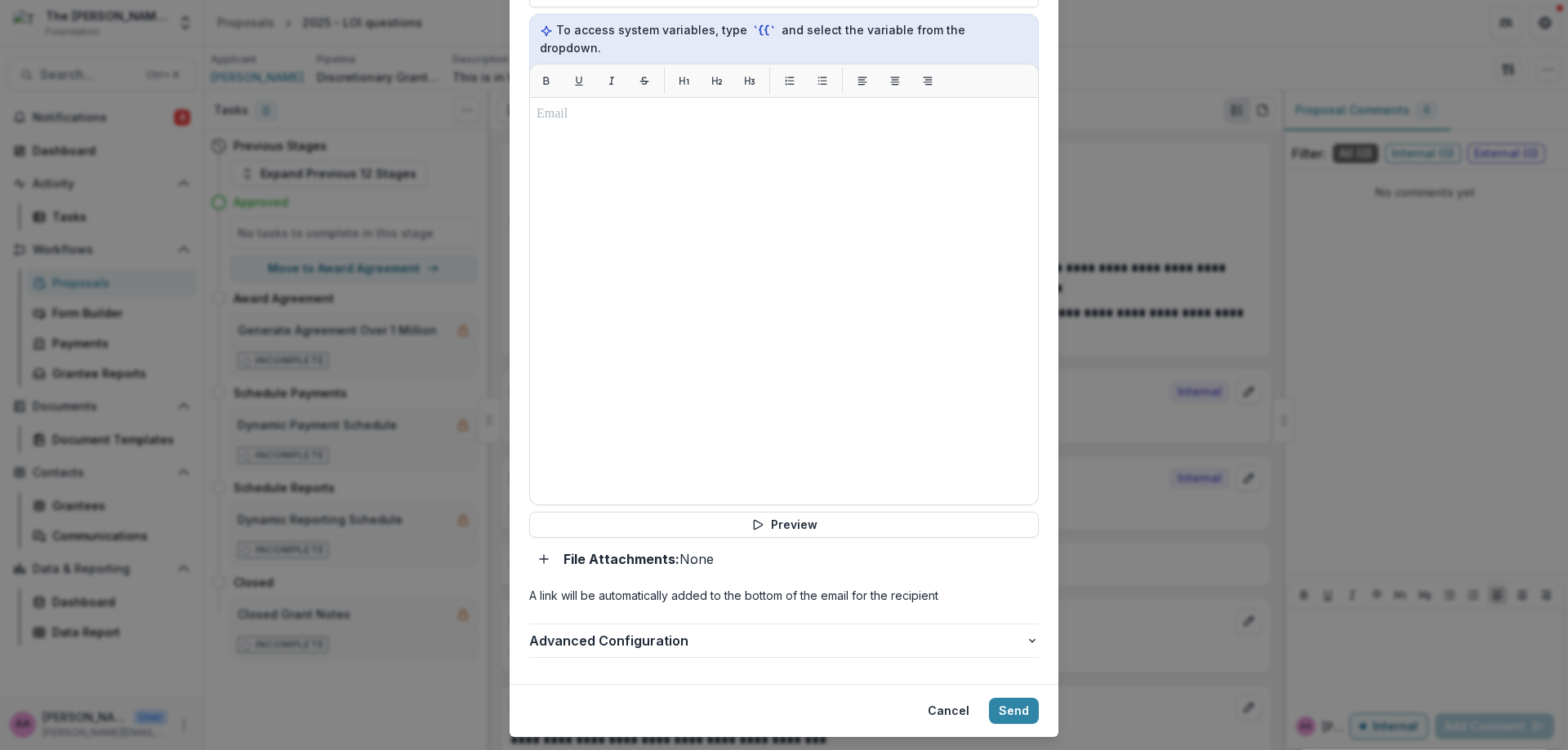
click at [966, 707] on footer "Cancel Send" at bounding box center [783, 710] width 549 height 53
click at [962, 698] on button "Cancel" at bounding box center [948, 711] width 61 height 27
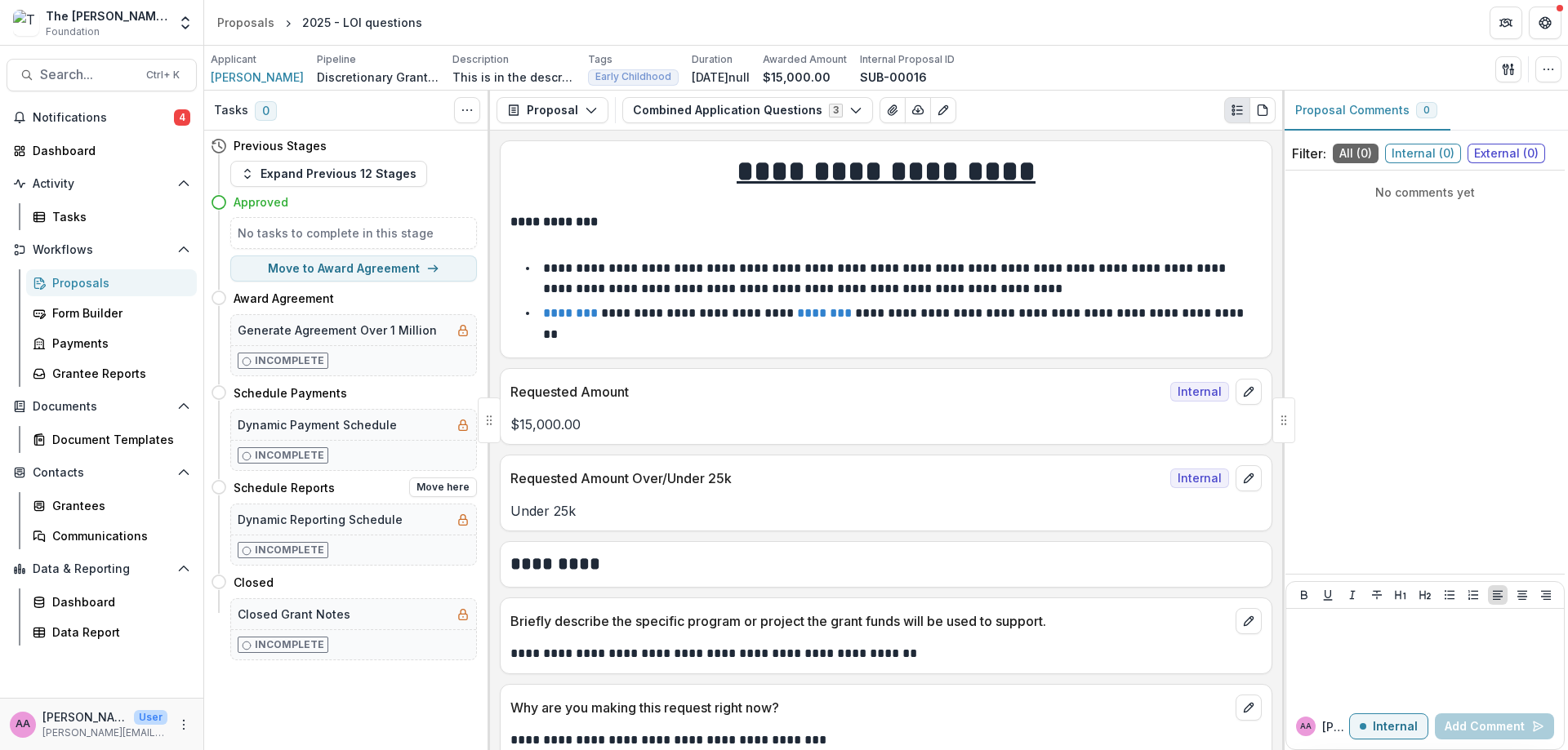
click at [355, 564] on div "Incomplete" at bounding box center [353, 549] width 245 height 30
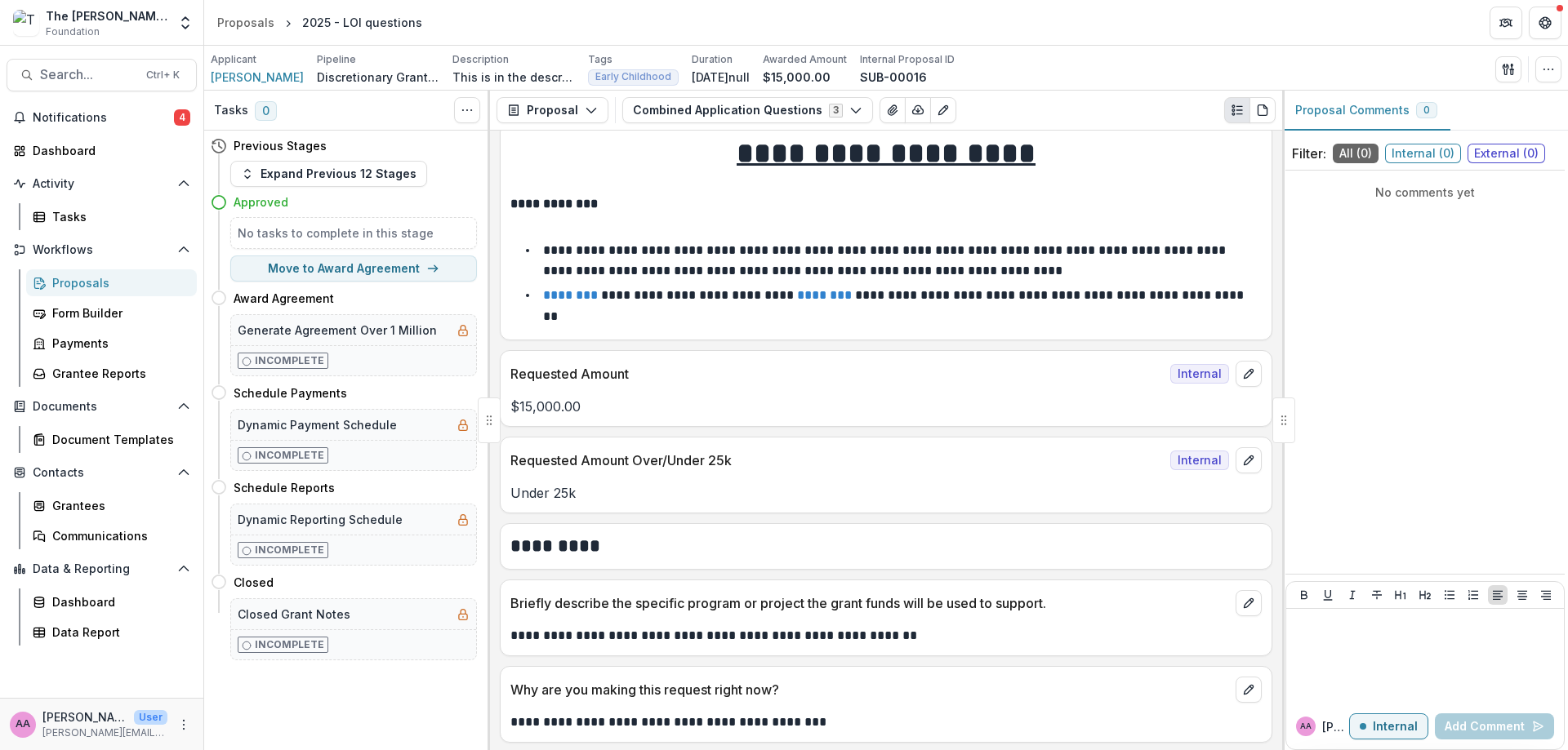
scroll to position [0, 0]
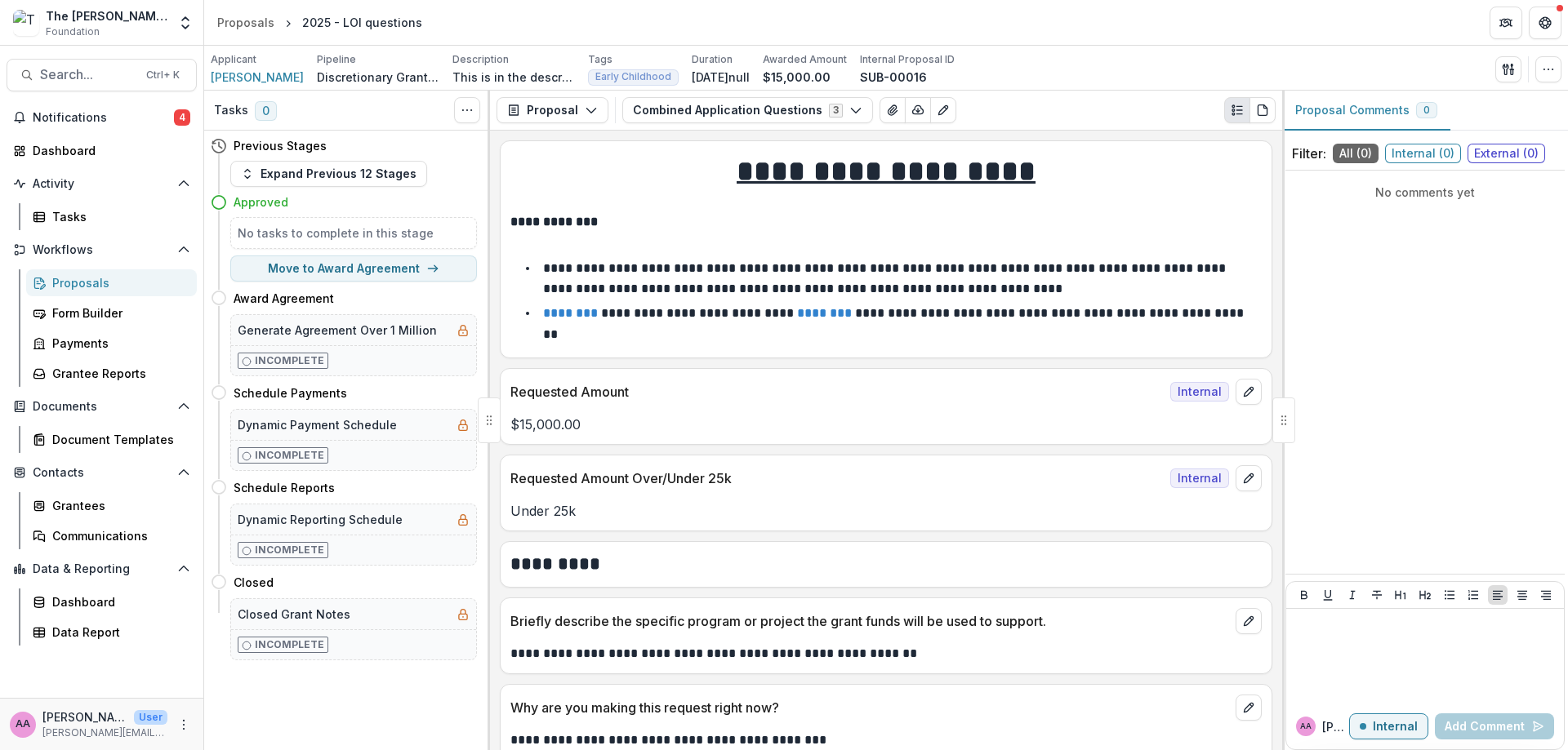
click at [315, 161] on div "Previous Stages" at bounding box center [343, 146] width 266 height 30
click at [316, 177] on button "Expand Previous 12 Stages" at bounding box center [329, 174] width 197 height 27
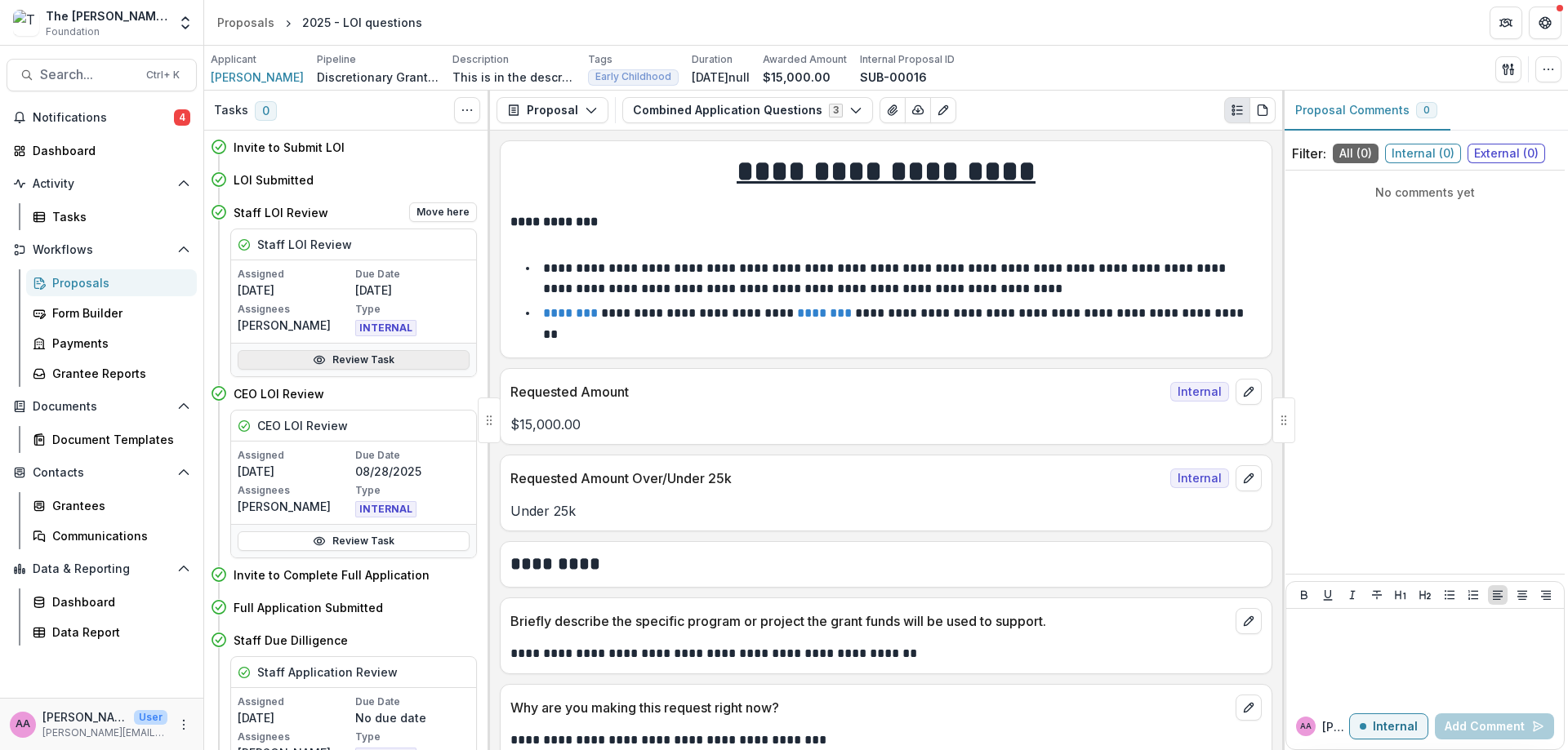
click at [321, 350] on link "Review Task" at bounding box center [354, 360] width 232 height 19
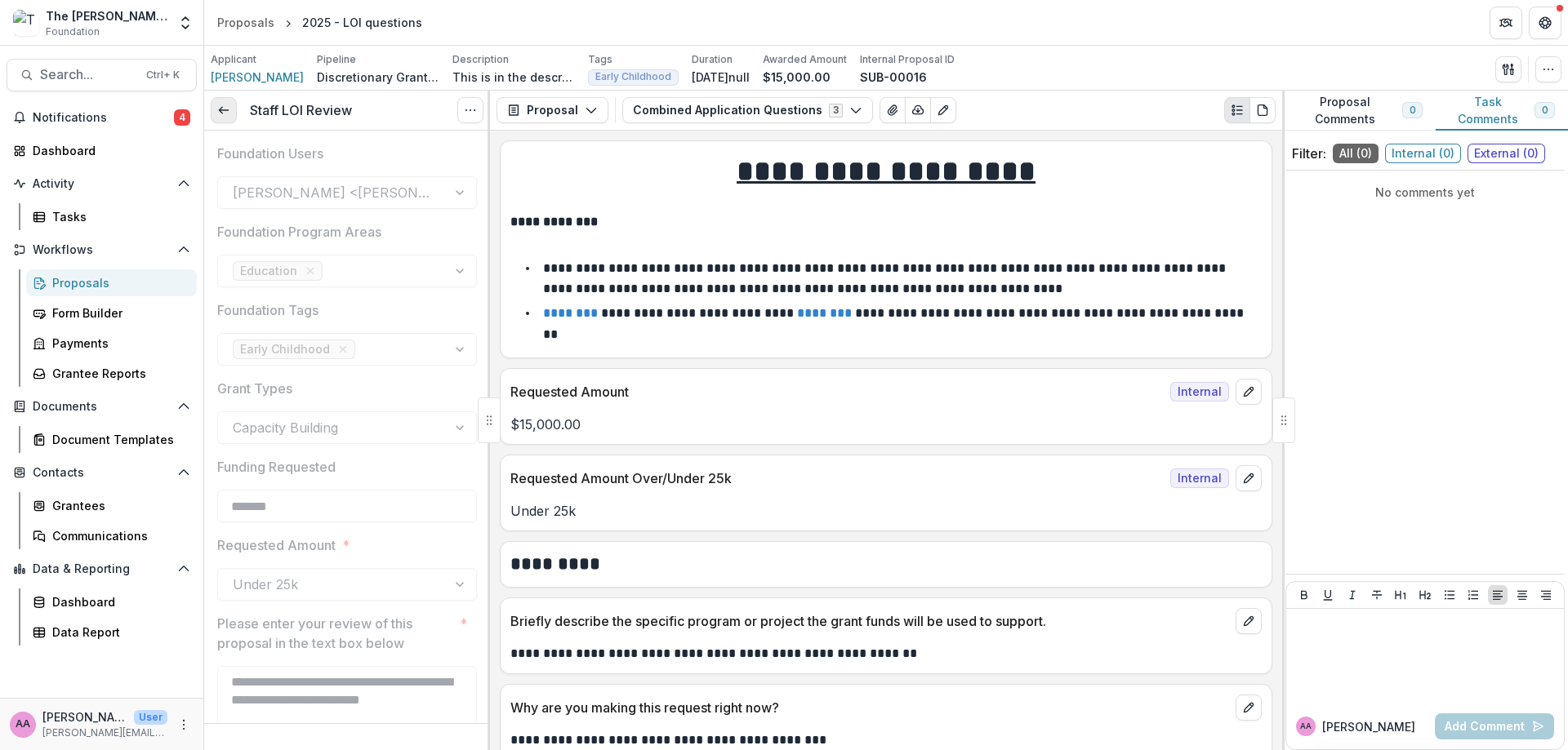
click at [220, 113] on icon at bounding box center [224, 110] width 13 height 13
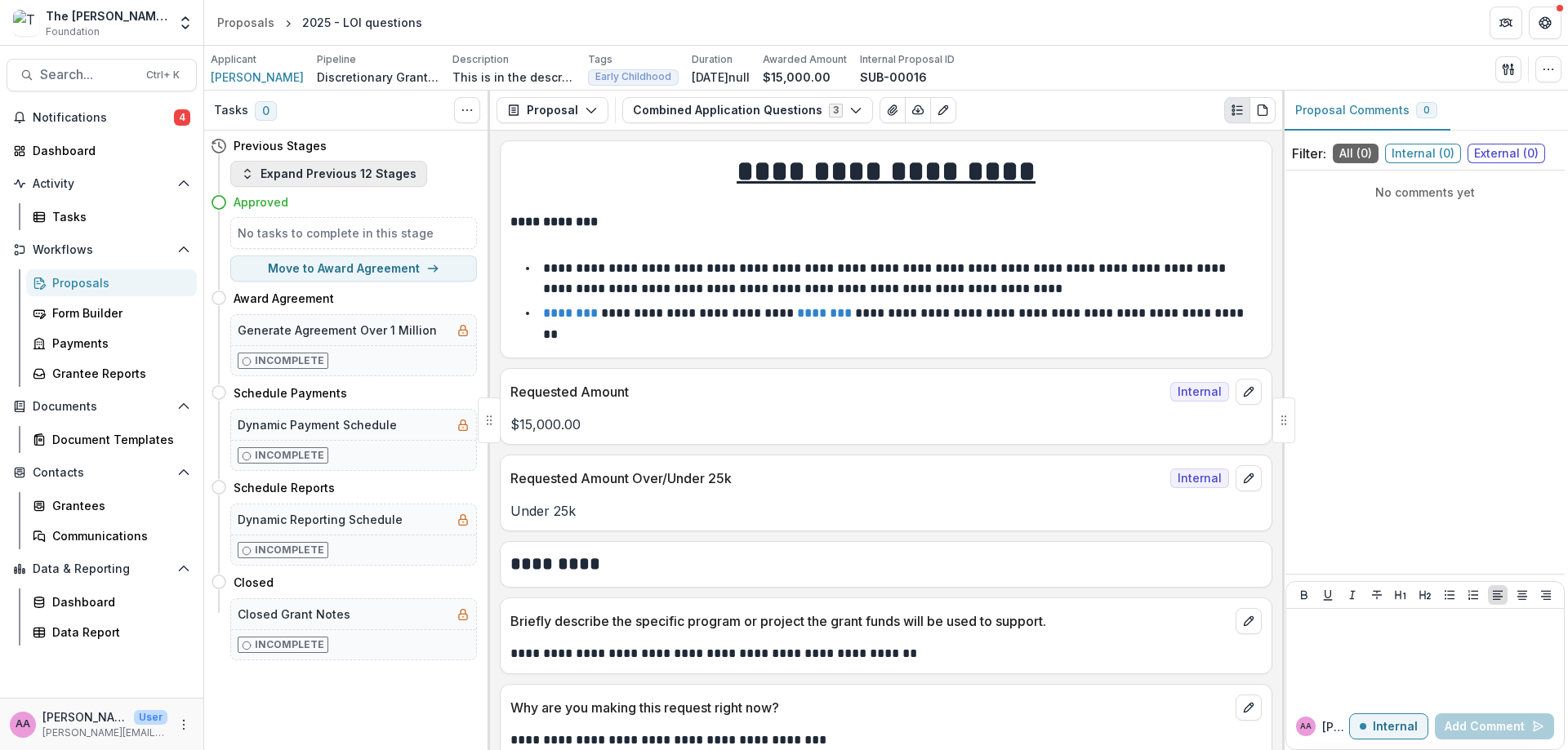
click at [322, 175] on button "Expand Previous 12 Stages" at bounding box center [329, 174] width 197 height 27
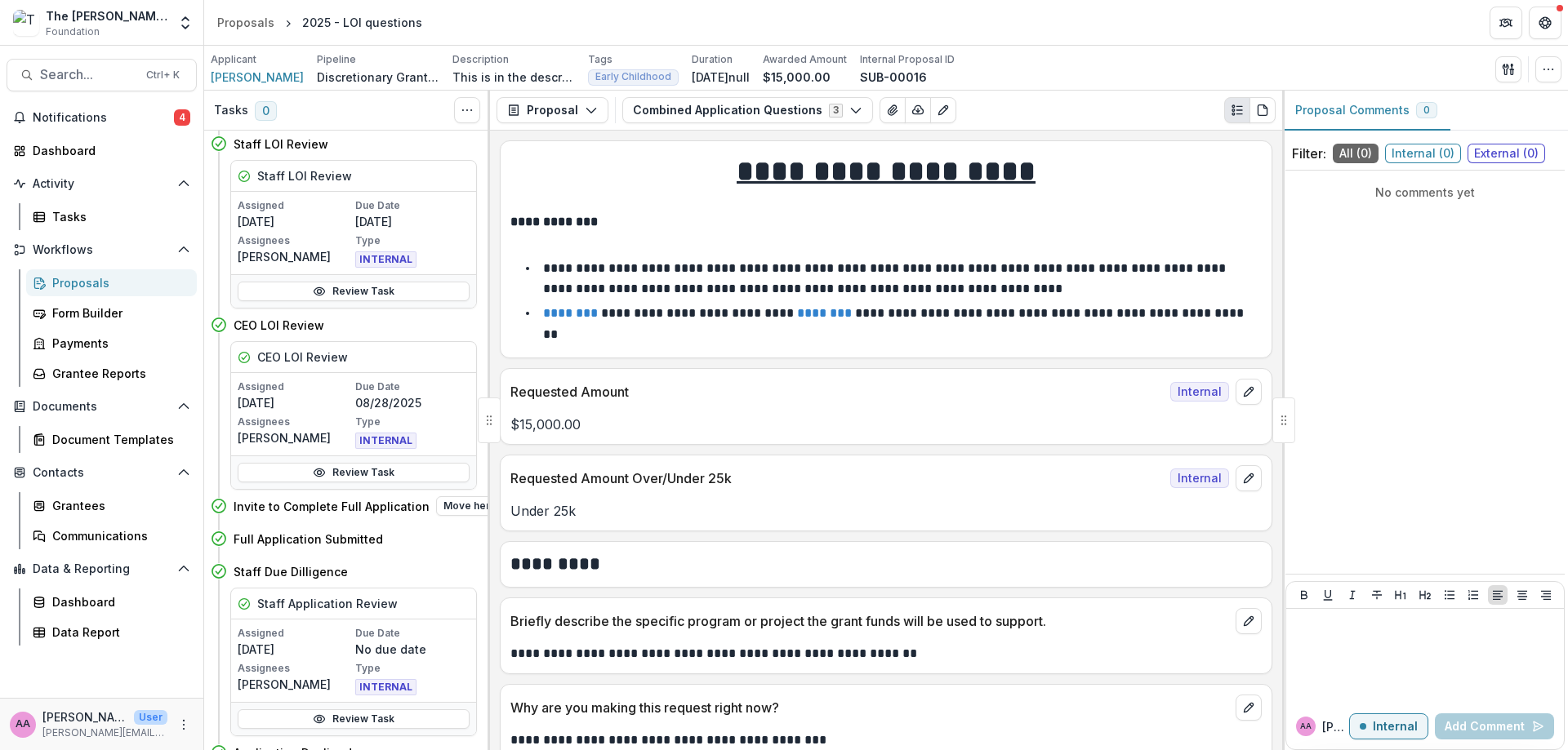
scroll to position [72, 0]
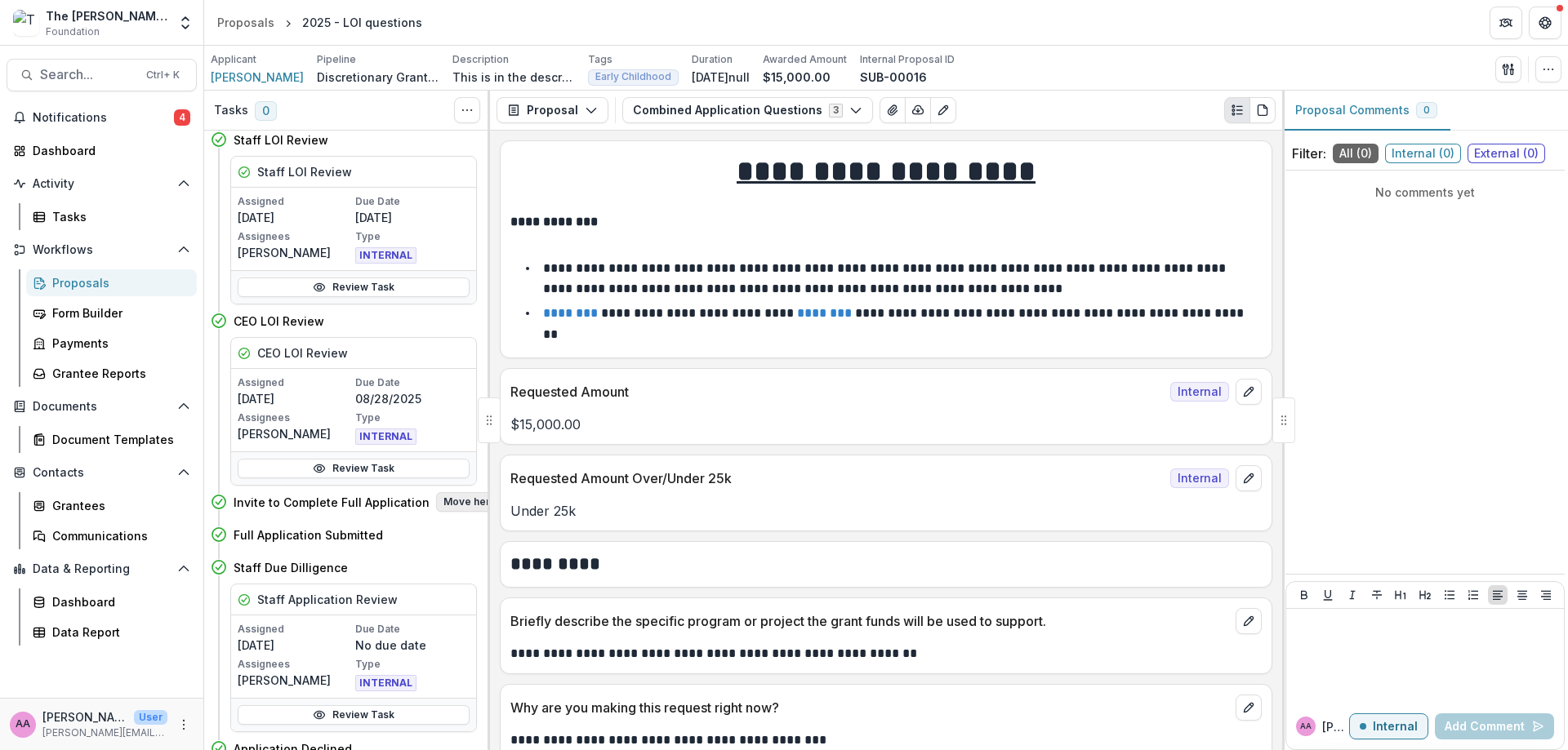
click at [445, 500] on button "Move here" at bounding box center [469, 502] width 68 height 19
select select "**********"
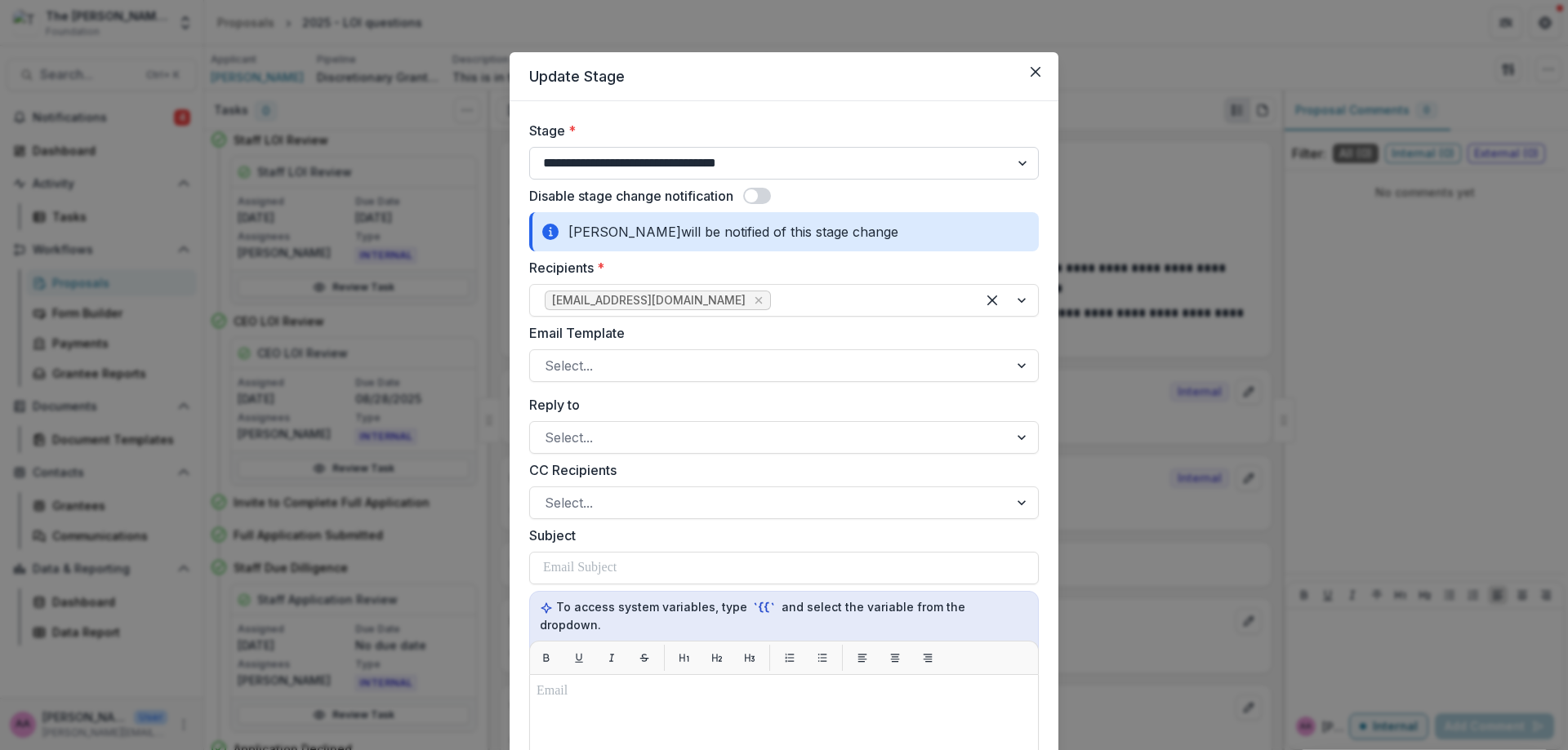
click at [764, 147] on select "**********" at bounding box center [784, 163] width 509 height 33
click at [765, 165] on select "**********" at bounding box center [784, 163] width 509 height 33
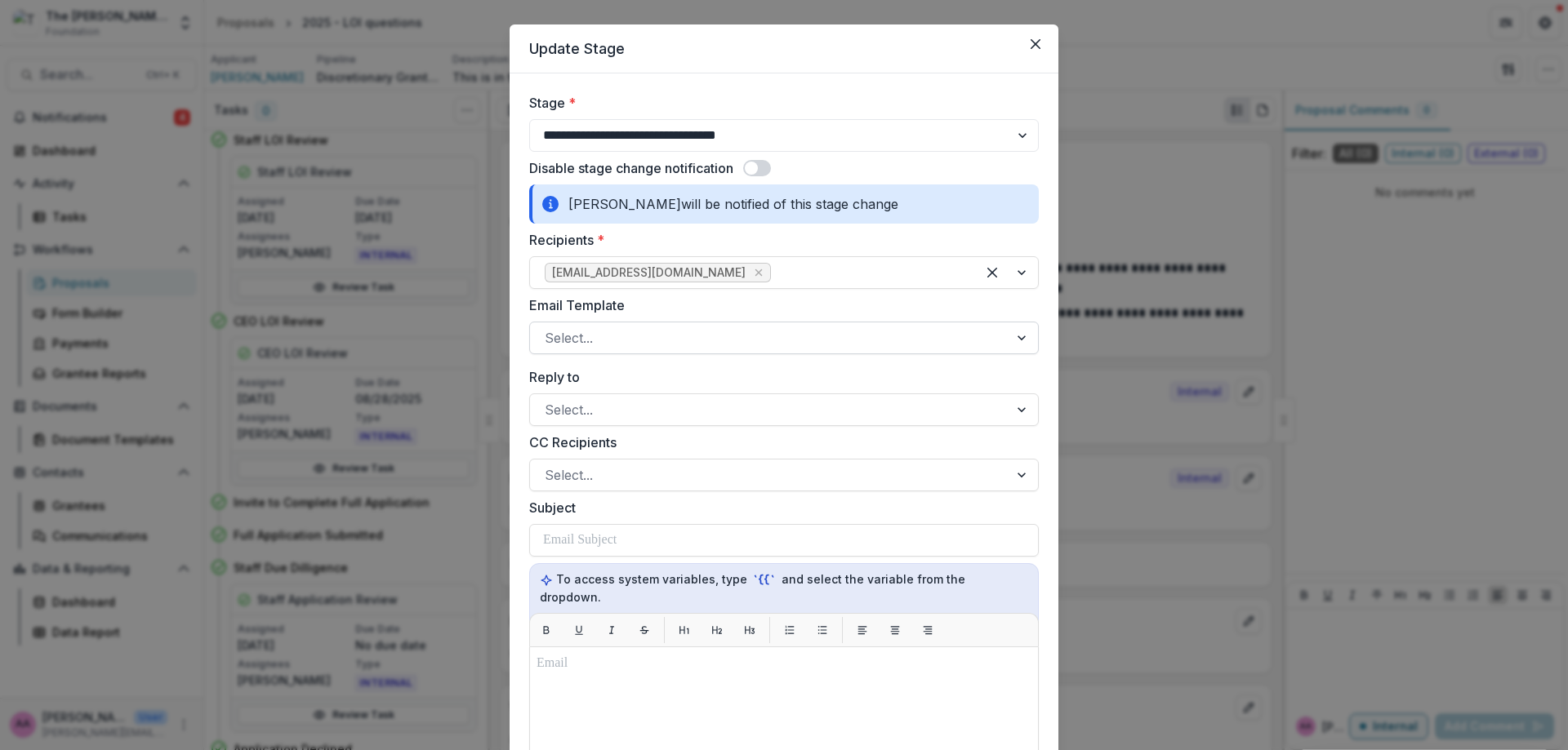
scroll to position [0, 0]
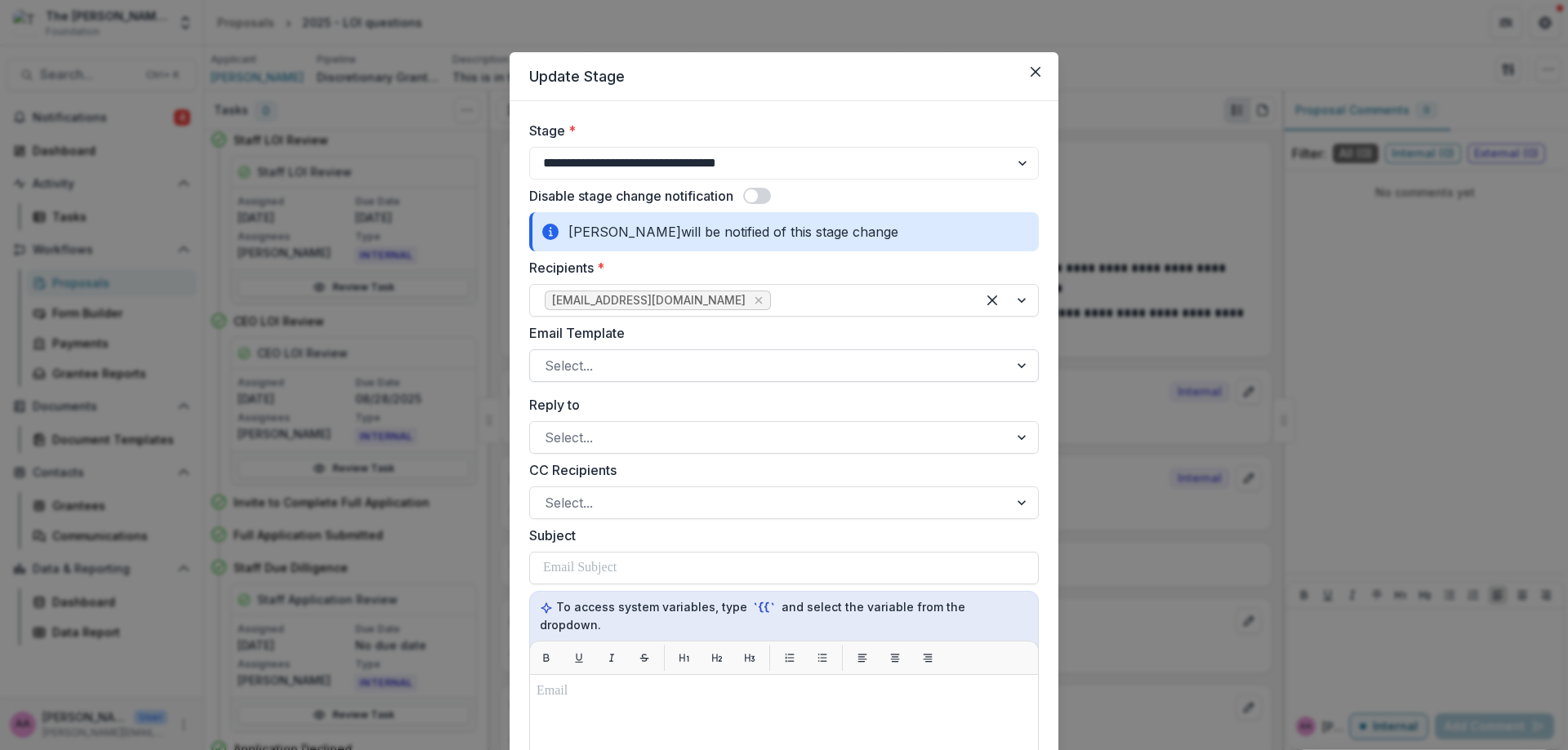
click at [750, 362] on div at bounding box center [769, 366] width 449 height 23
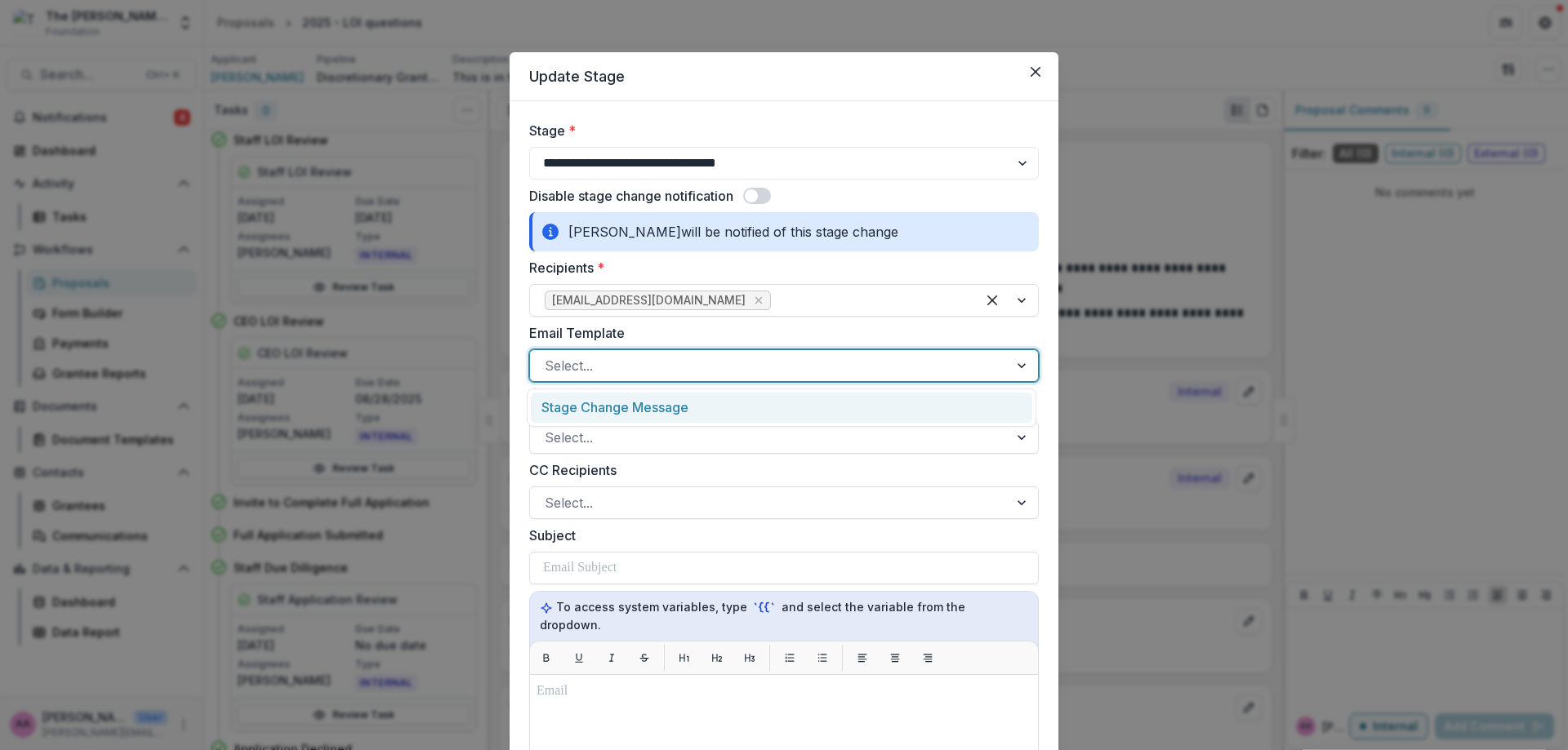
click at [749, 396] on div "Stage Change Message" at bounding box center [780, 407] width 501 height 30
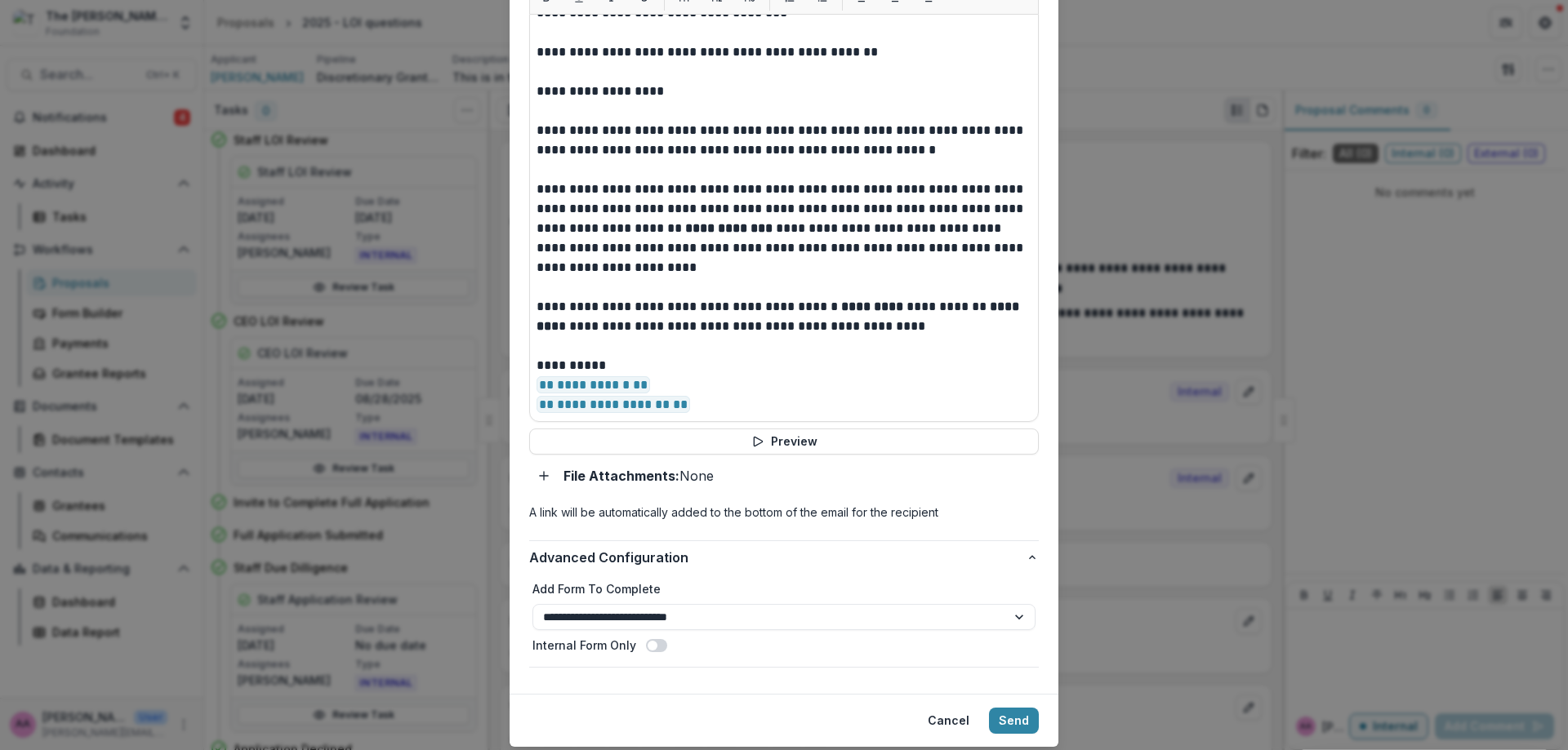
scroll to position [674, 0]
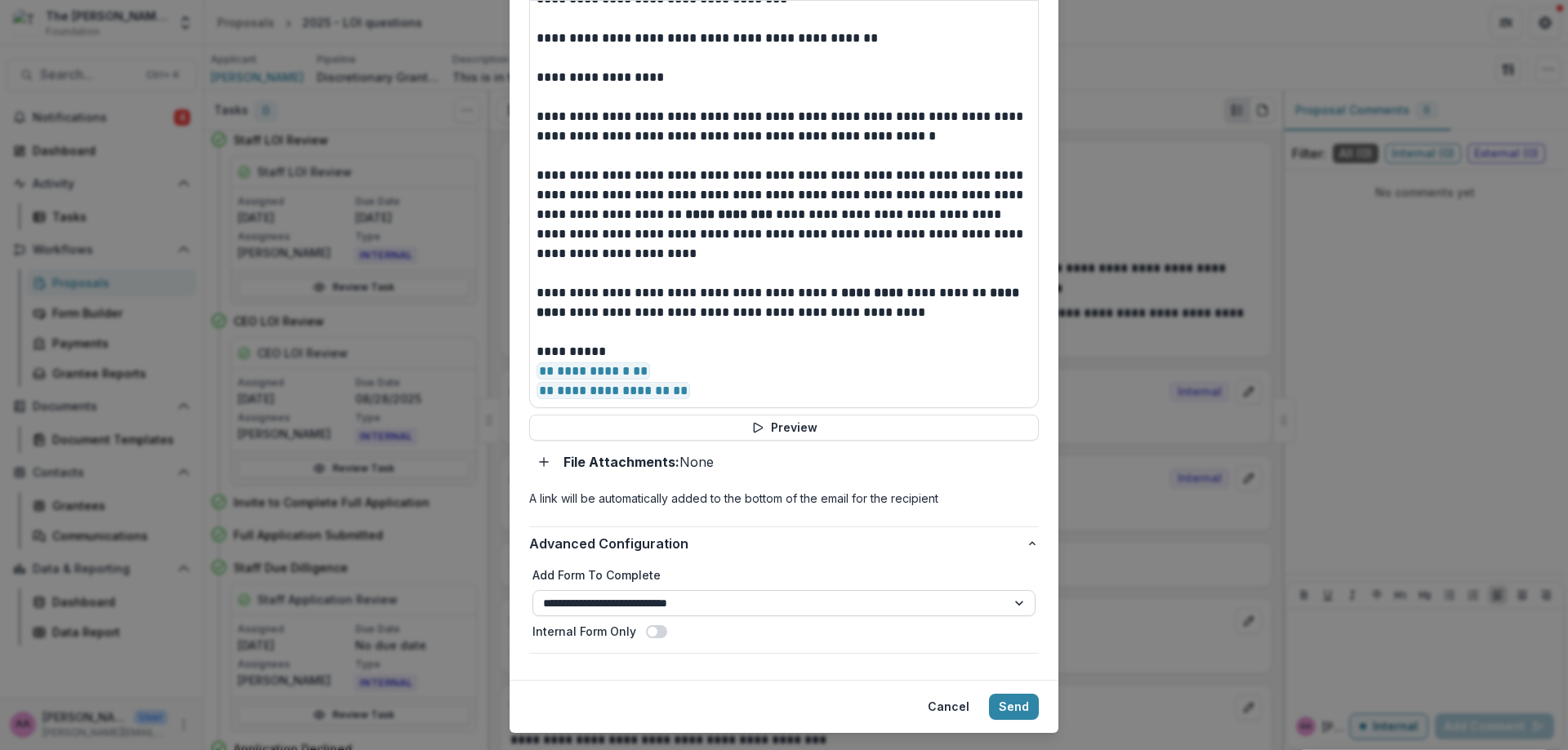
click at [735, 593] on select "**********" at bounding box center [783, 603] width 503 height 27
click at [991, 590] on select "**********" at bounding box center [783, 603] width 503 height 27
drag, startPoint x: 767, startPoint y: 619, endPoint x: 768, endPoint y: 598, distance: 21.0
click at [767, 623] on div "Internal Form Only" at bounding box center [783, 631] width 503 height 17
click at [768, 598] on select "**********" at bounding box center [783, 603] width 503 height 27
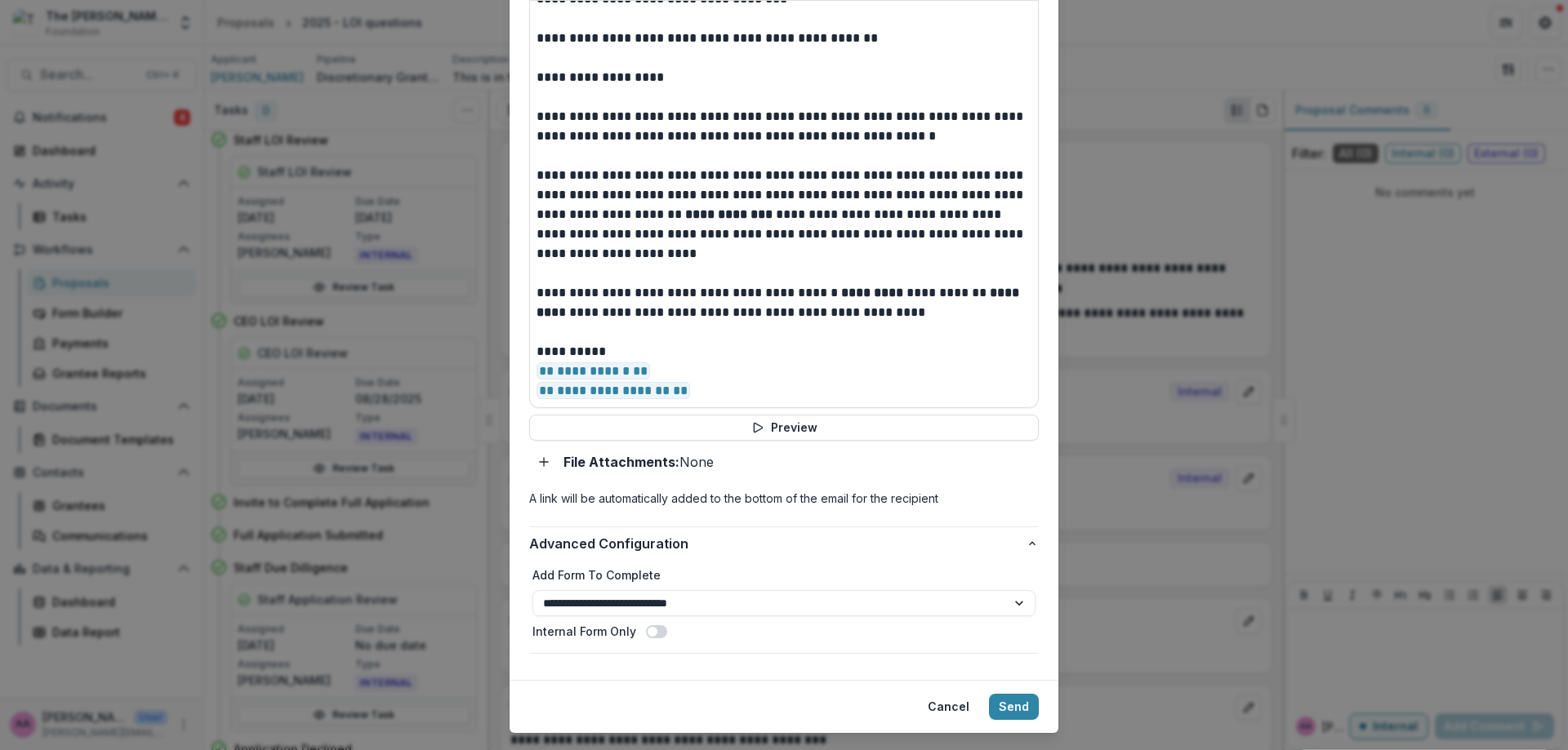
click at [886, 560] on div "**********" at bounding box center [784, 606] width 509 height 93
drag, startPoint x: 967, startPoint y: 573, endPoint x: 967, endPoint y: 591, distance: 18.0
click at [967, 590] on select "**********" at bounding box center [783, 603] width 503 height 27
click at [967, 591] on select "**********" at bounding box center [783, 603] width 503 height 27
click at [967, 592] on select "**********" at bounding box center [783, 603] width 503 height 27
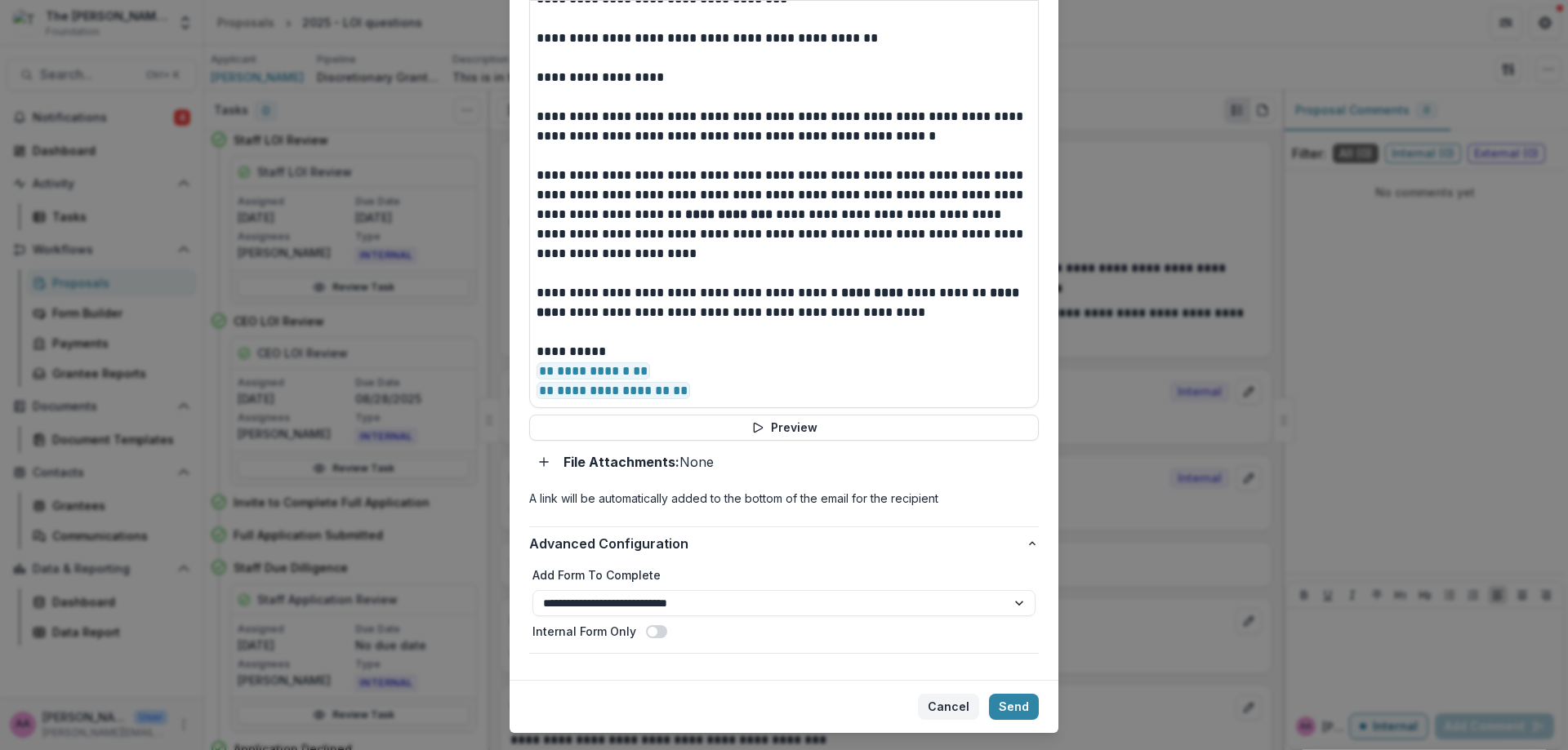
click at [924, 693] on button "Cancel" at bounding box center [948, 707] width 61 height 27
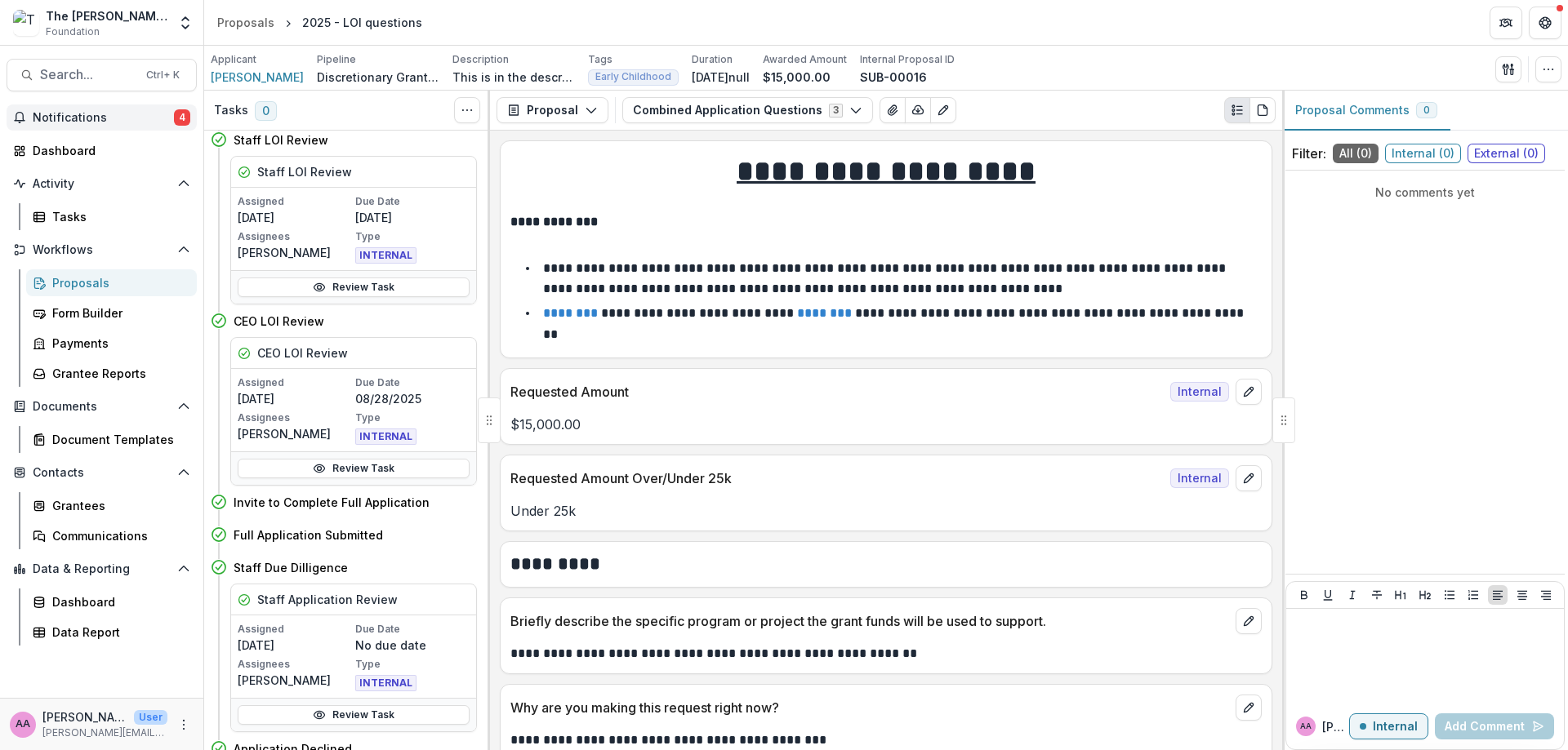
click at [136, 111] on span "Notifications" at bounding box center [103, 118] width 141 height 14
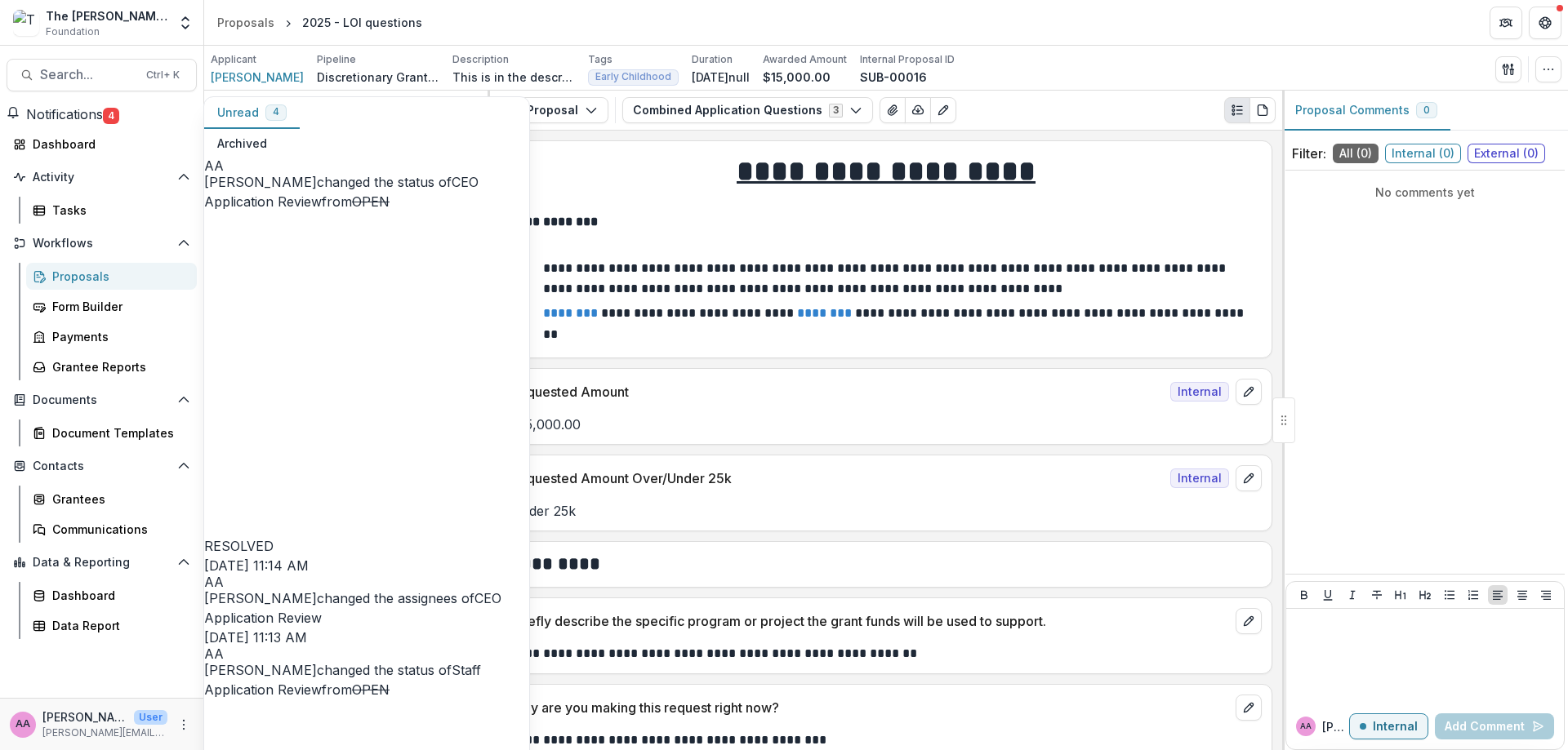
click at [103, 111] on span "Notifications" at bounding box center [65, 114] width 77 height 16
